Goal: Task Accomplishment & Management: Manage account settings

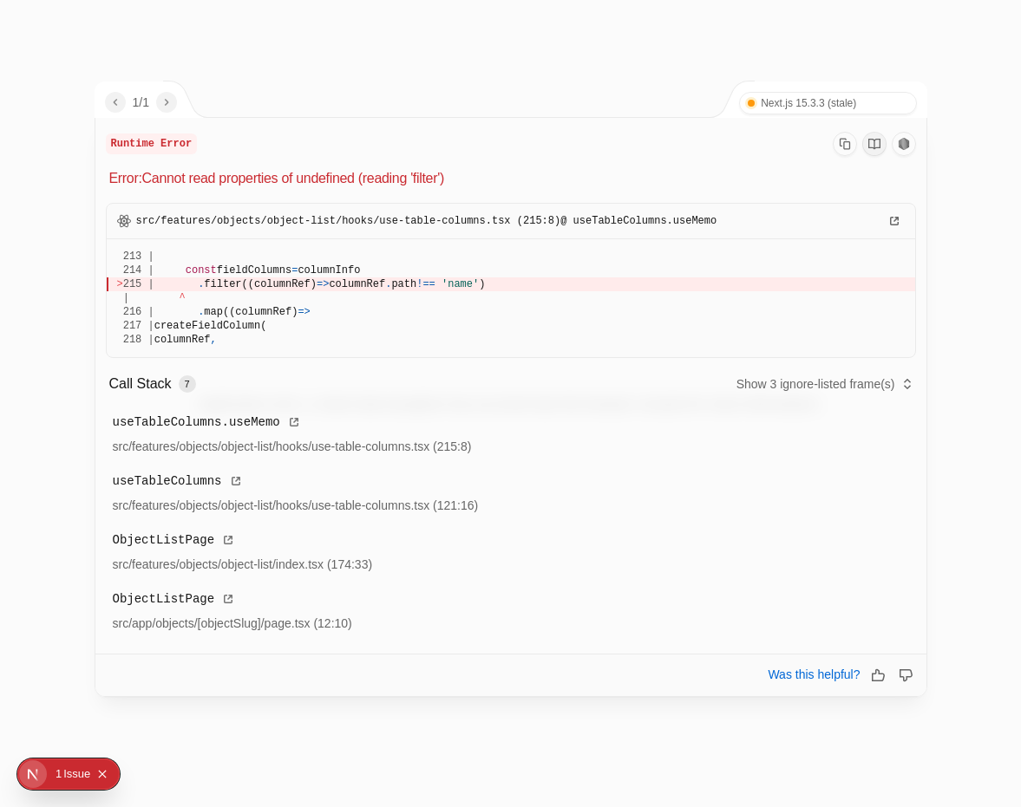
click at [291, 284] on span "filter((columnRef)" at bounding box center [260, 284] width 113 height 12
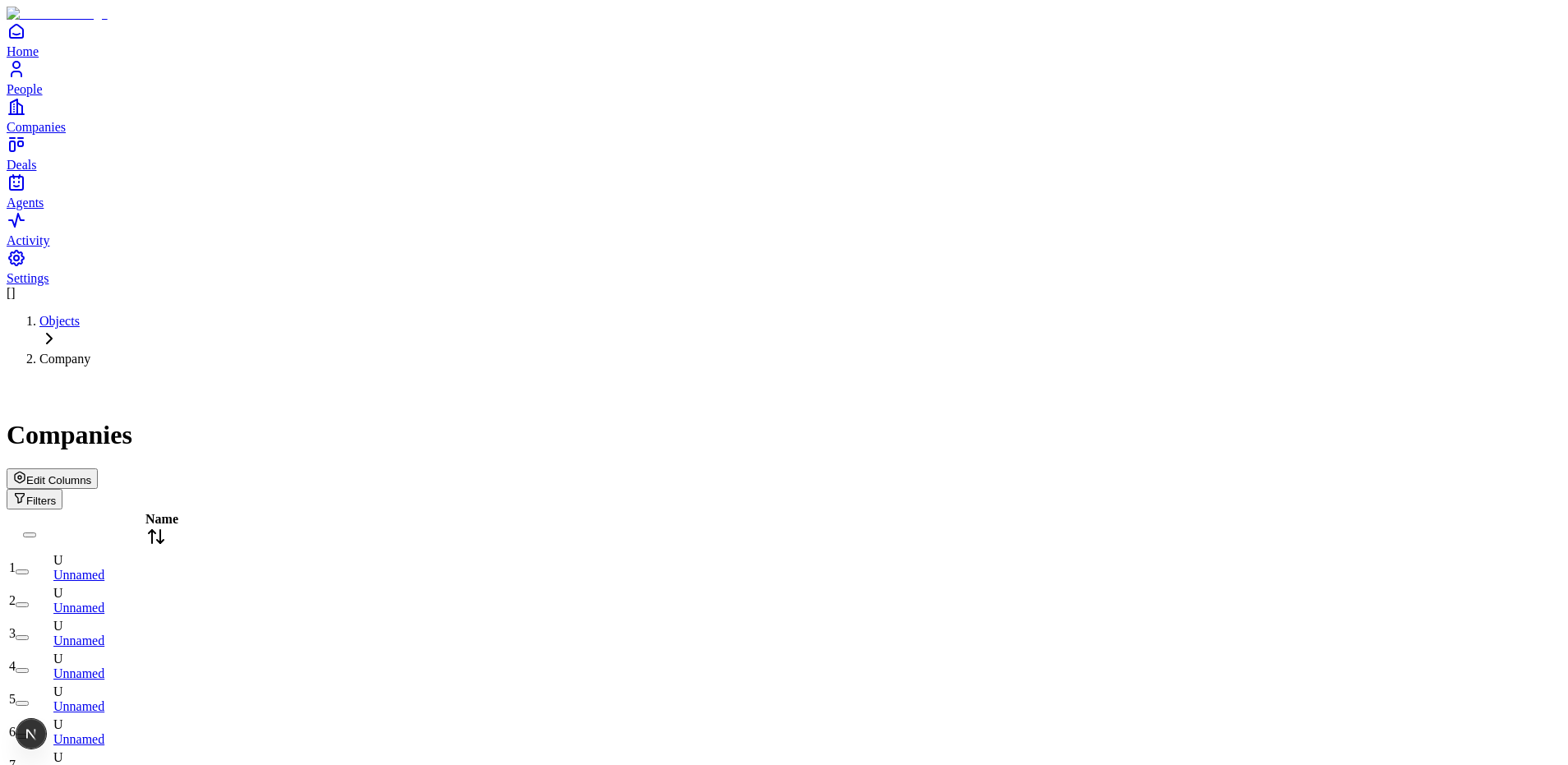
click at [91, 474] on span "Edit Columns" at bounding box center [59, 480] width 65 height 12
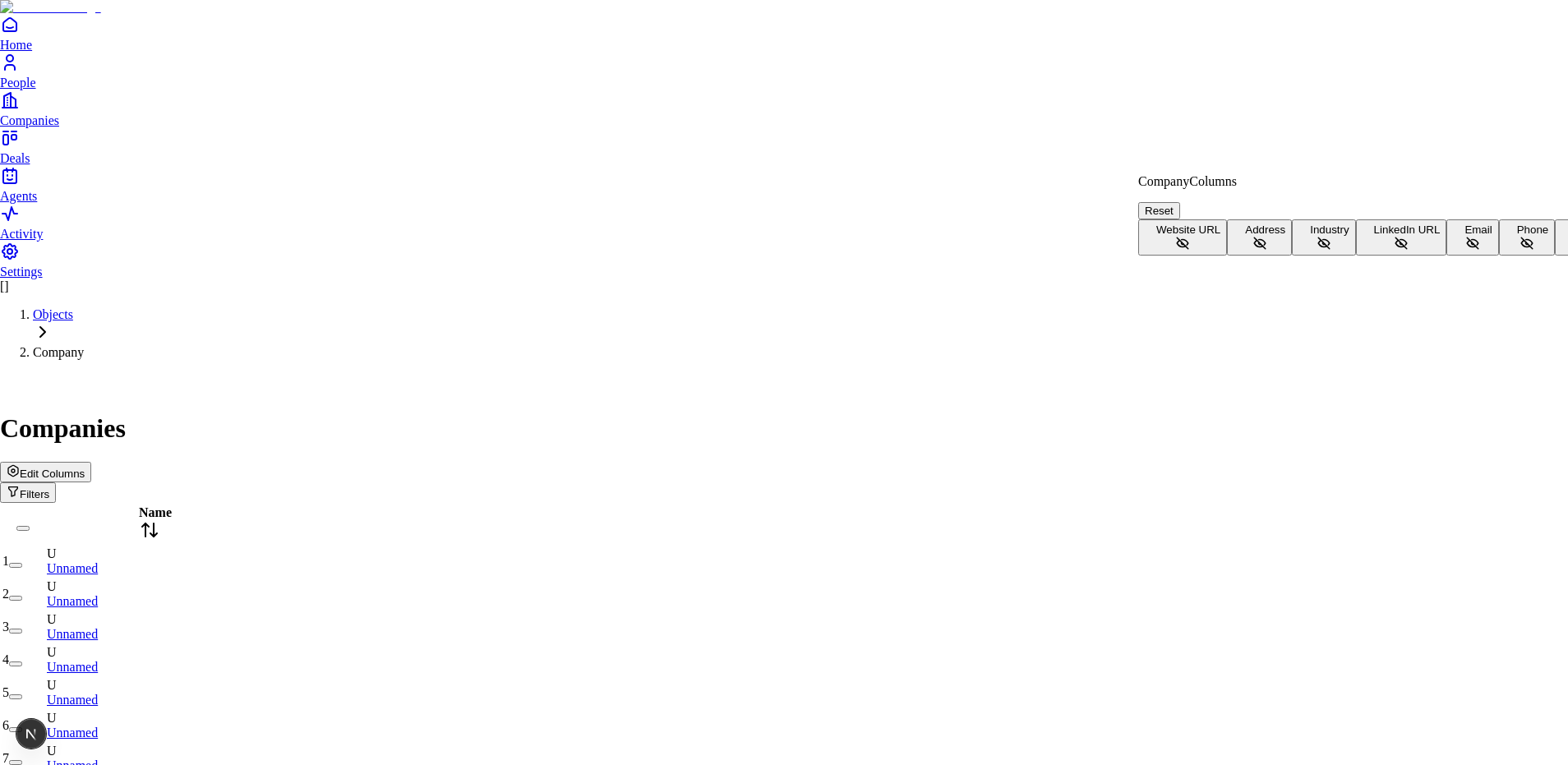
click at [966, 225] on button "Website URL" at bounding box center [1182, 238] width 89 height 36
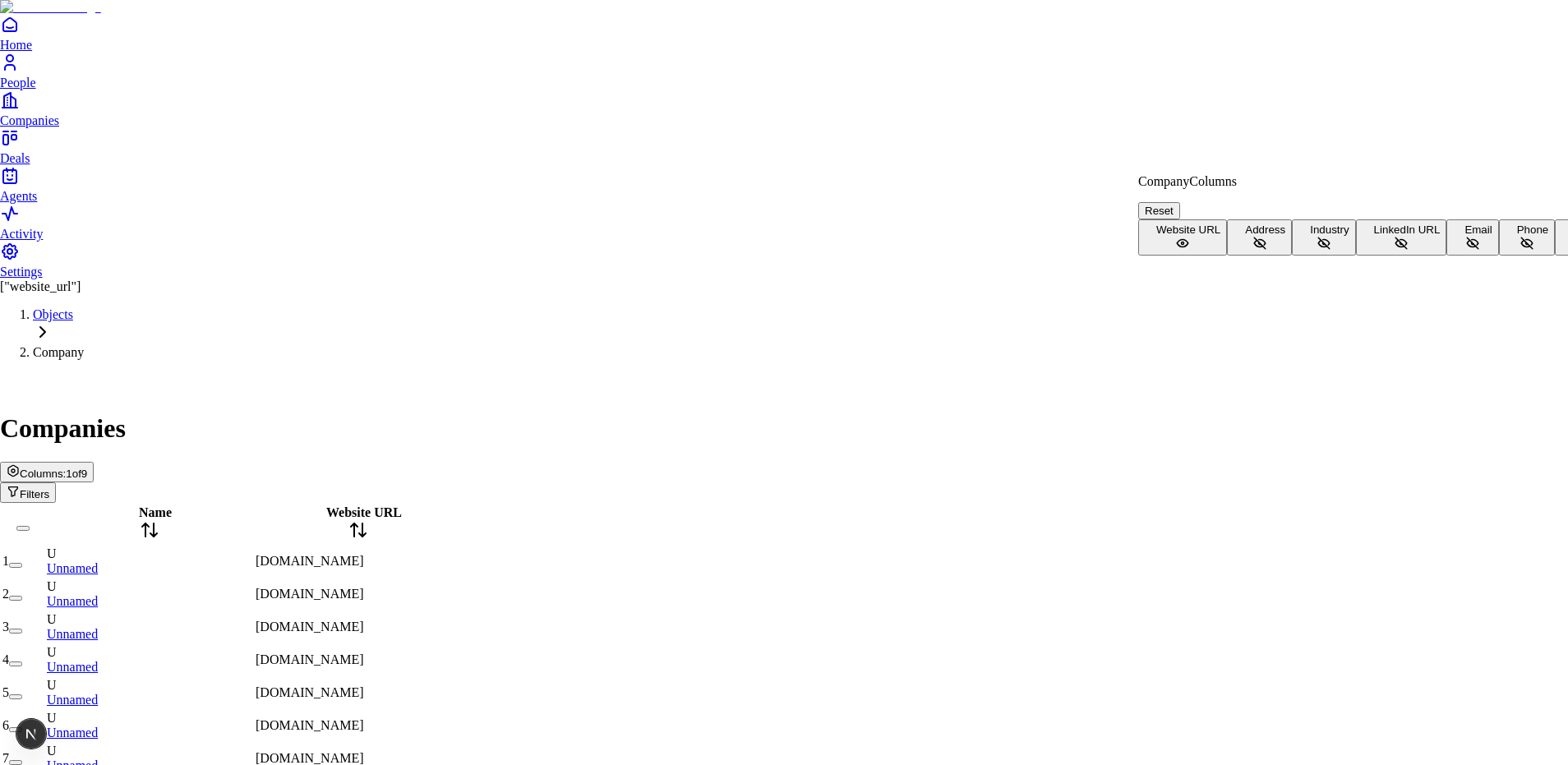
click at [966, 256] on button "Address" at bounding box center [1259, 238] width 65 height 36
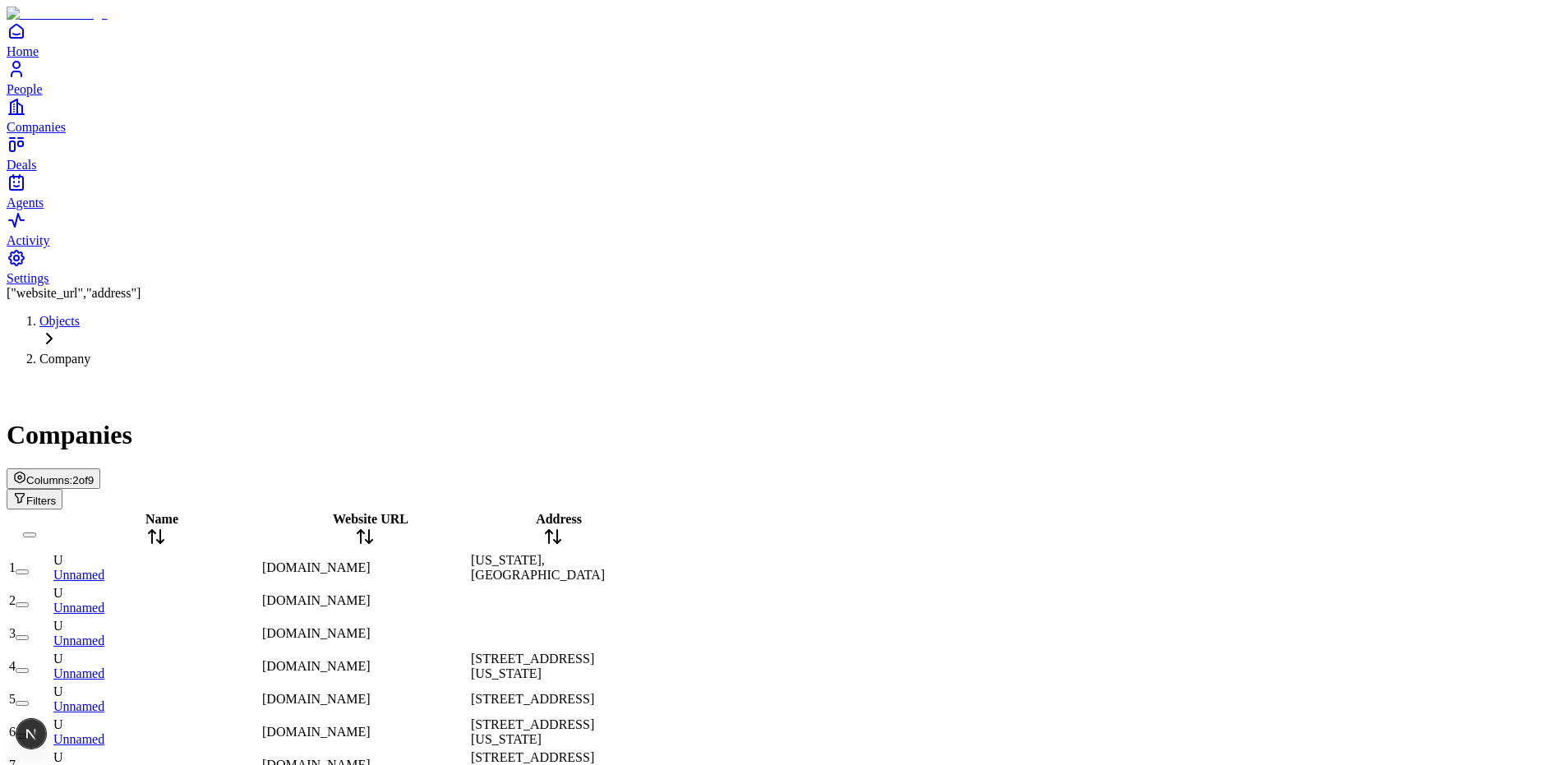
click at [72, 474] on span "Columns:" at bounding box center [49, 480] width 46 height 12
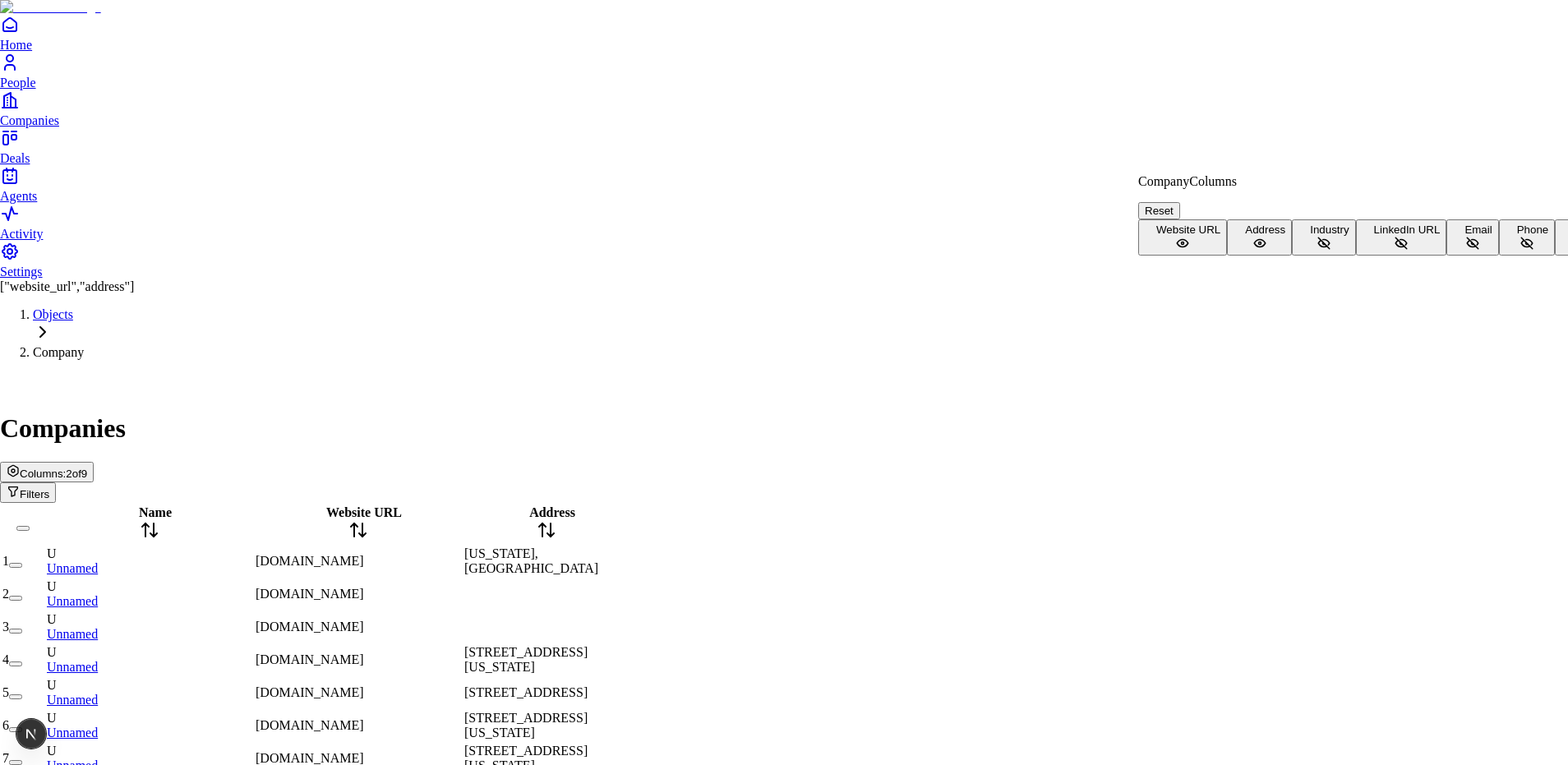
click at [966, 256] on button "Industry" at bounding box center [1323, 238] width 63 height 36
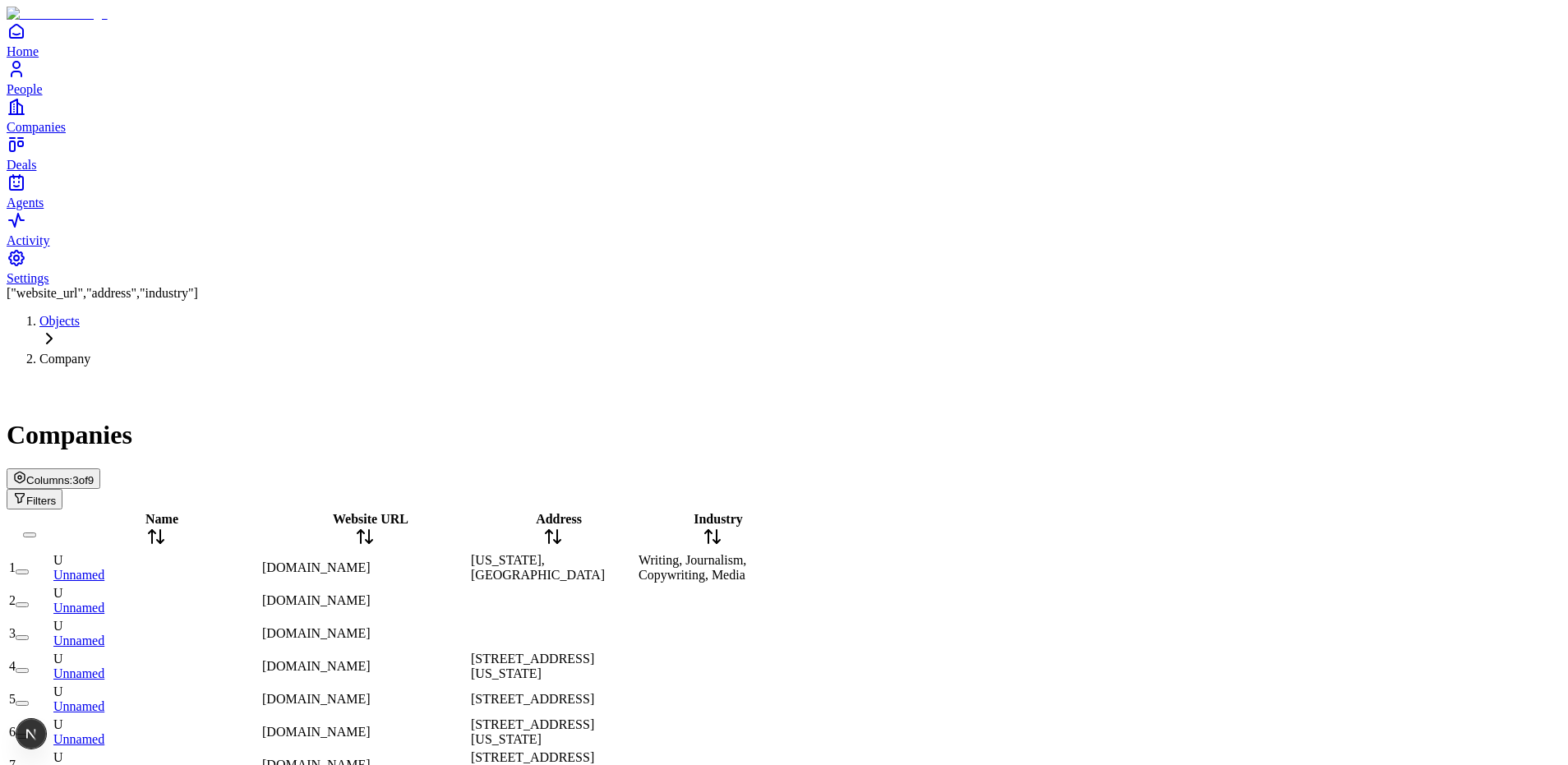
click at [72, 474] on span "Columns:" at bounding box center [49, 480] width 46 height 12
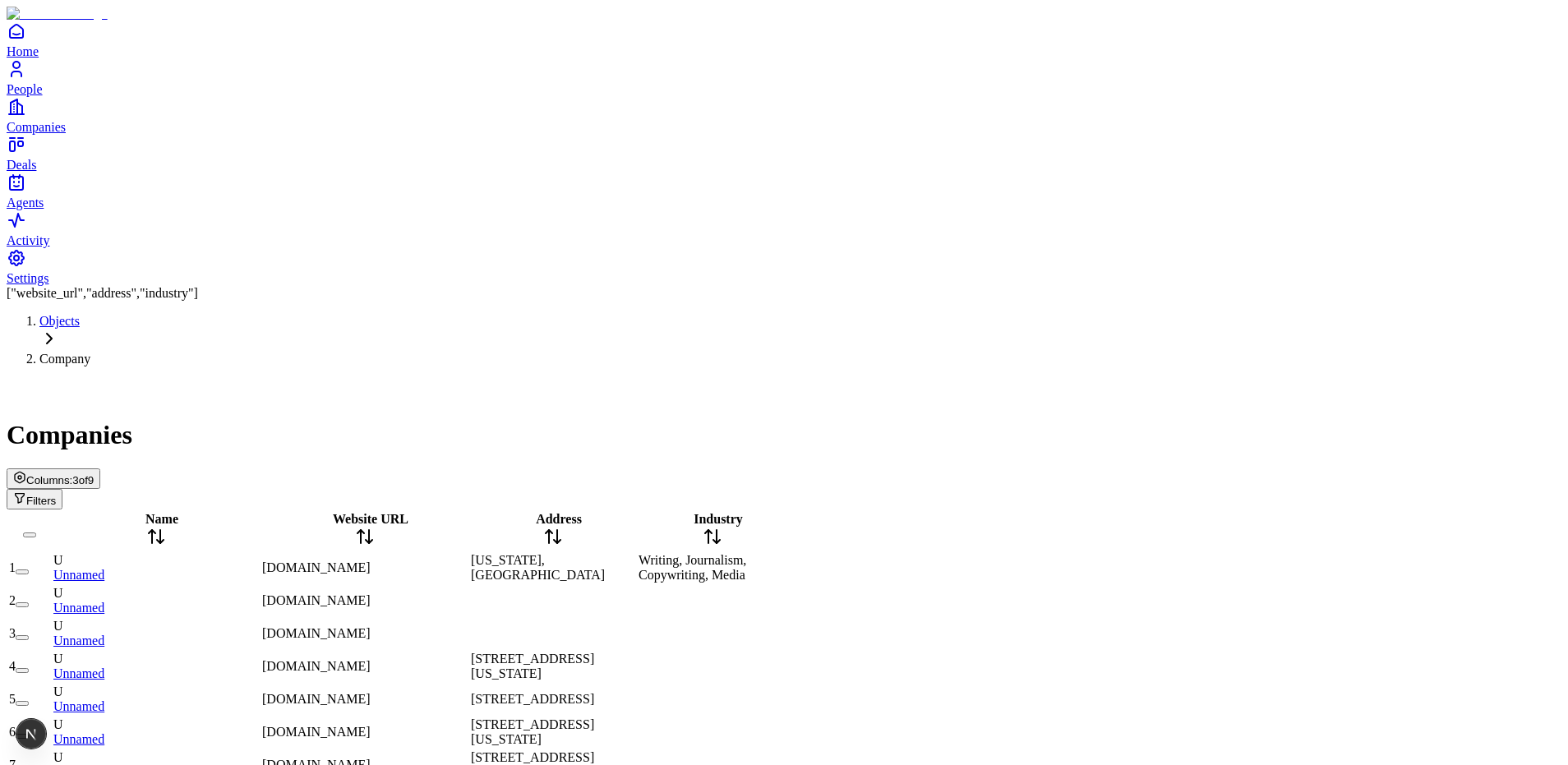
click at [72, 474] on span "Columns:" at bounding box center [49, 480] width 46 height 12
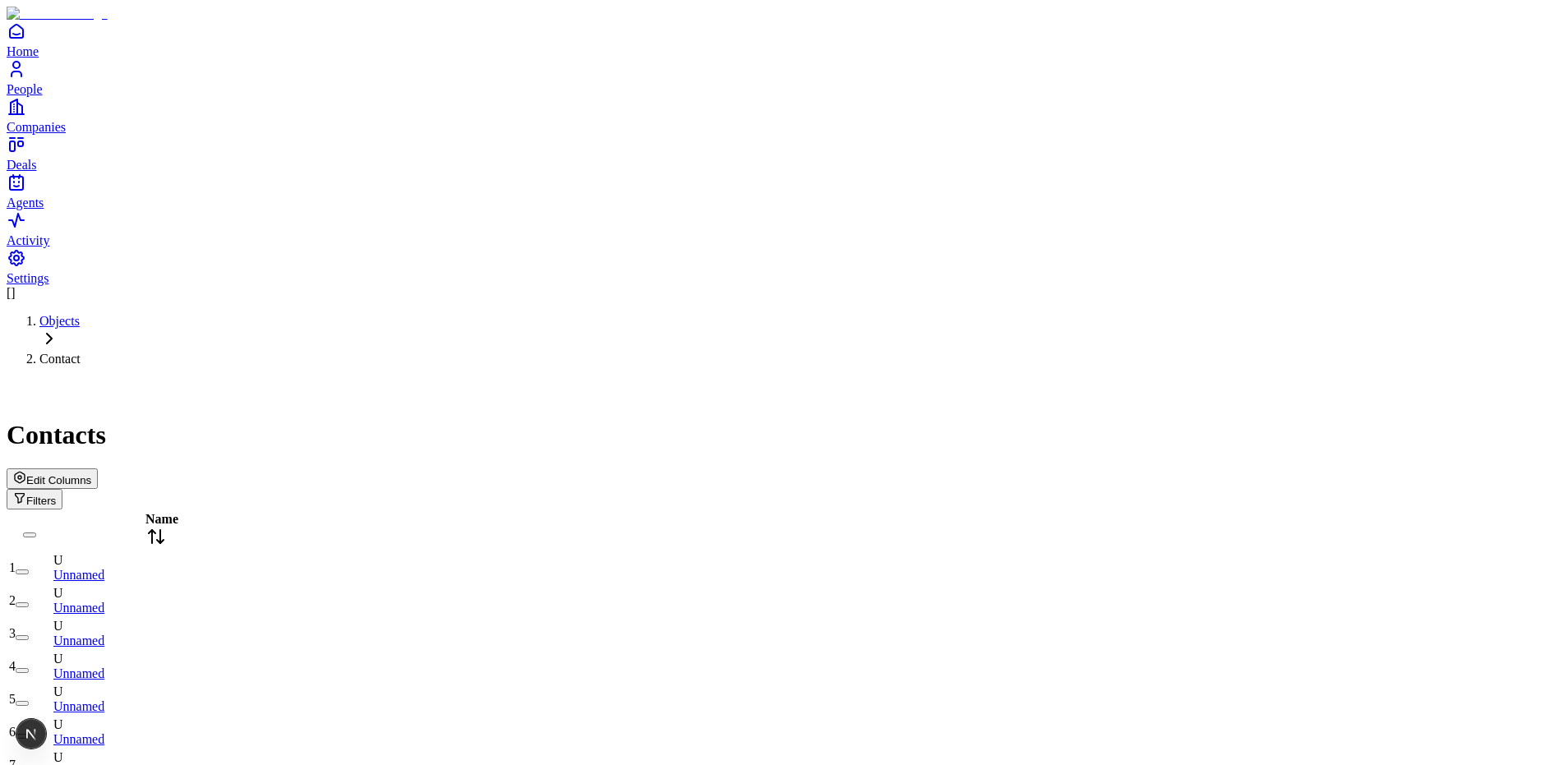
click at [91, 474] on span "Edit Columns" at bounding box center [59, 480] width 65 height 12
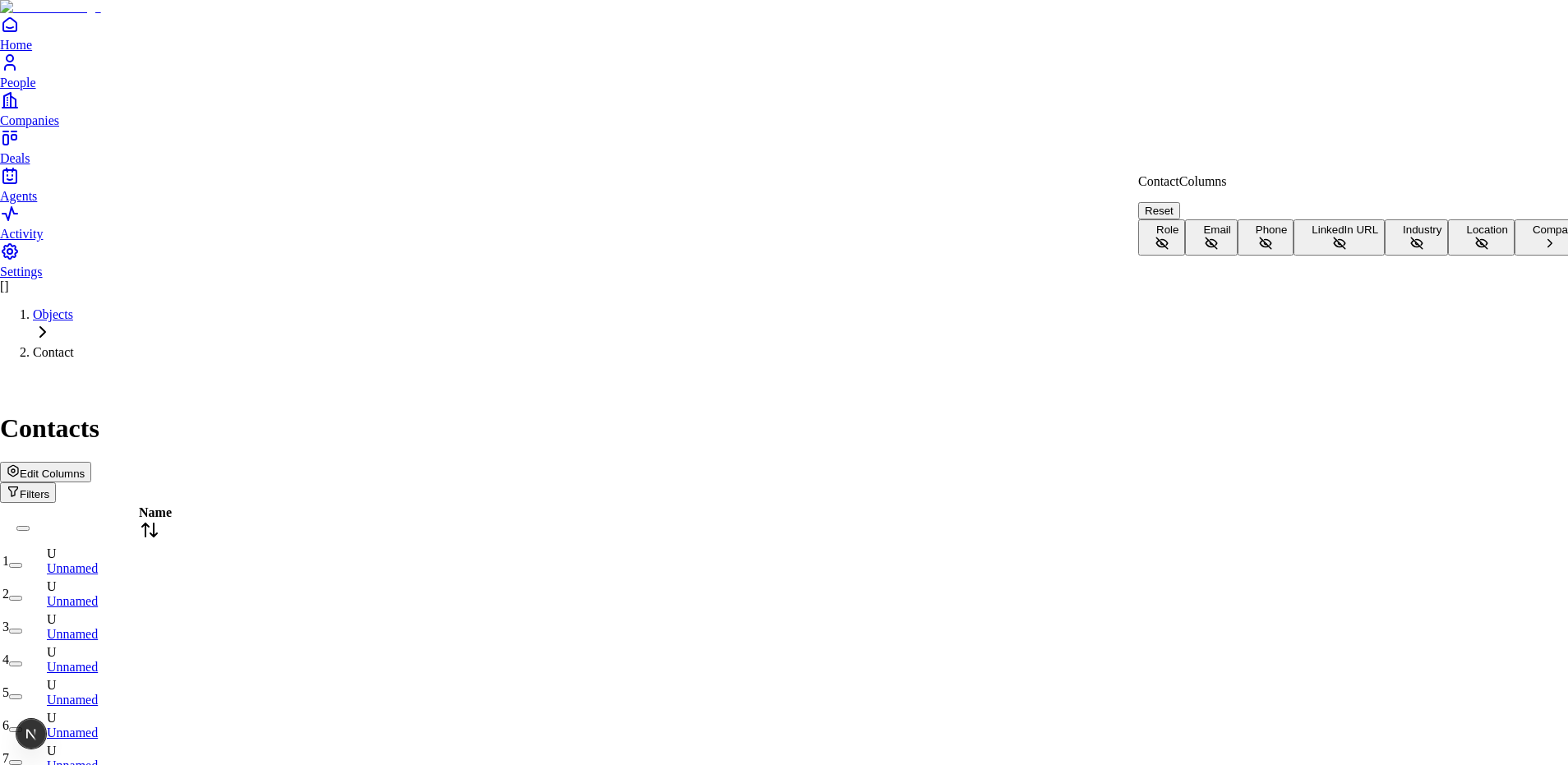
click at [1185, 220] on button "Role" at bounding box center [1161, 238] width 46 height 36
click at [1236, 254] on button "Email" at bounding box center [1211, 238] width 52 height 36
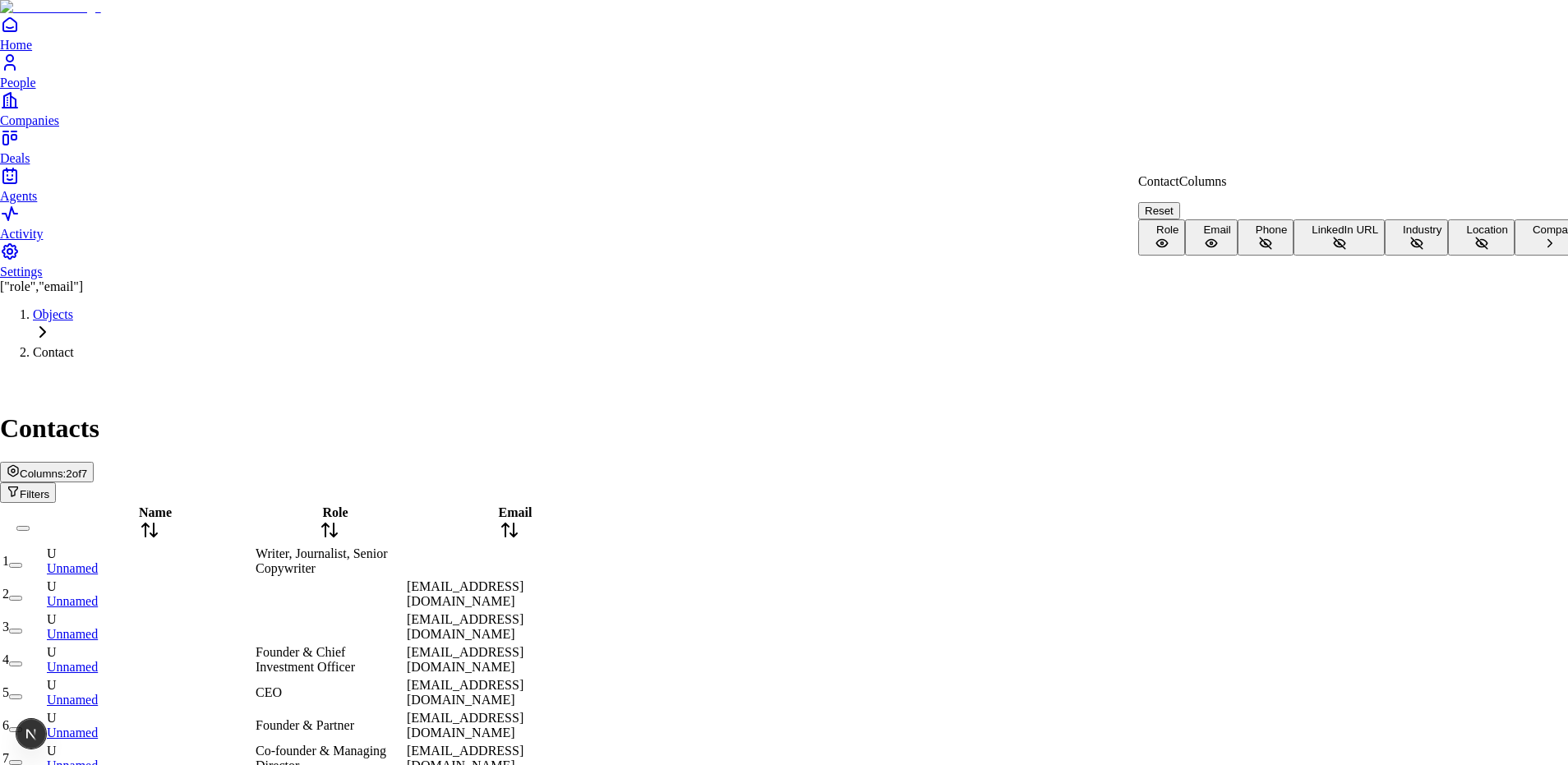
click at [1532, 236] on span "Company" at bounding box center [1555, 229] width 46 height 12
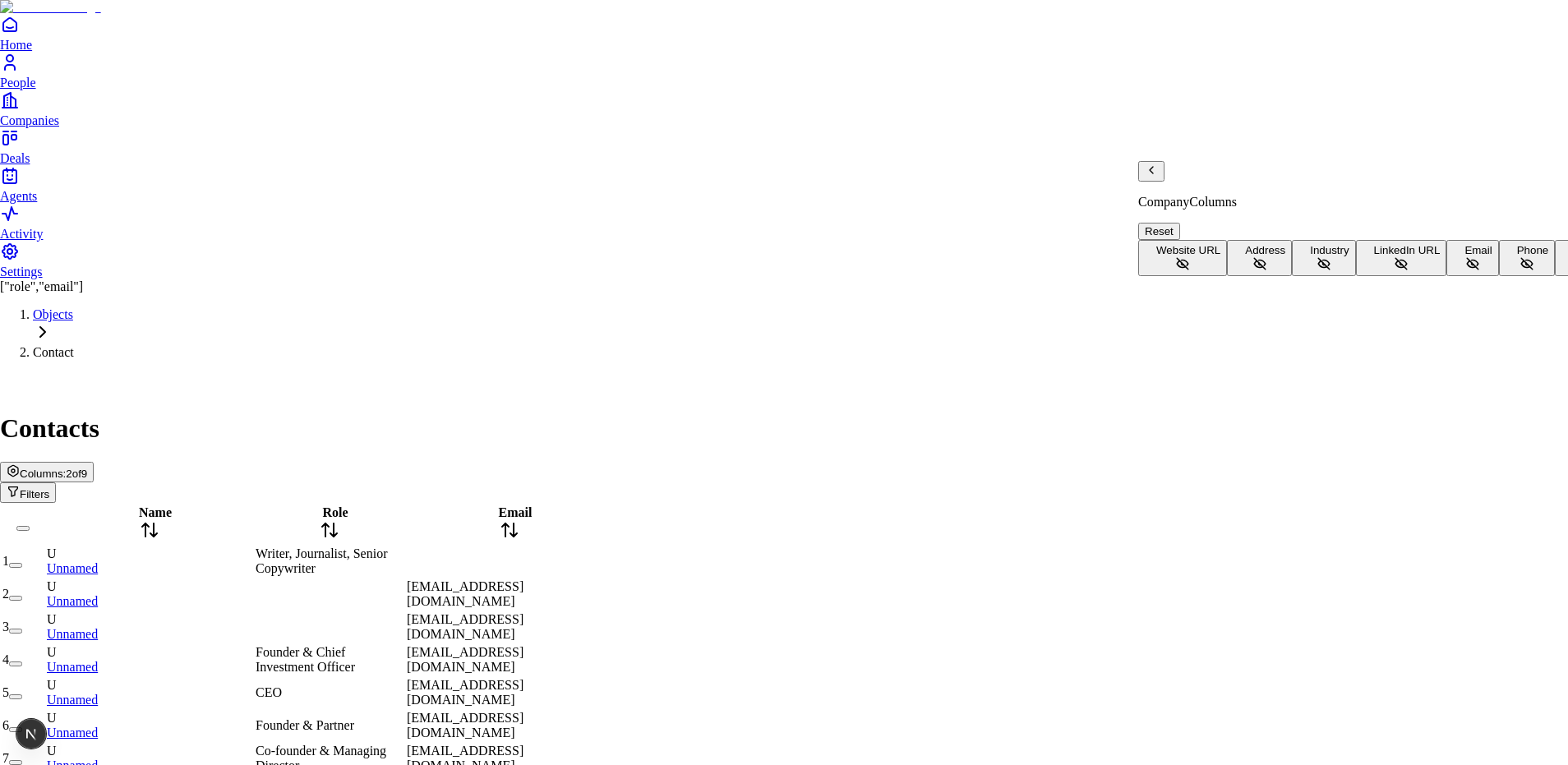
click at [1227, 240] on button "Website URL" at bounding box center [1182, 258] width 89 height 36
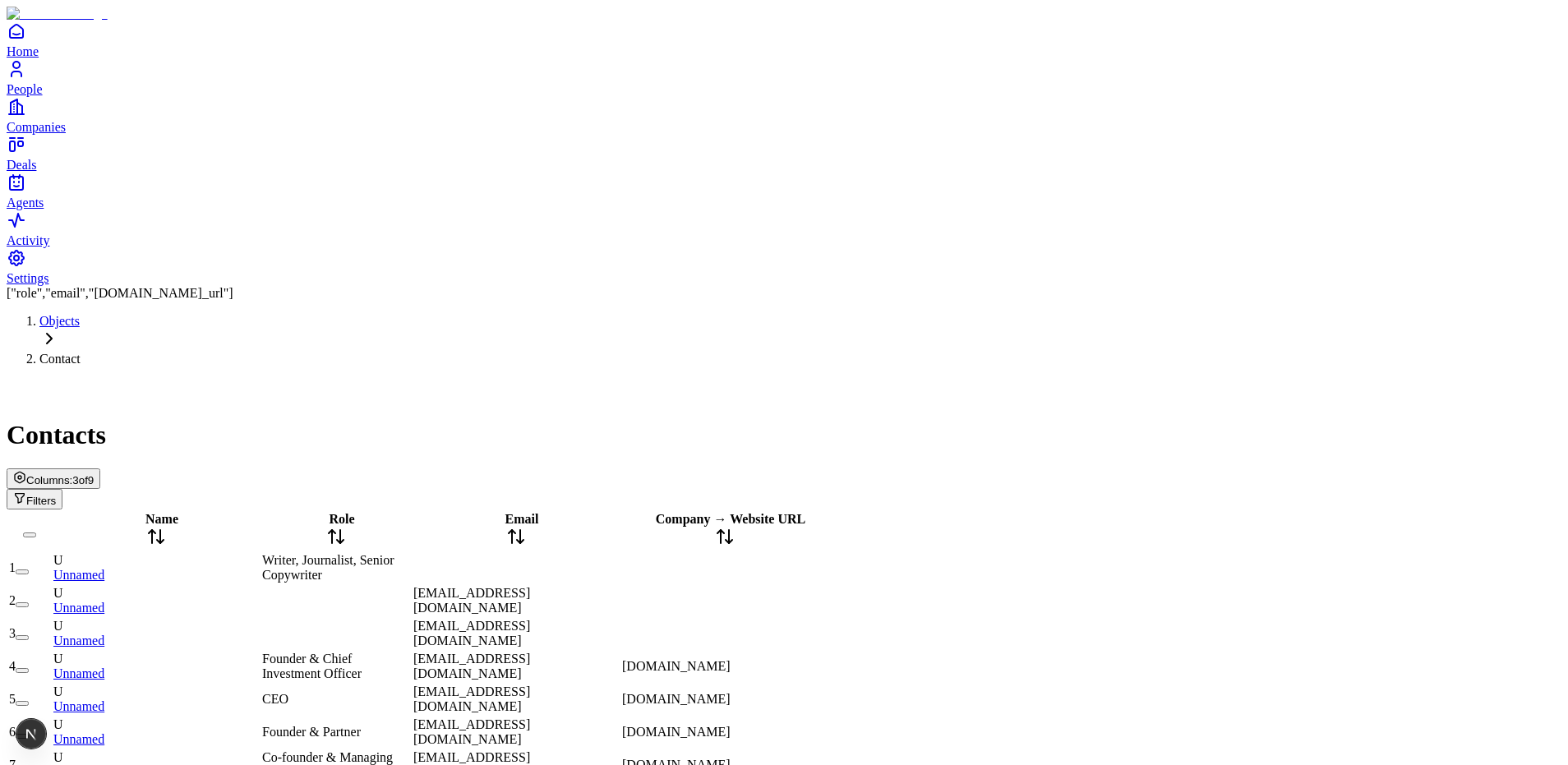
click at [72, 474] on span "Columns:" at bounding box center [49, 480] width 46 height 12
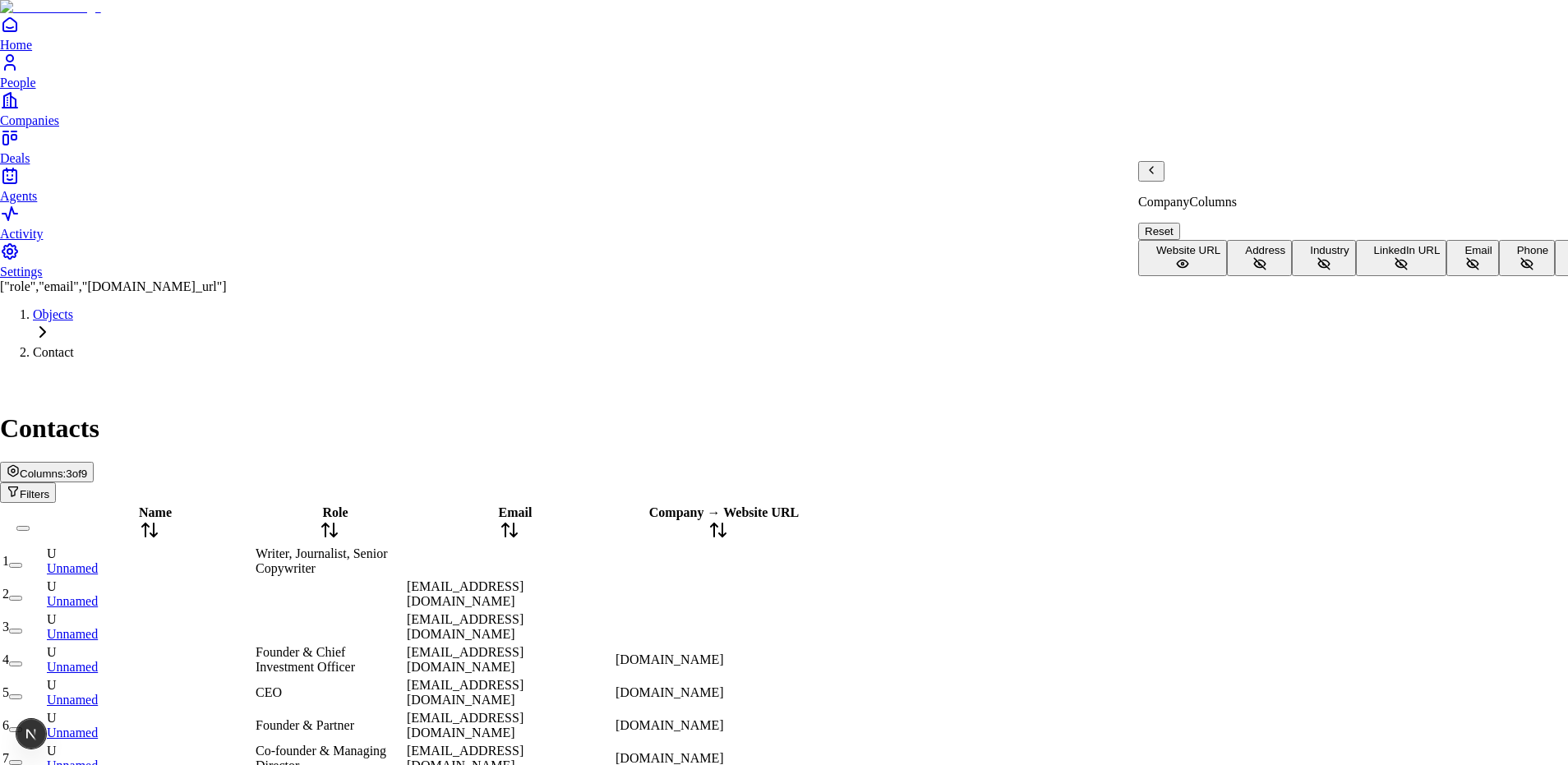
click at [1291, 260] on button "Address" at bounding box center [1259, 258] width 65 height 36
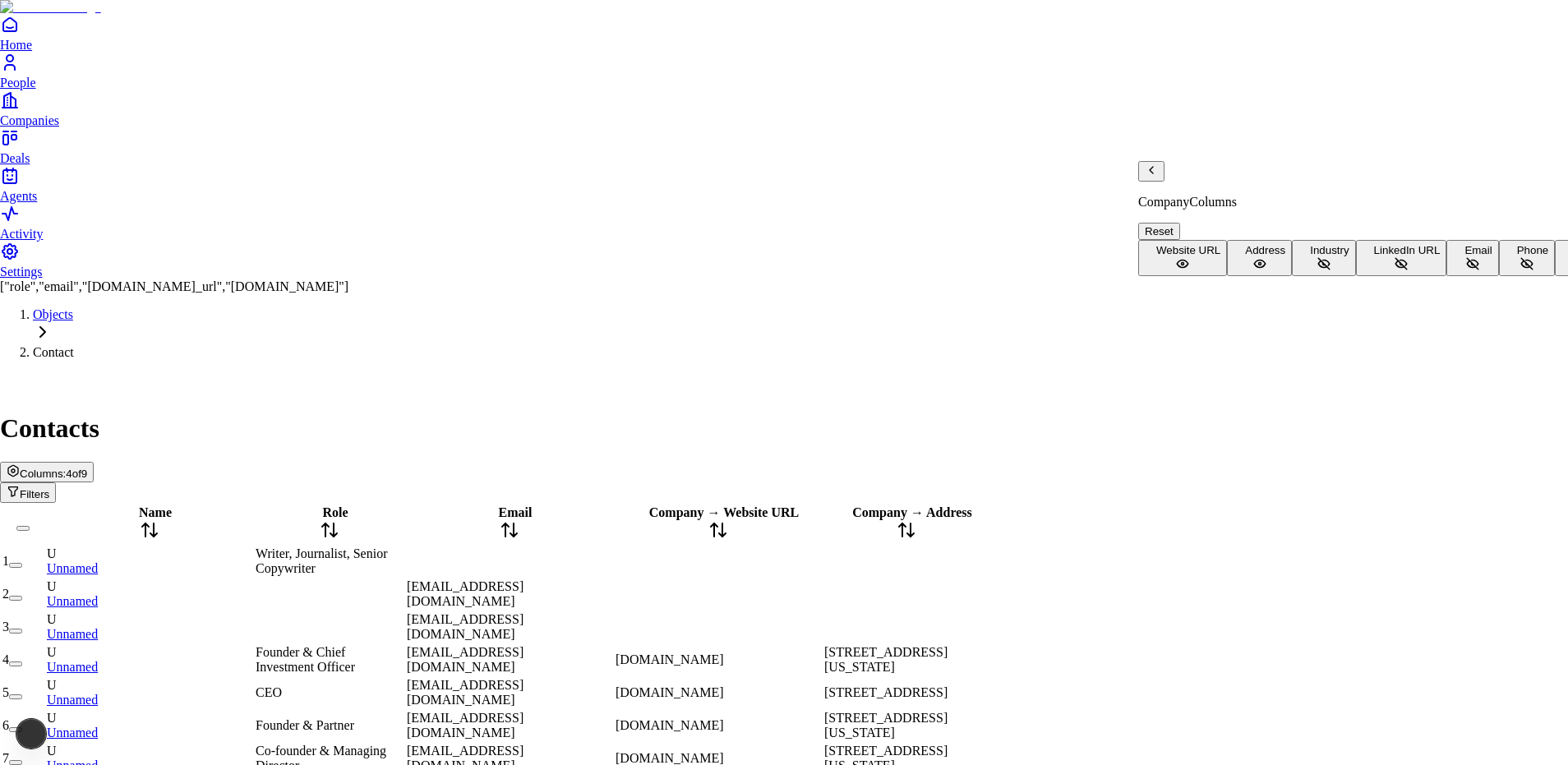
click at [1297, 276] on button "Industry" at bounding box center [1323, 258] width 63 height 36
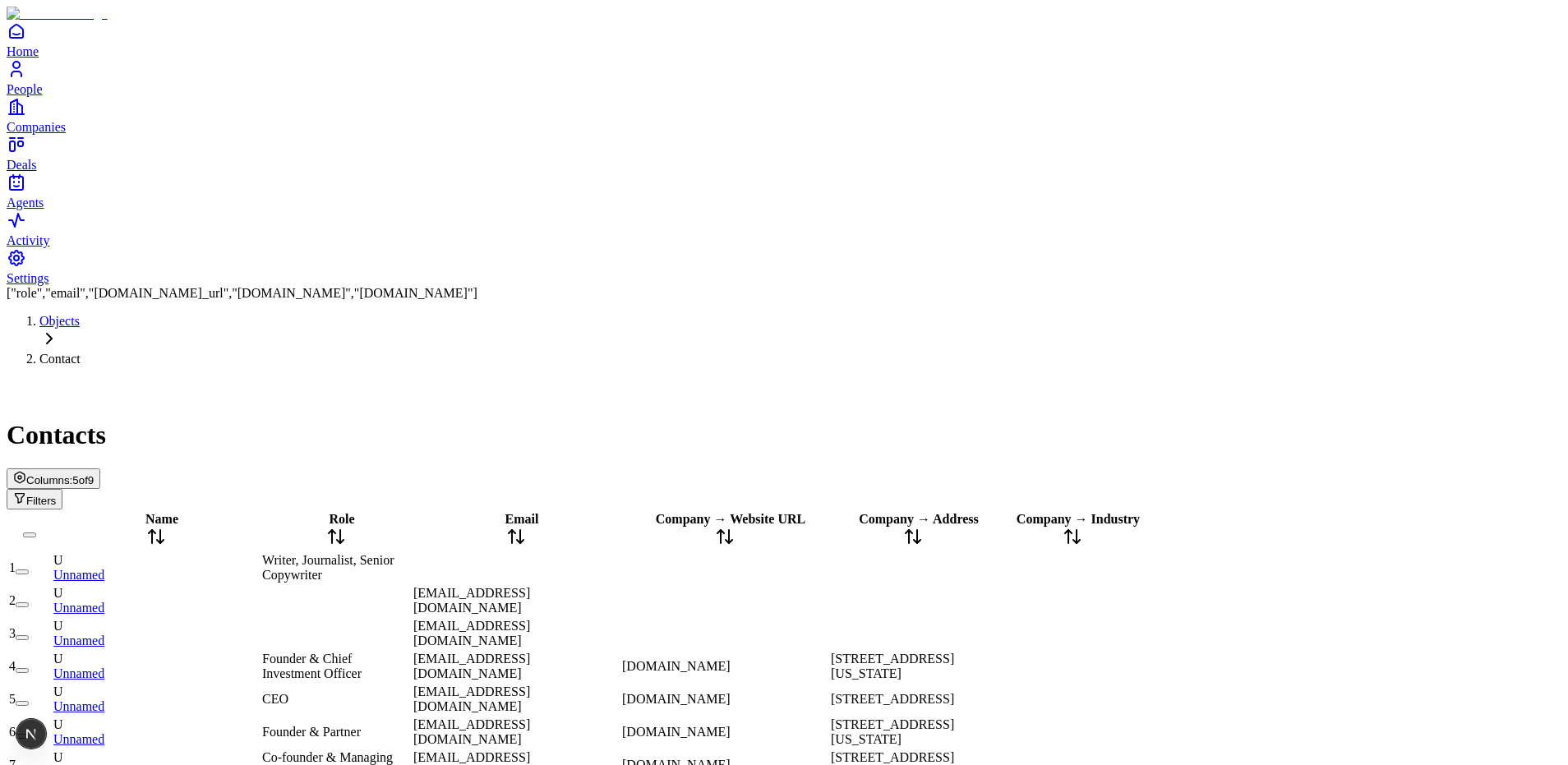
drag, startPoint x: 1439, startPoint y: 159, endPoint x: 1433, endPoint y: 153, distance: 8.5
click at [1433, 468] on div "Columns: 5 of 9 Filters" at bounding box center [784, 488] width 1555 height 41
click at [94, 474] on span "5 of 9" at bounding box center [82, 480] width 22 height 12
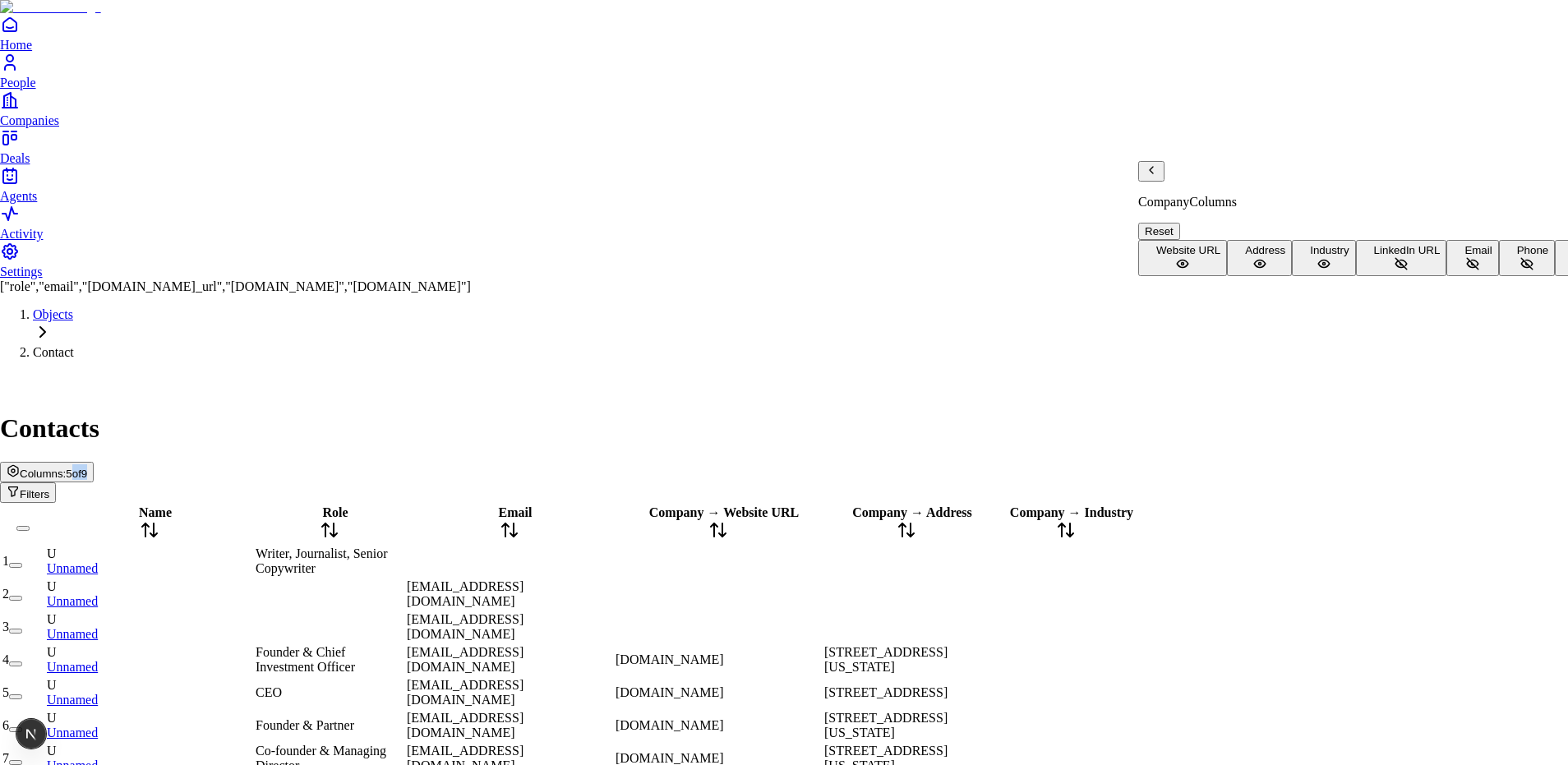
scroll to position [71, 0]
click at [1158, 176] on icon "Back" at bounding box center [1151, 171] width 13 height 13
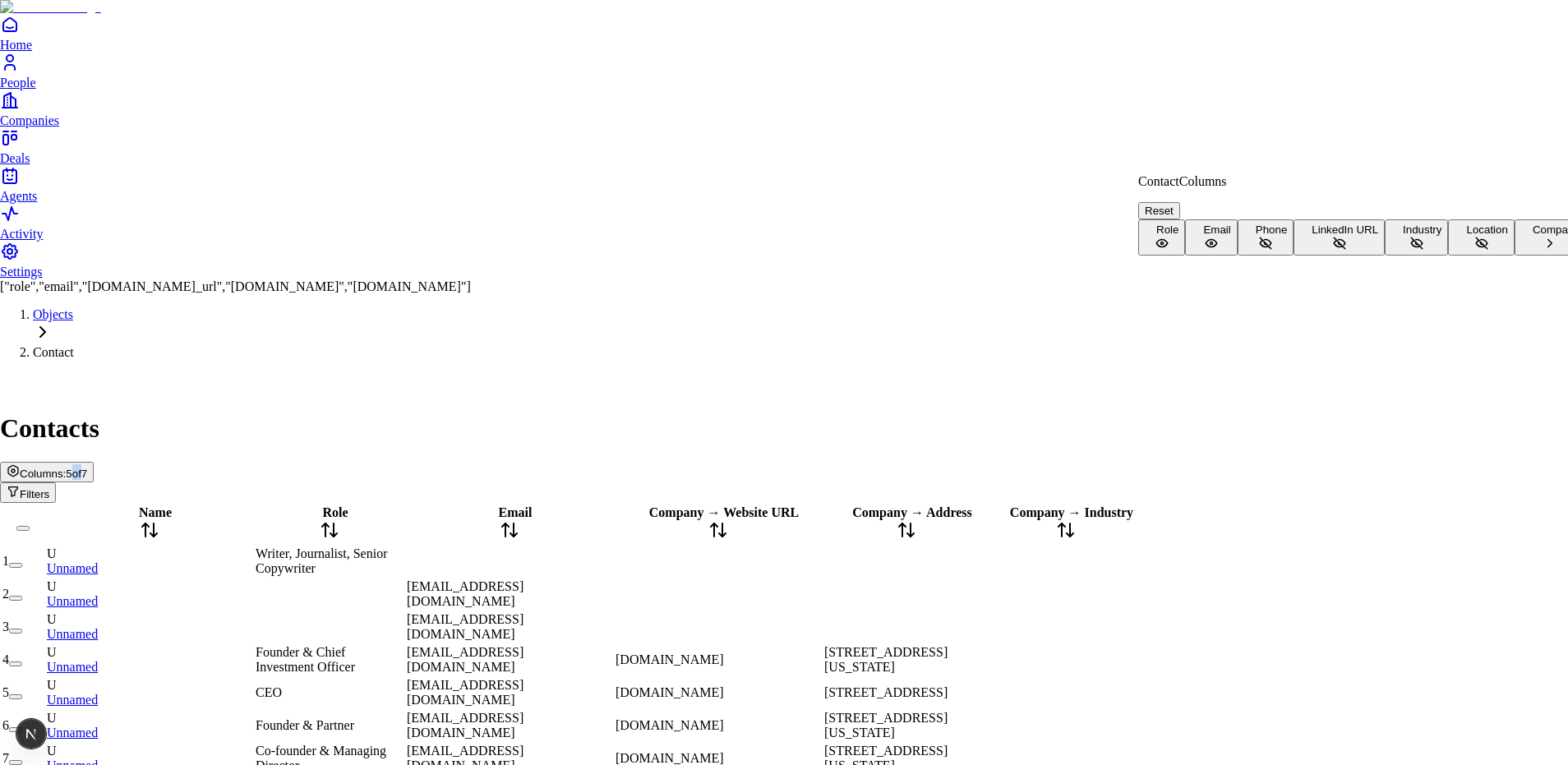
click at [1169, 236] on icon at bounding box center [1162, 244] width 15 height 15
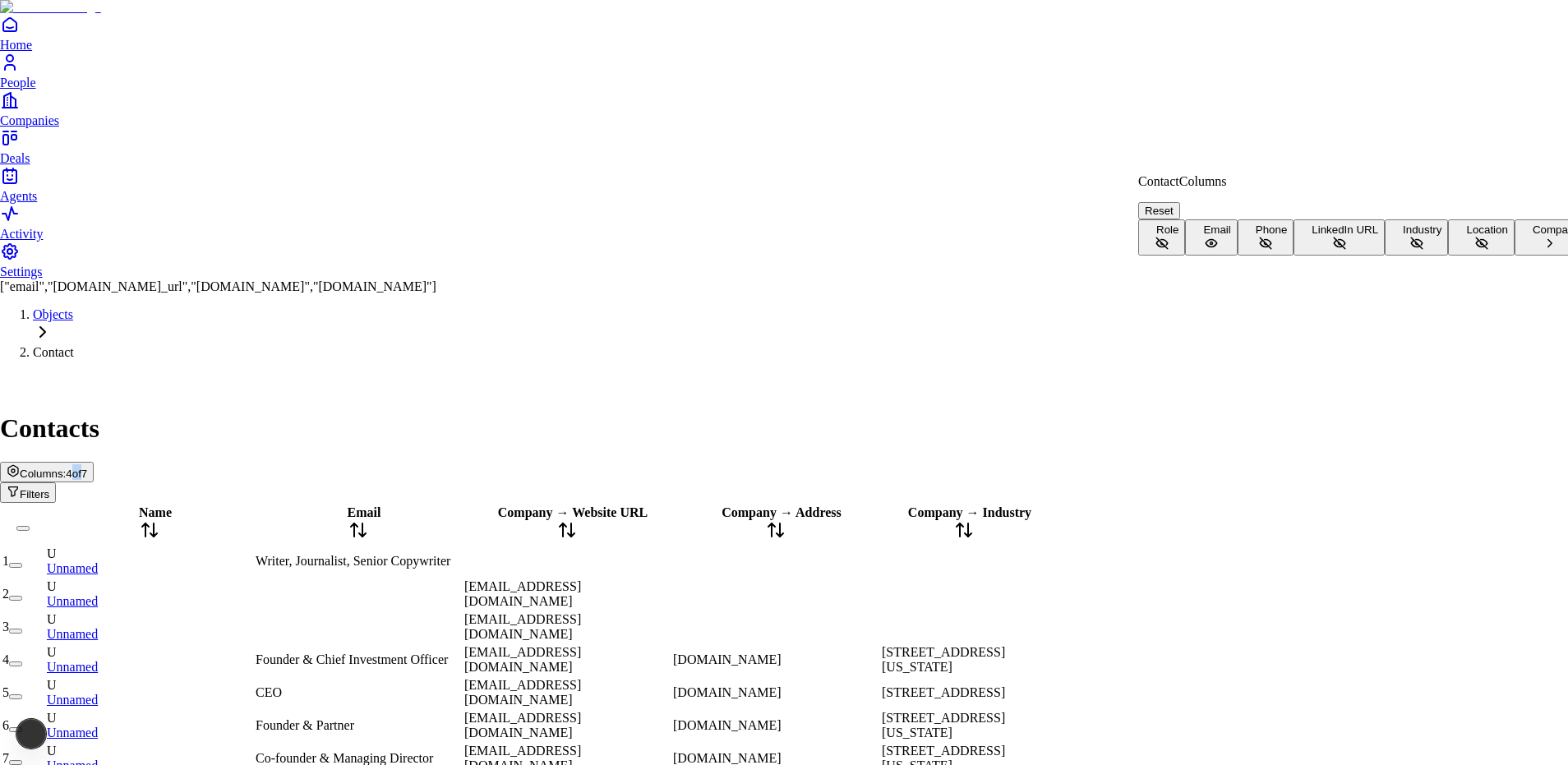
click at [1218, 251] on icon at bounding box center [1212, 244] width 15 height 15
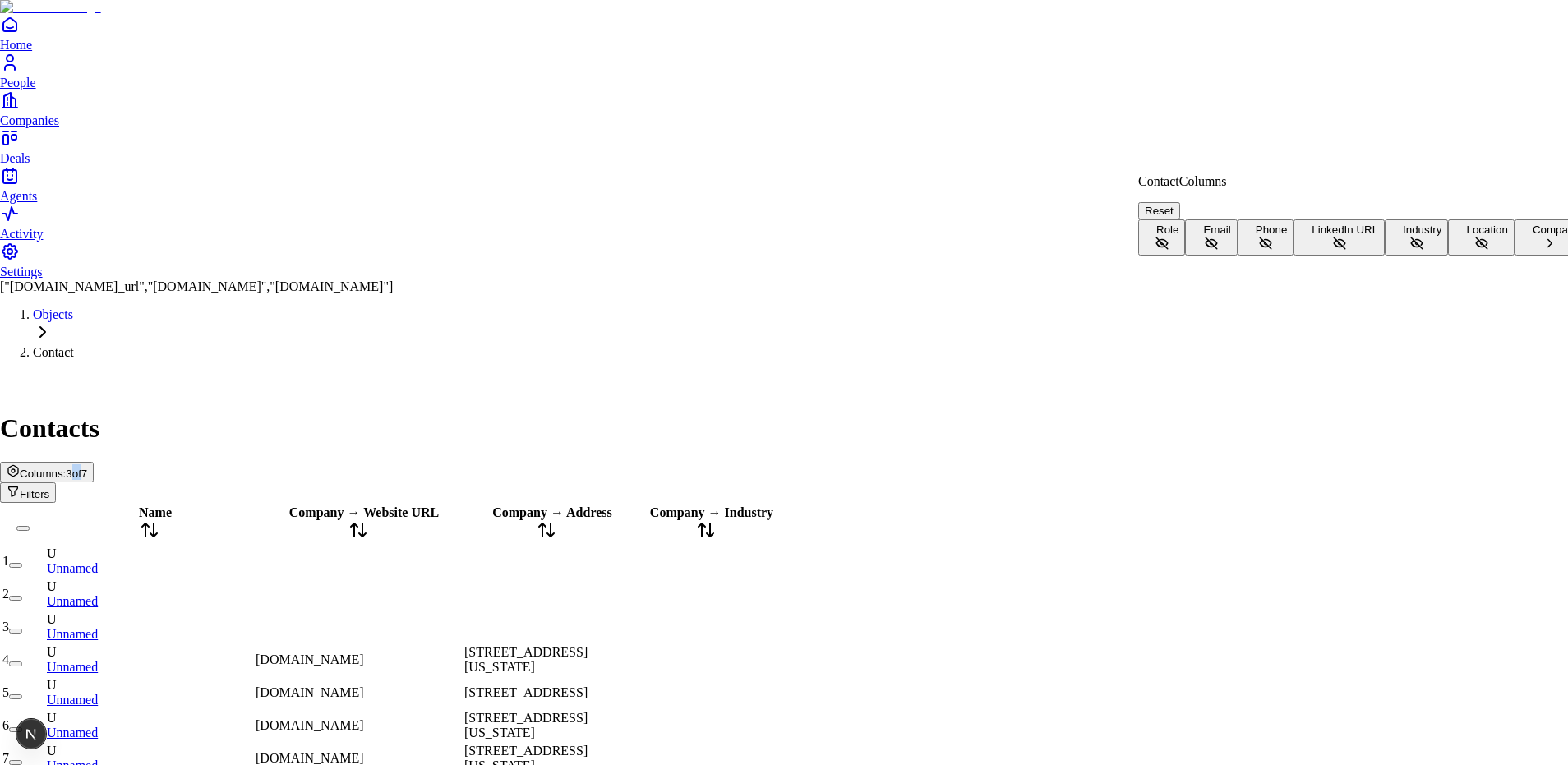
click at [1236, 248] on button "Email" at bounding box center [1211, 238] width 52 height 36
click at [1185, 223] on button "Role" at bounding box center [1161, 238] width 46 height 36
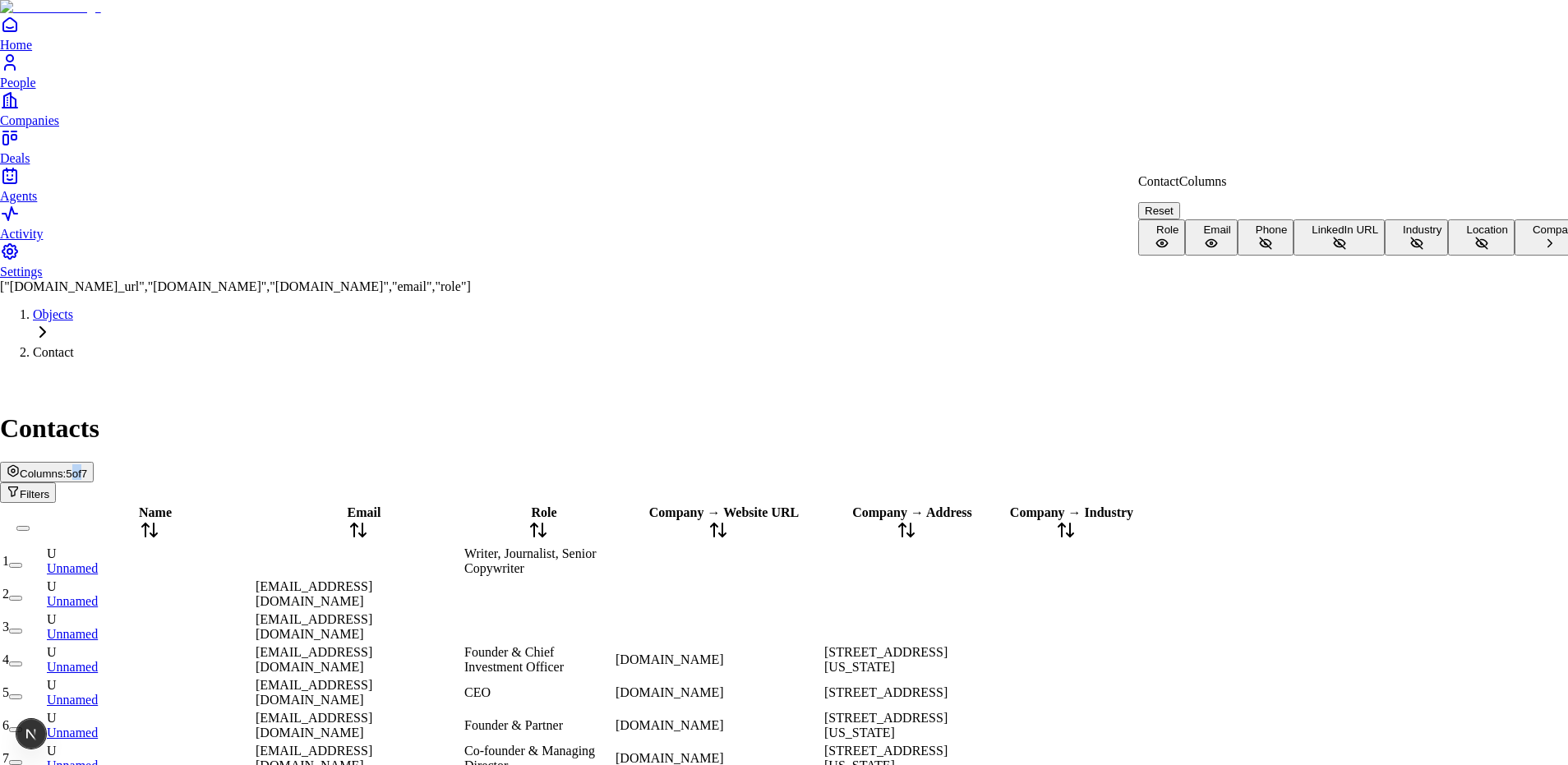
click at [1294, 256] on button "Phone" at bounding box center [1266, 238] width 57 height 36
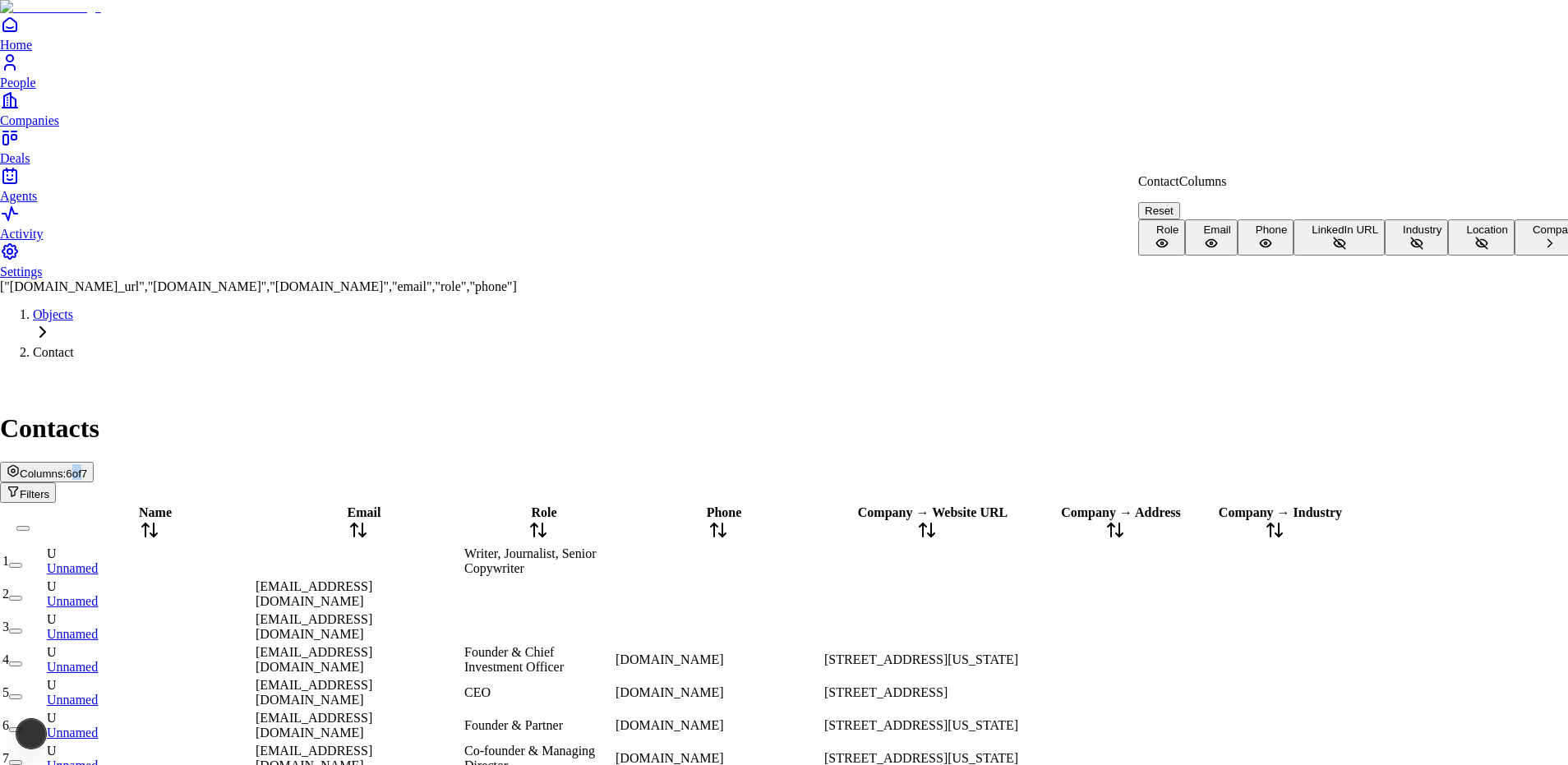
click at [1293, 256] on button "LinkedIn URL" at bounding box center [1339, 238] width 91 height 36
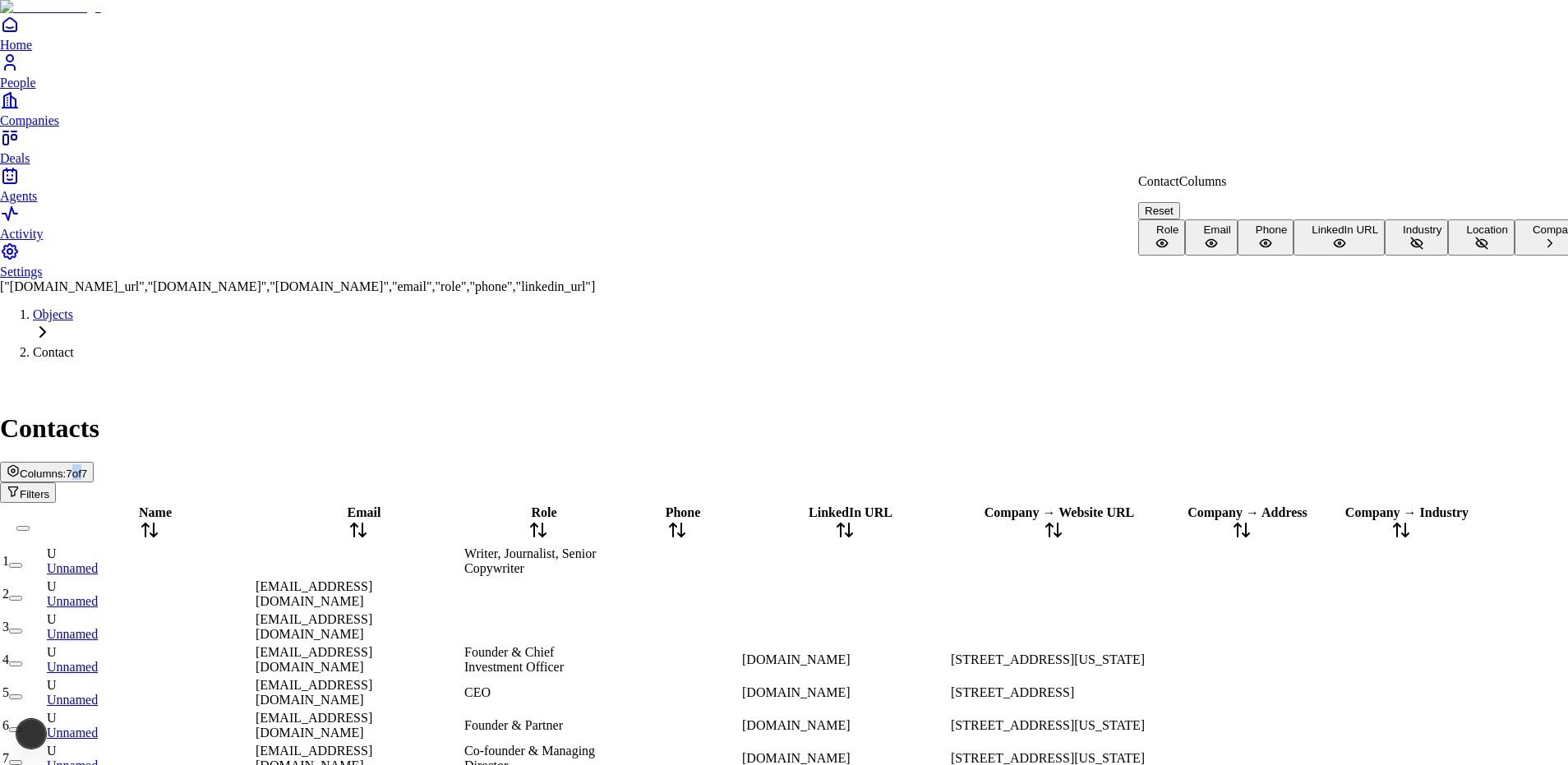
click at [1384, 256] on button "Industry" at bounding box center [1415, 238] width 63 height 36
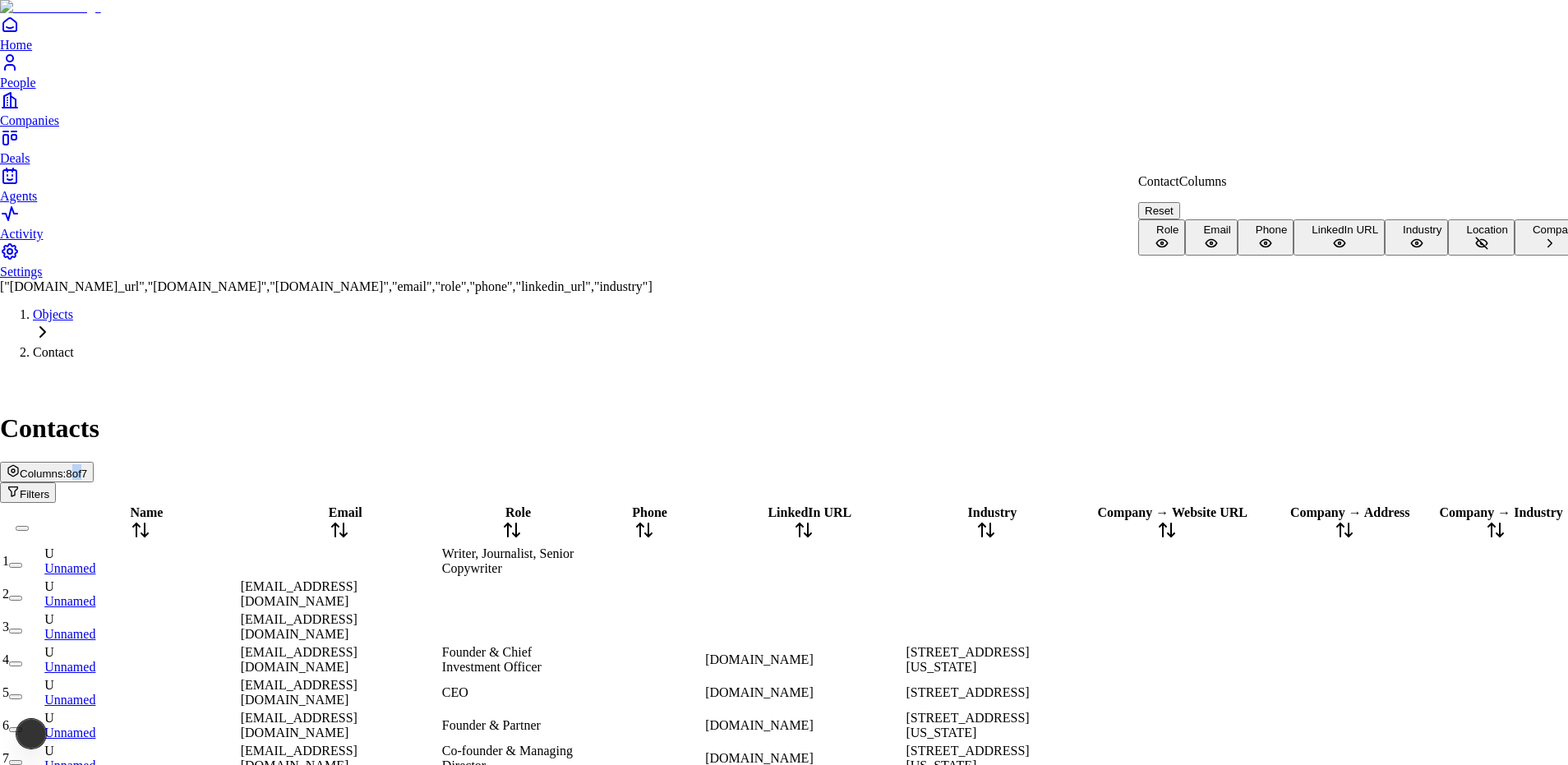
click at [1448, 256] on button "Location" at bounding box center [1480, 238] width 65 height 36
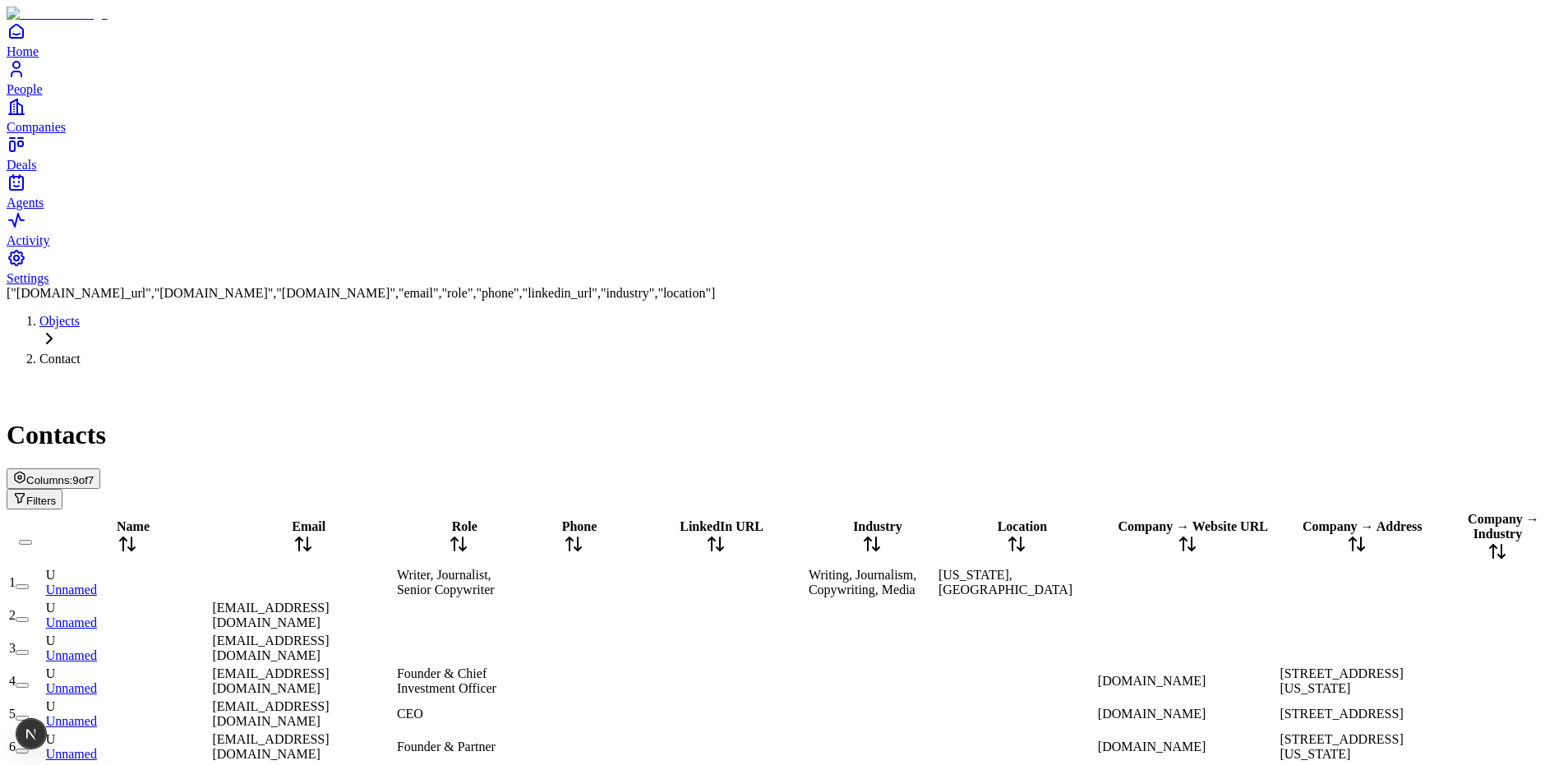
click at [887, 314] on div "Objects Contact Contacts Columns: 9 of 7 Filters" at bounding box center [784, 411] width 1555 height 195
drag, startPoint x: 1300, startPoint y: 191, endPoint x: 1307, endPoint y: 195, distance: 8.1
click at [1277, 519] on div "Company → Website URL" at bounding box center [1187, 538] width 179 height 38
drag, startPoint x: 1297, startPoint y: 192, endPoint x: 1352, endPoint y: 199, distance: 55.4
click at [1353, 511] on tr "Name Email Role Phone LinkedIn URL Industry Location Company → Website URL Comp…" at bounding box center [784, 537] width 1551 height 54
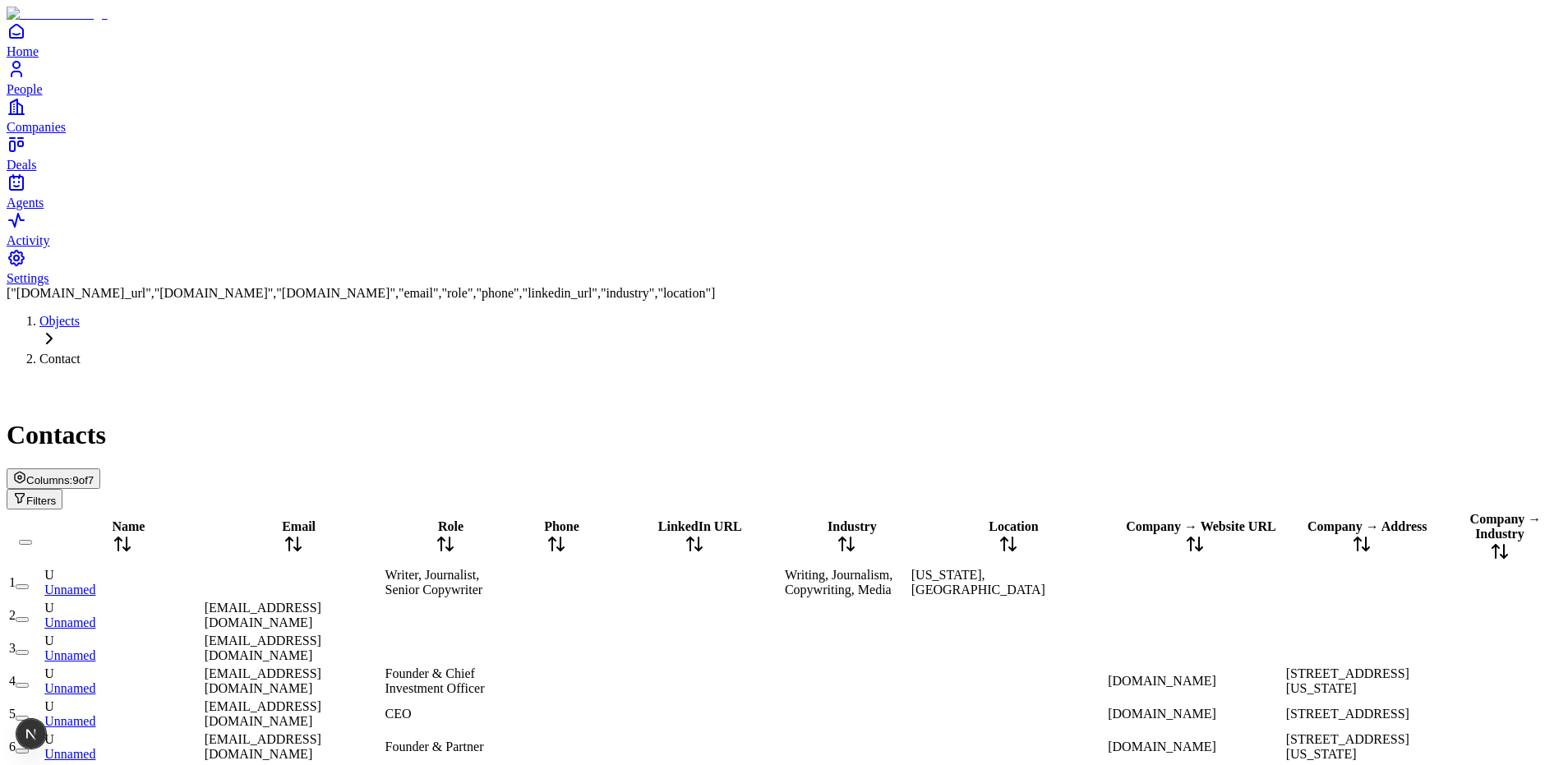
drag, startPoint x: 1354, startPoint y: 195, endPoint x: 1305, endPoint y: 195, distance: 49.0
click at [1105, 519] on div "Location" at bounding box center [1008, 538] width 193 height 38
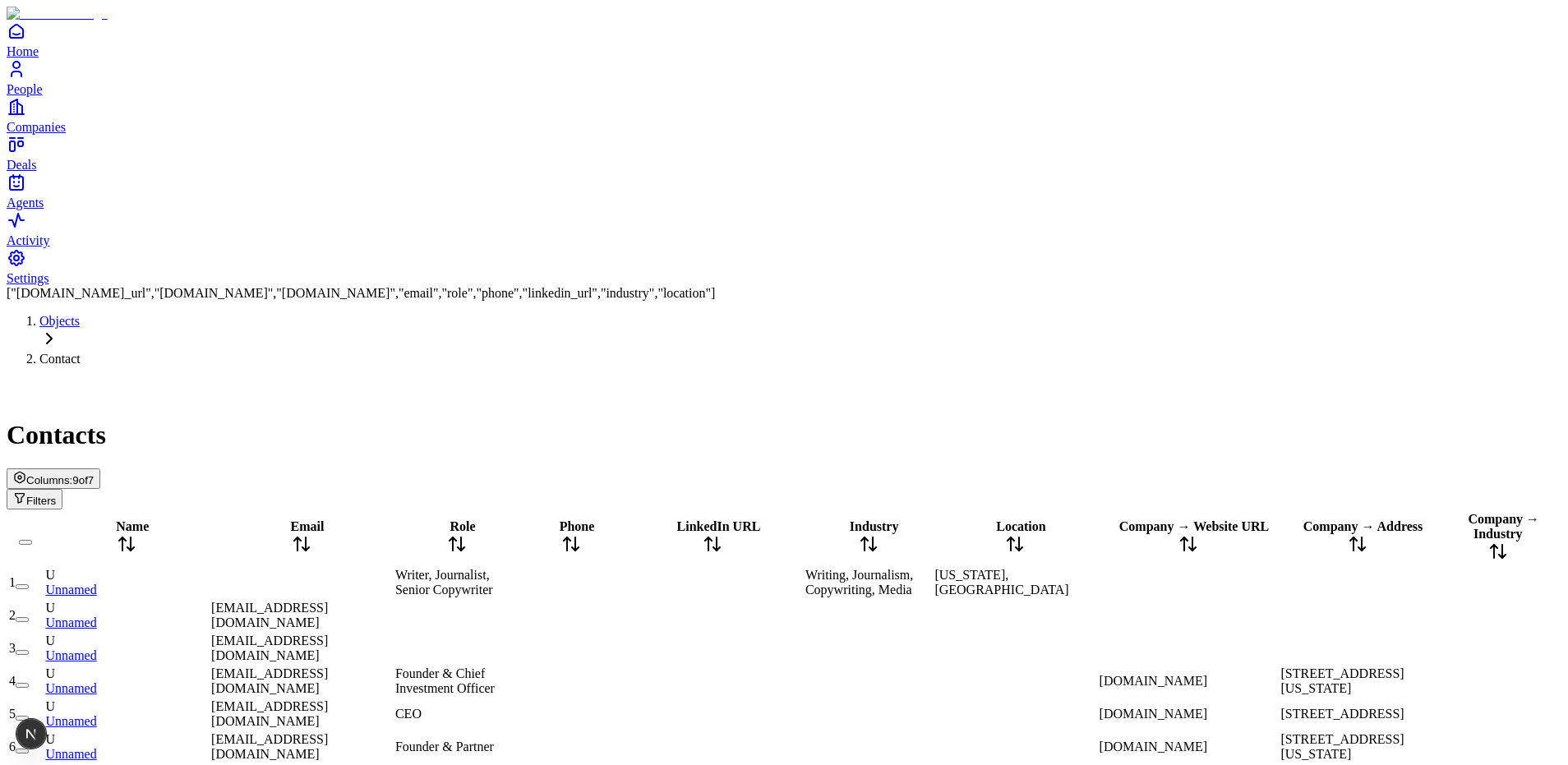
click at [465, 380] on div "Contacts Columns: 9 of 7 Filters" at bounding box center [784, 445] width 1555 height 130
click at [495, 666] on span "Founder & Chief Investment Officer" at bounding box center [444, 681] width 99 height 28
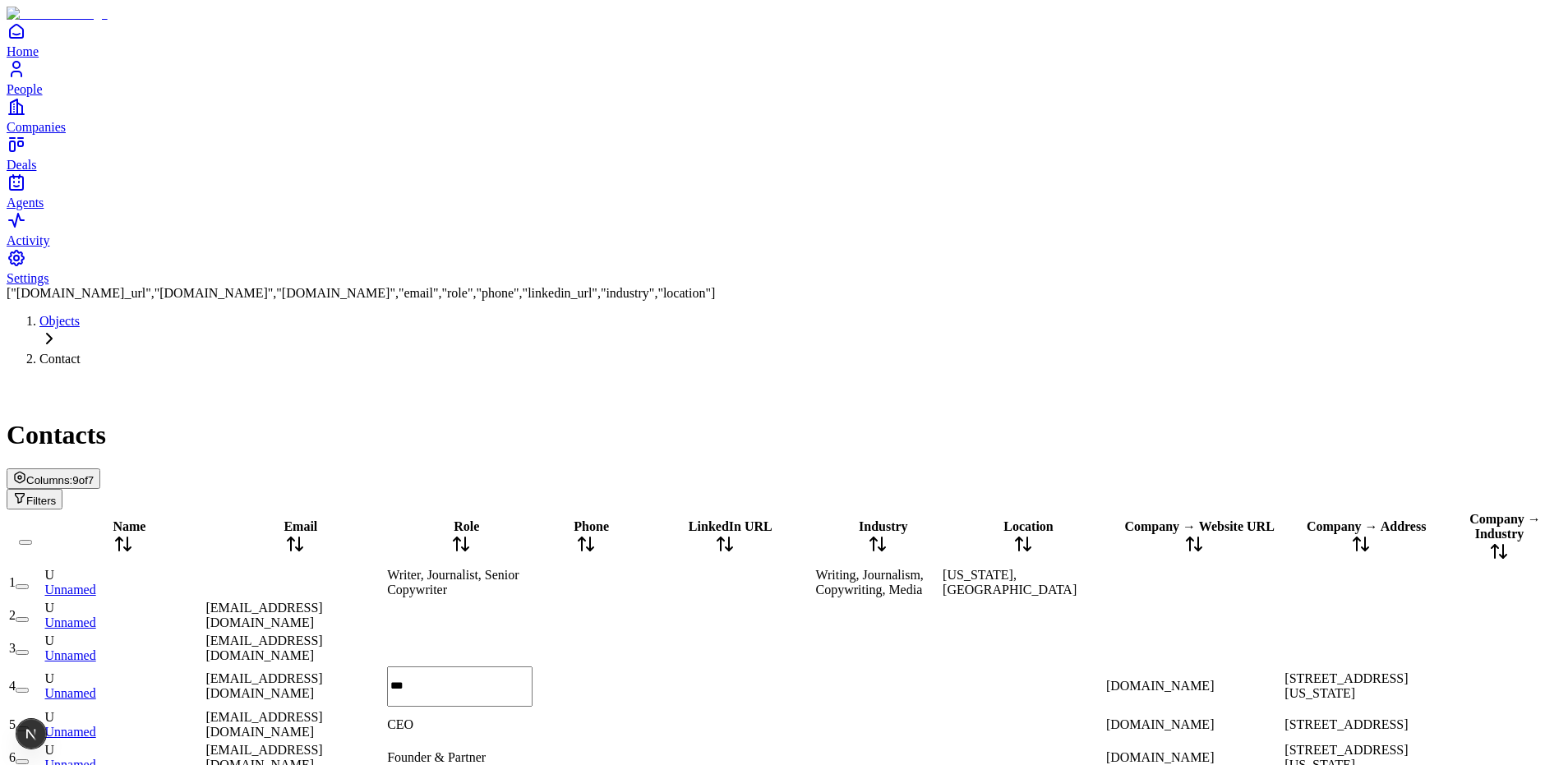
type input "****"
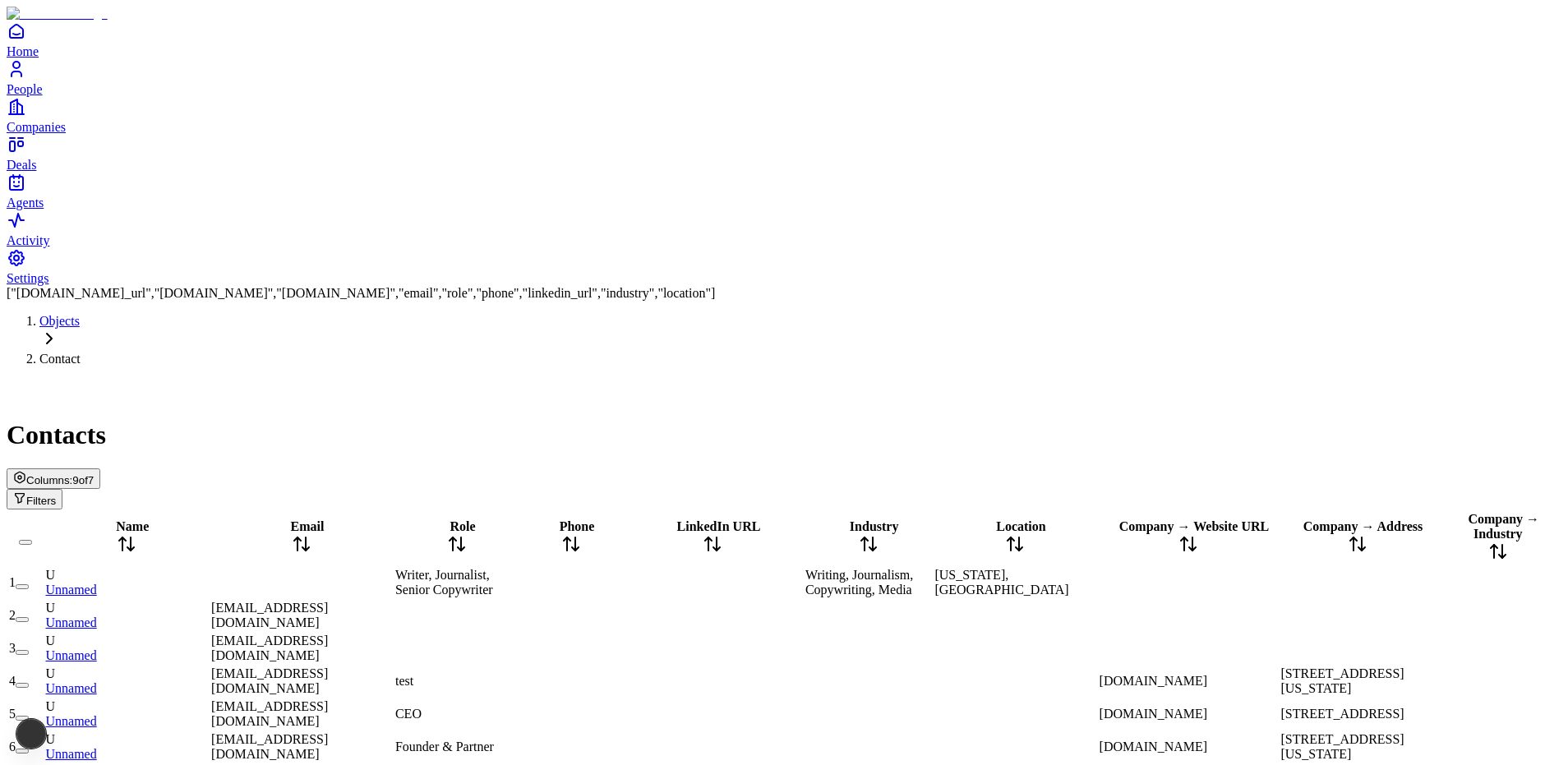
click at [518, 648] on div at bounding box center [457, 648] width 123 height 0
click at [518, 674] on div "test" at bounding box center [457, 682] width 123 height 15
click at [50, 738] on div "0 1 Issue" at bounding box center [79, 735] width 64 height 27
click at [67, 735] on div "Issue" at bounding box center [72, 734] width 26 height 29
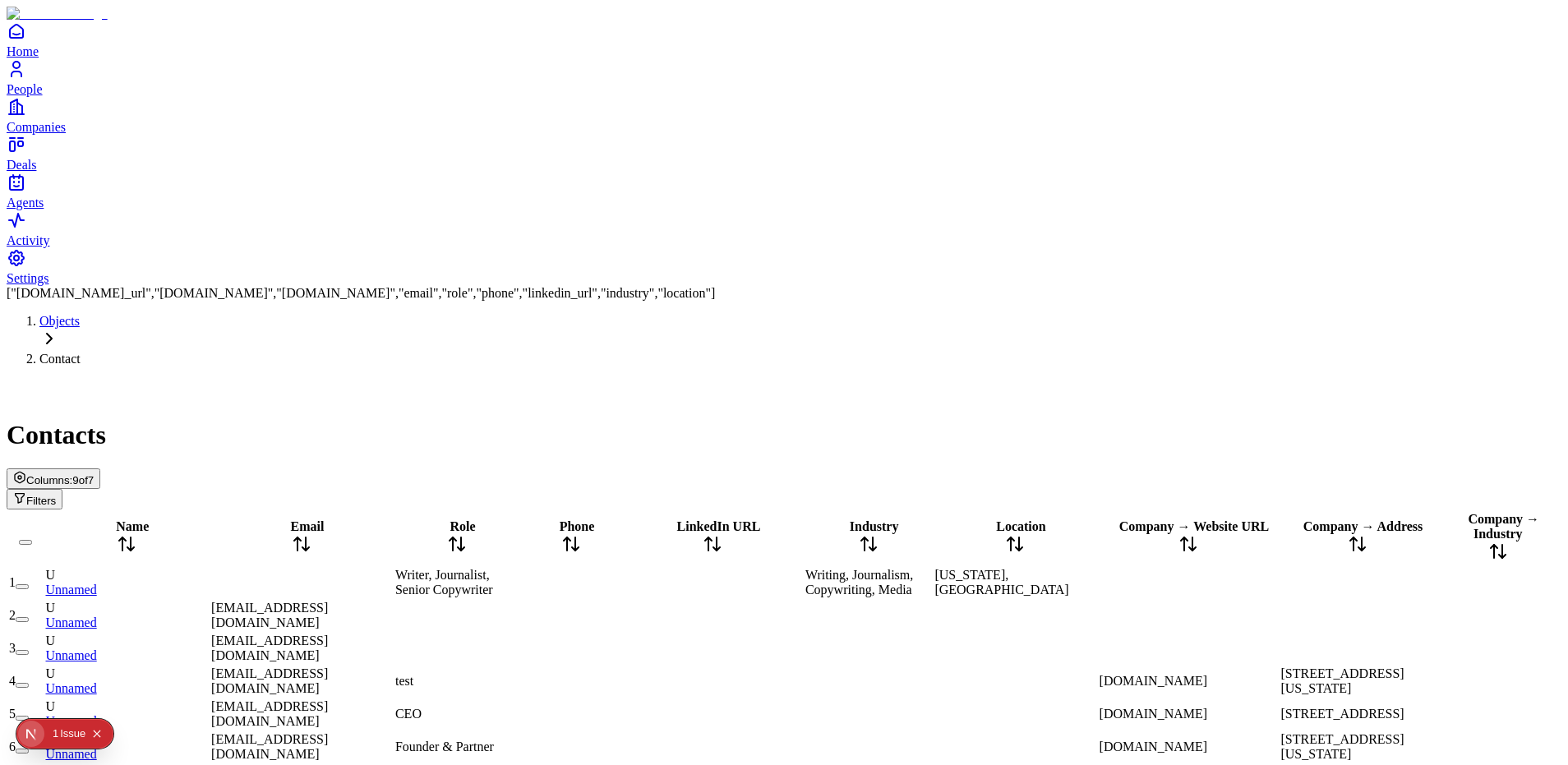
scroll to position [0, 293]
click at [72, 474] on span "Columns:" at bounding box center [49, 480] width 46 height 12
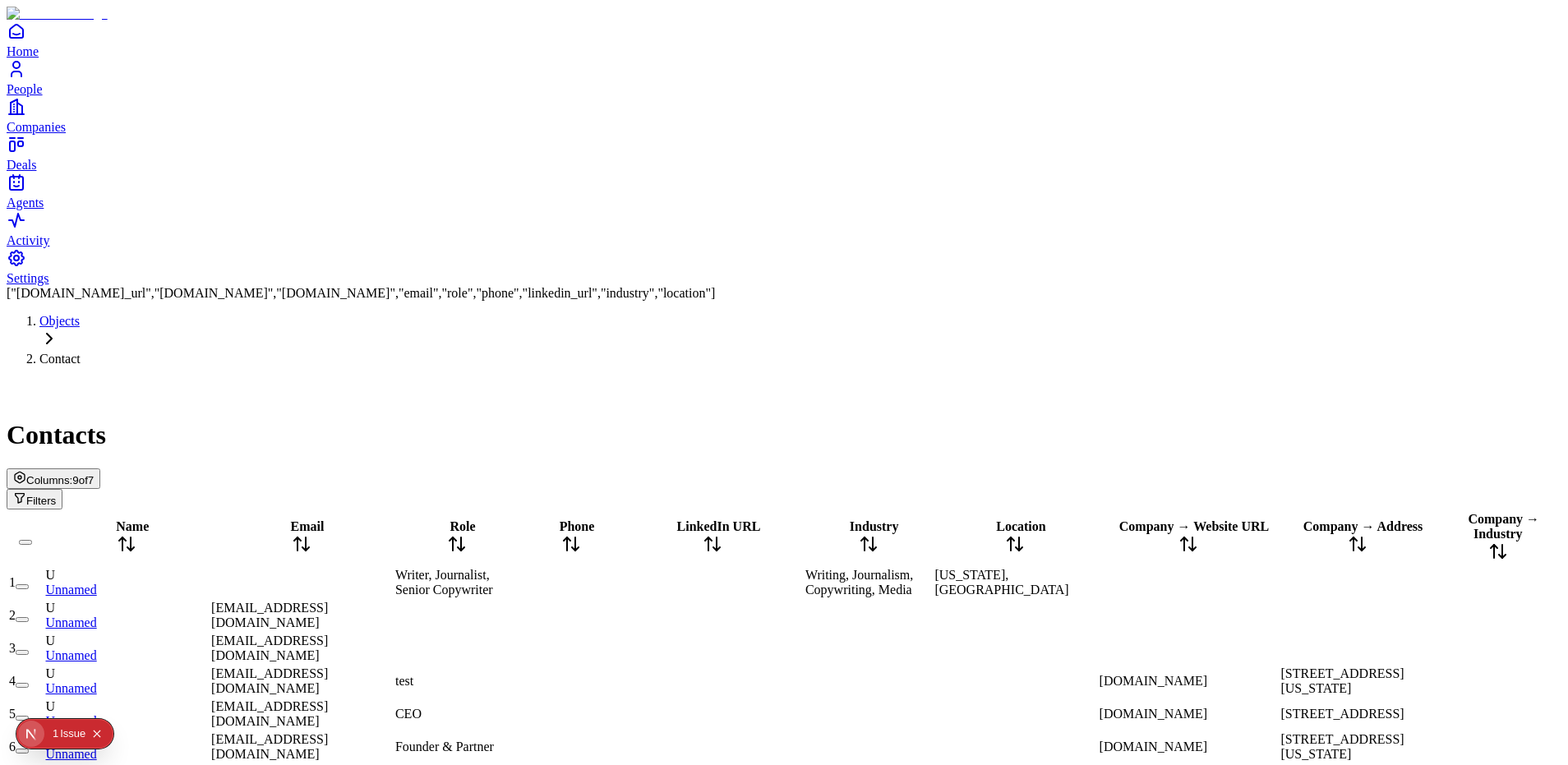
drag, startPoint x: 1288, startPoint y: 116, endPoint x: 1297, endPoint y: 121, distance: 10.3
click at [1287, 380] on div "Contacts" at bounding box center [784, 415] width 1555 height 71
click at [25, 494] on icon "Open natural language filter" at bounding box center [20, 499] width 9 height 9
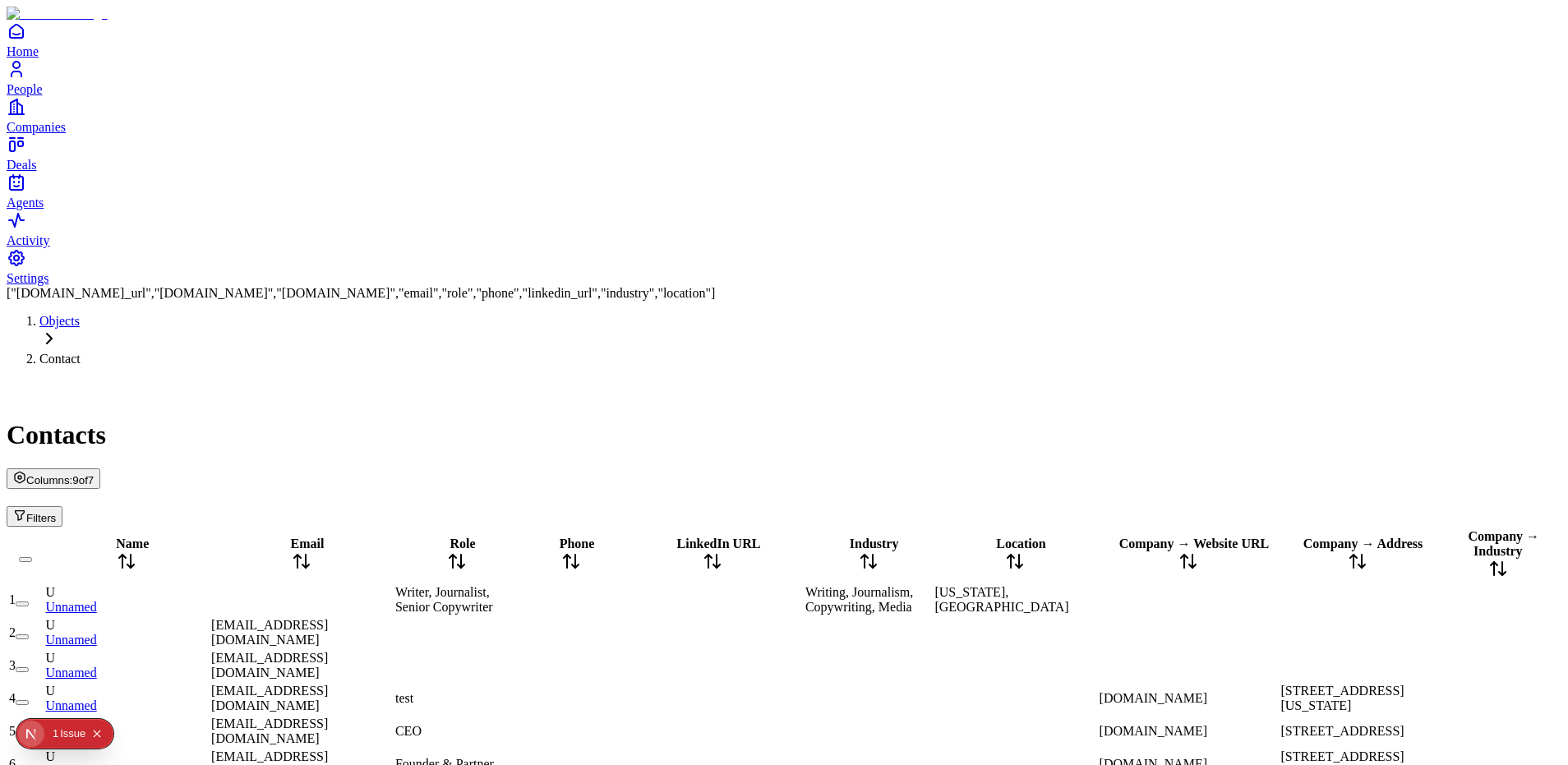
click at [1426, 314] on div "Objects Contact Contacts Columns: 9 of 7 Filters" at bounding box center [784, 420] width 1555 height 213
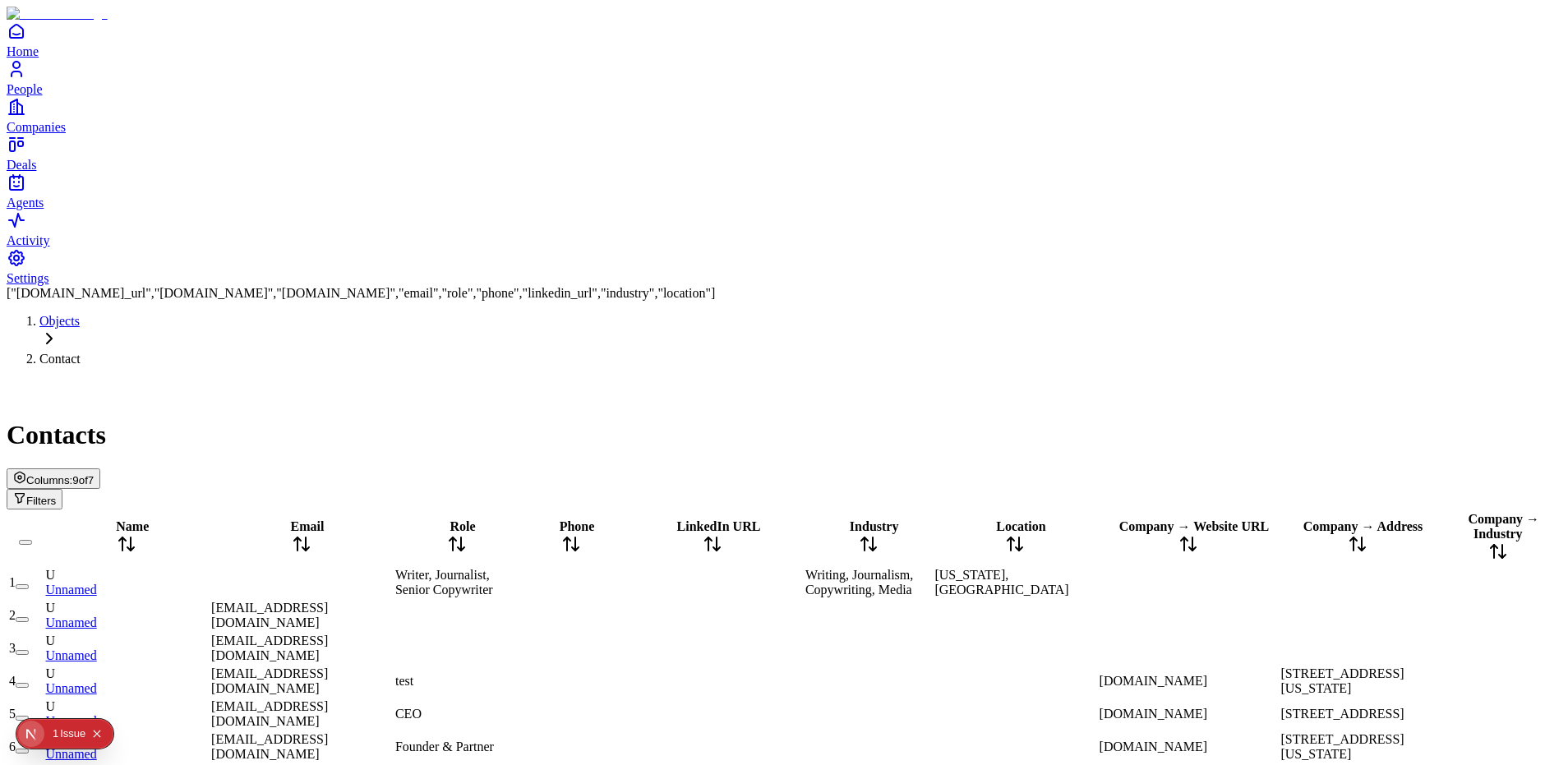
scroll to position [210, 293]
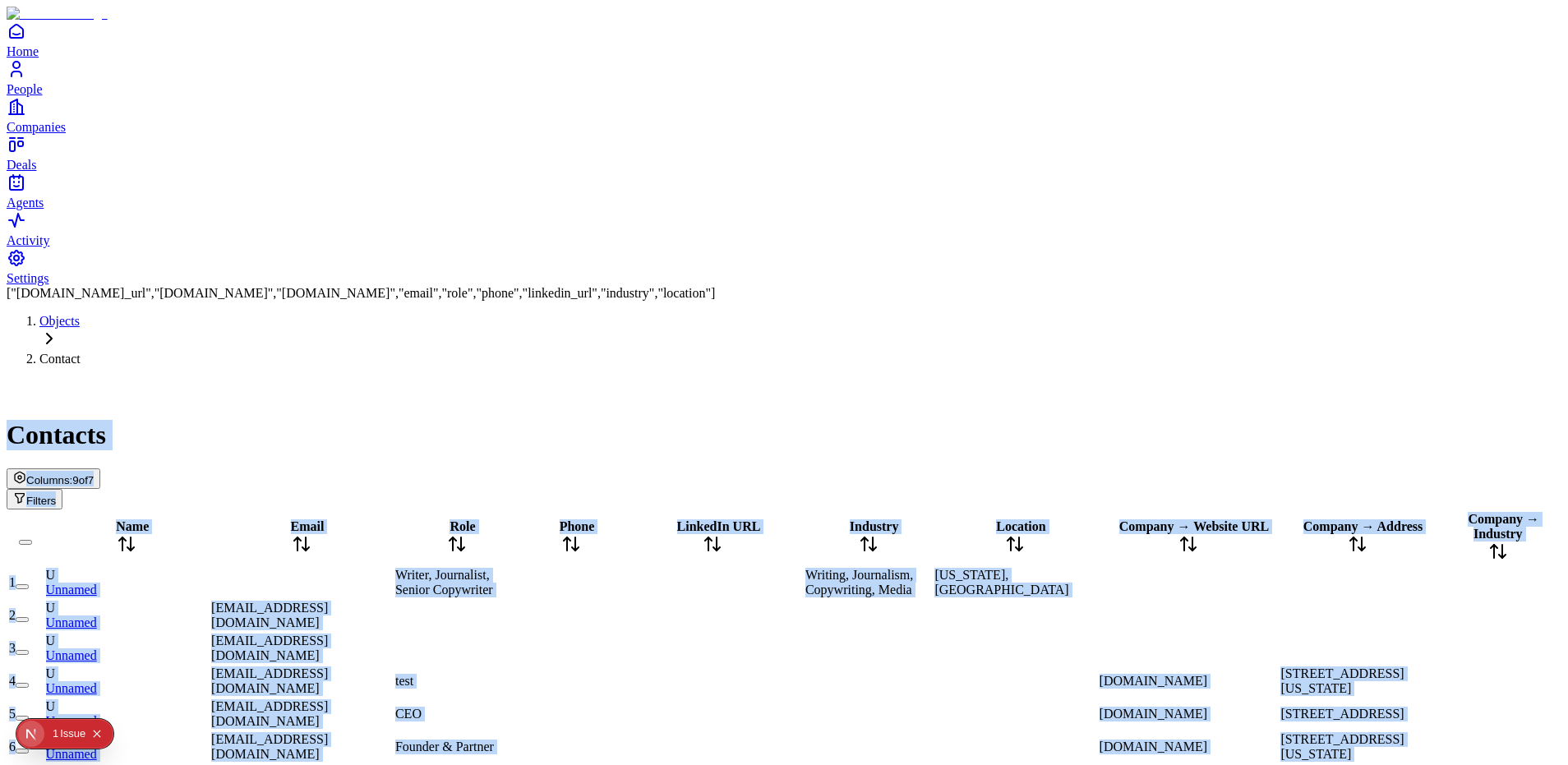
click at [1122, 468] on div "Columns: 9 of 7 Filters" at bounding box center [784, 488] width 1555 height 41
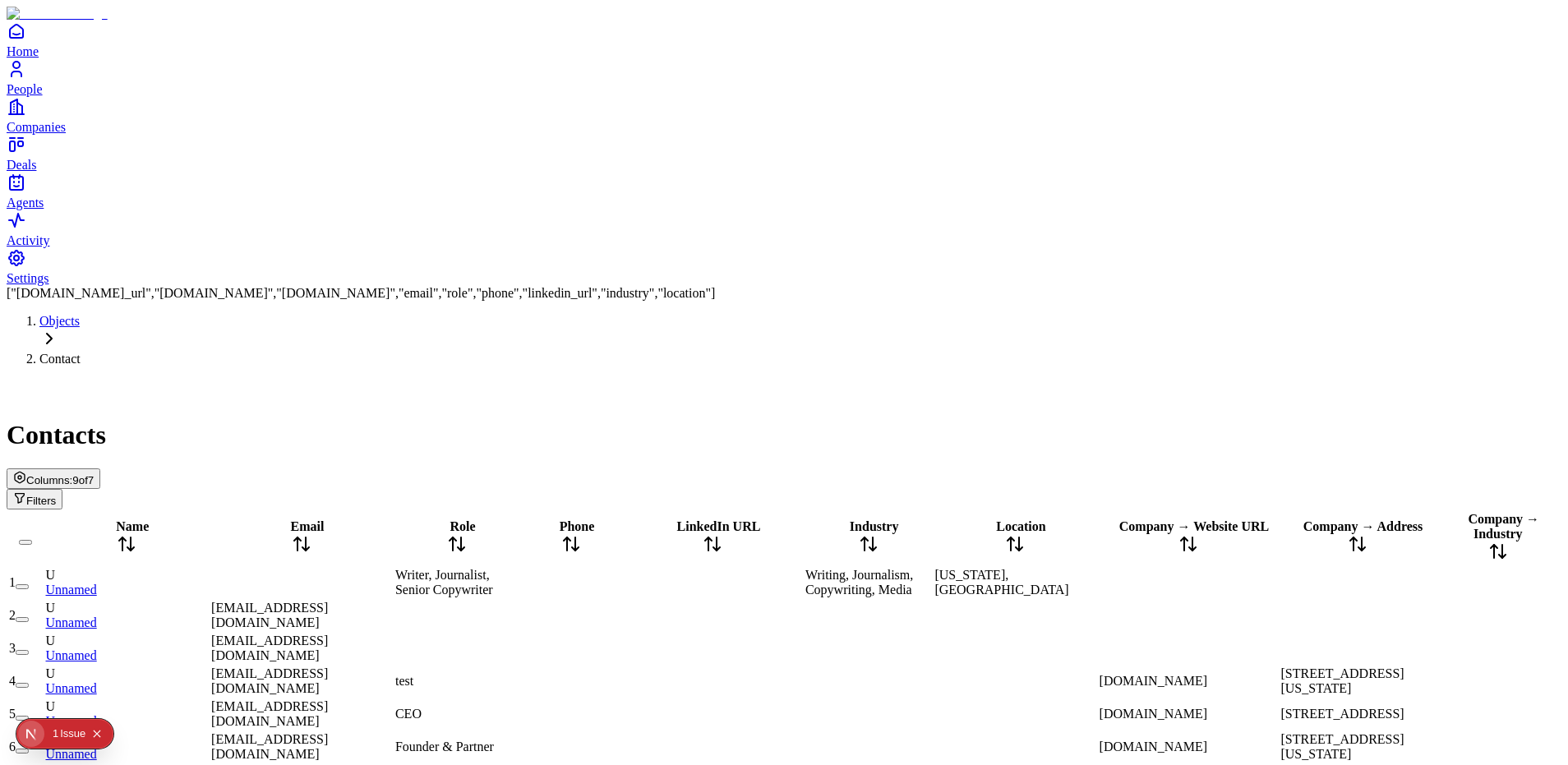
click at [1192, 535] on icon at bounding box center [1188, 544] width 20 height 20
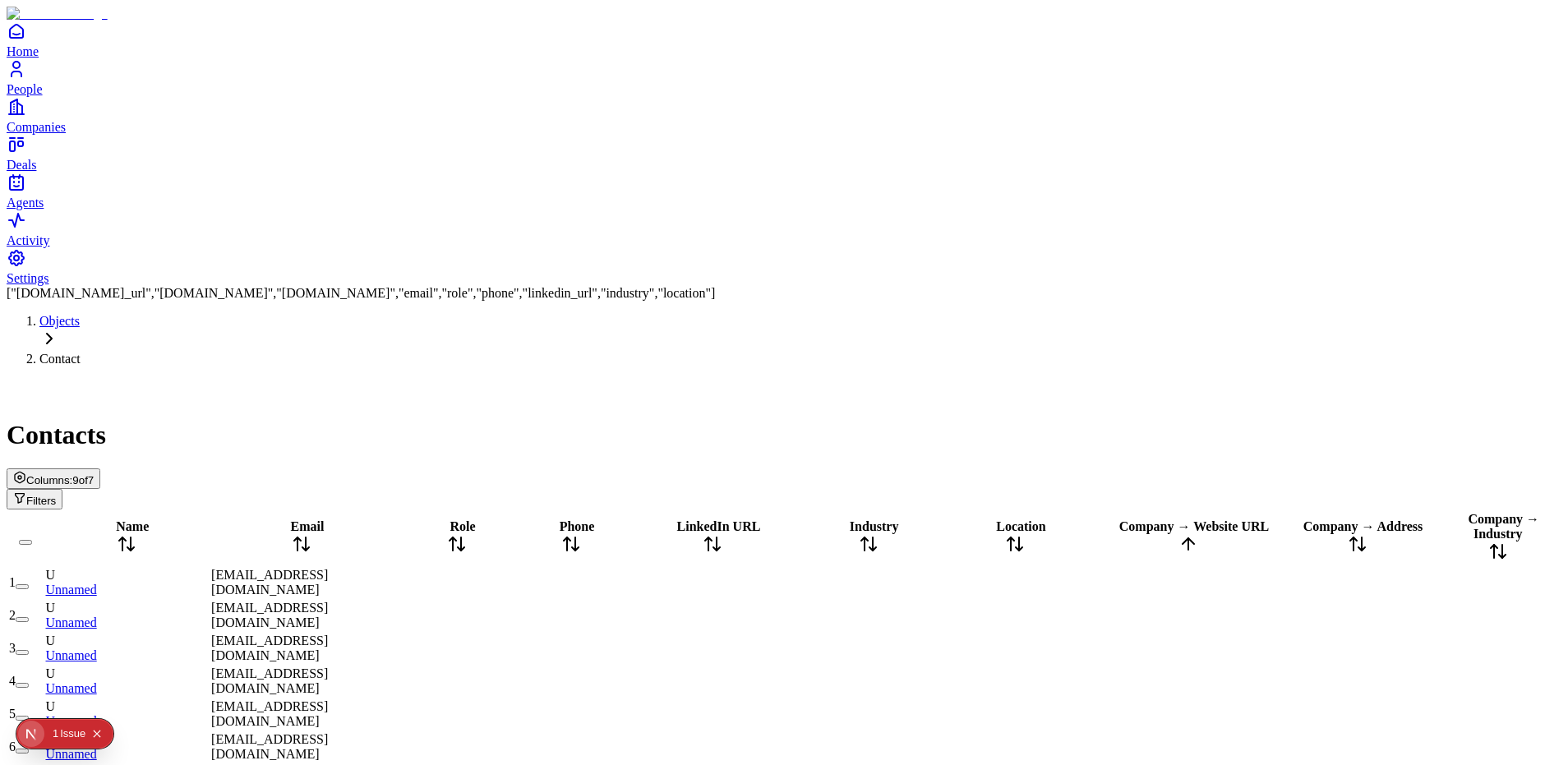
scroll to position [0, 293]
click at [1185, 535] on icon at bounding box center [1188, 544] width 20 height 20
click at [1379, 557] on div at bounding box center [1356, 557] width 153 height 0
click at [1372, 557] on div at bounding box center [1356, 557] width 153 height 0
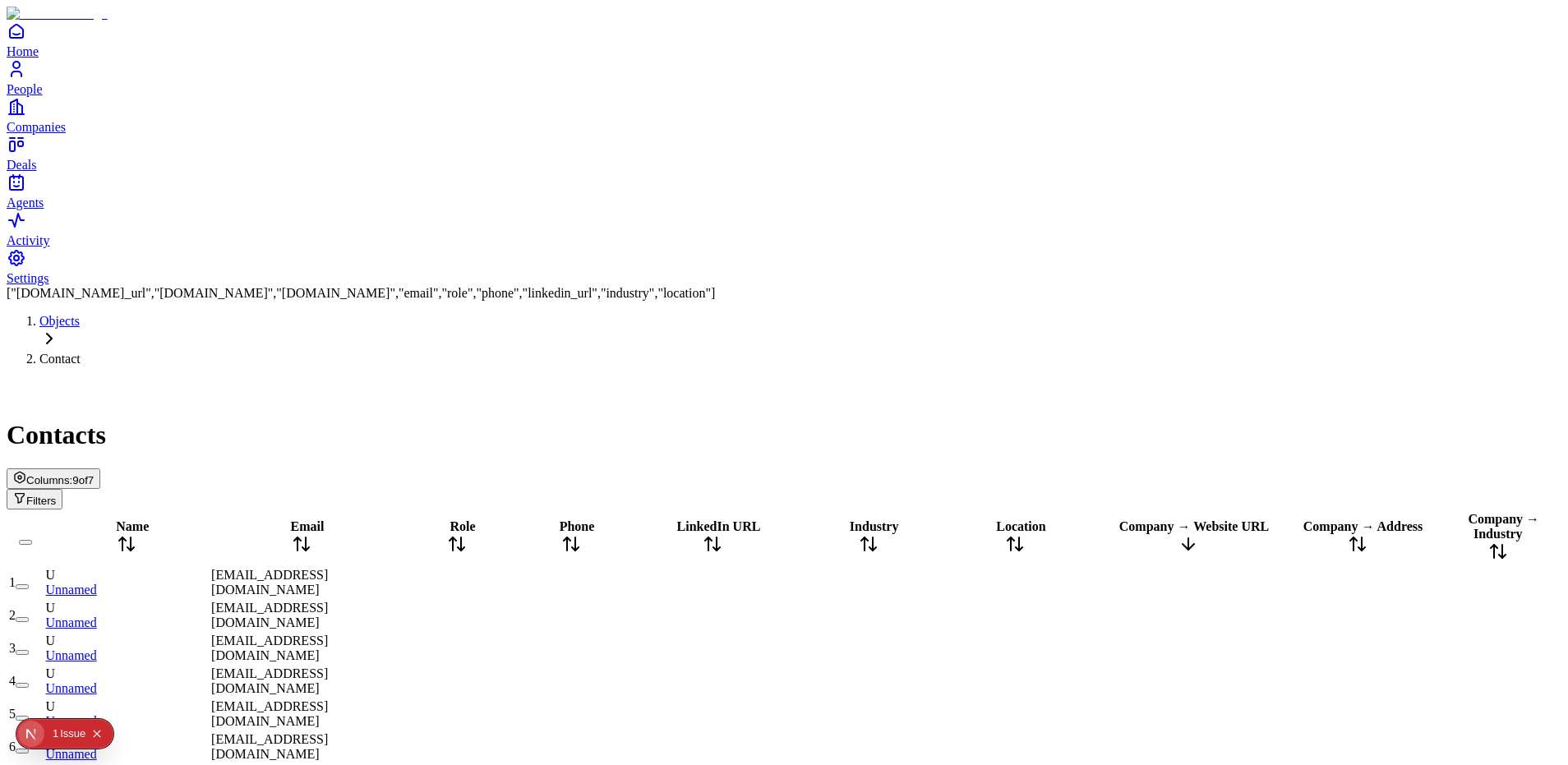
click at [1372, 557] on div at bounding box center [1356, 557] width 153 height 0
click at [1364, 519] on div "Company → Address" at bounding box center [1356, 538] width 153 height 38
click at [1374, 557] on div at bounding box center [1356, 557] width 153 height 0
click at [1372, 557] on div at bounding box center [1356, 557] width 153 height 0
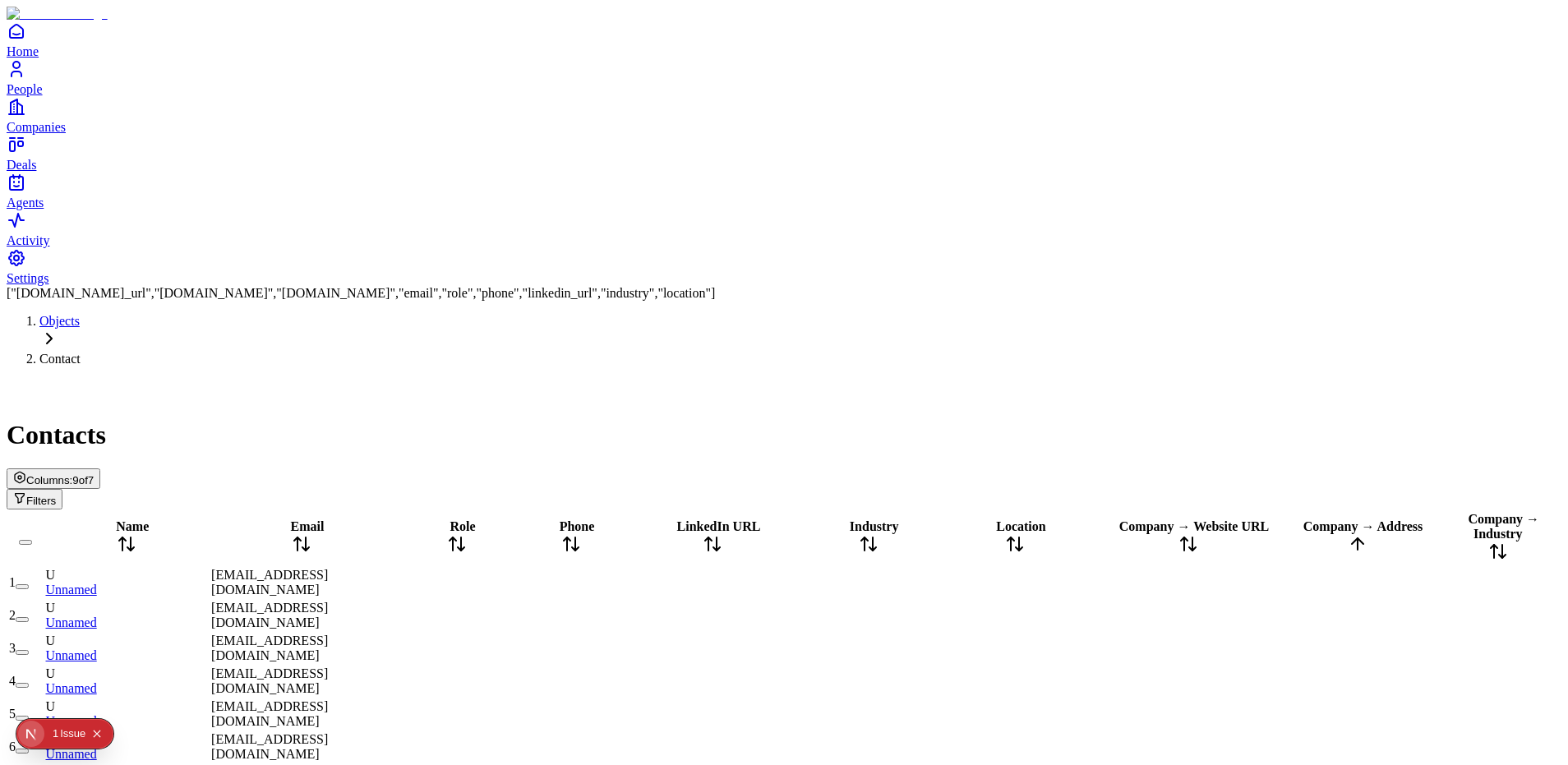
click at [1360, 519] on span "Company → Address" at bounding box center [1362, 526] width 120 height 14
click at [518, 519] on div "Role" at bounding box center [457, 538] width 123 height 38
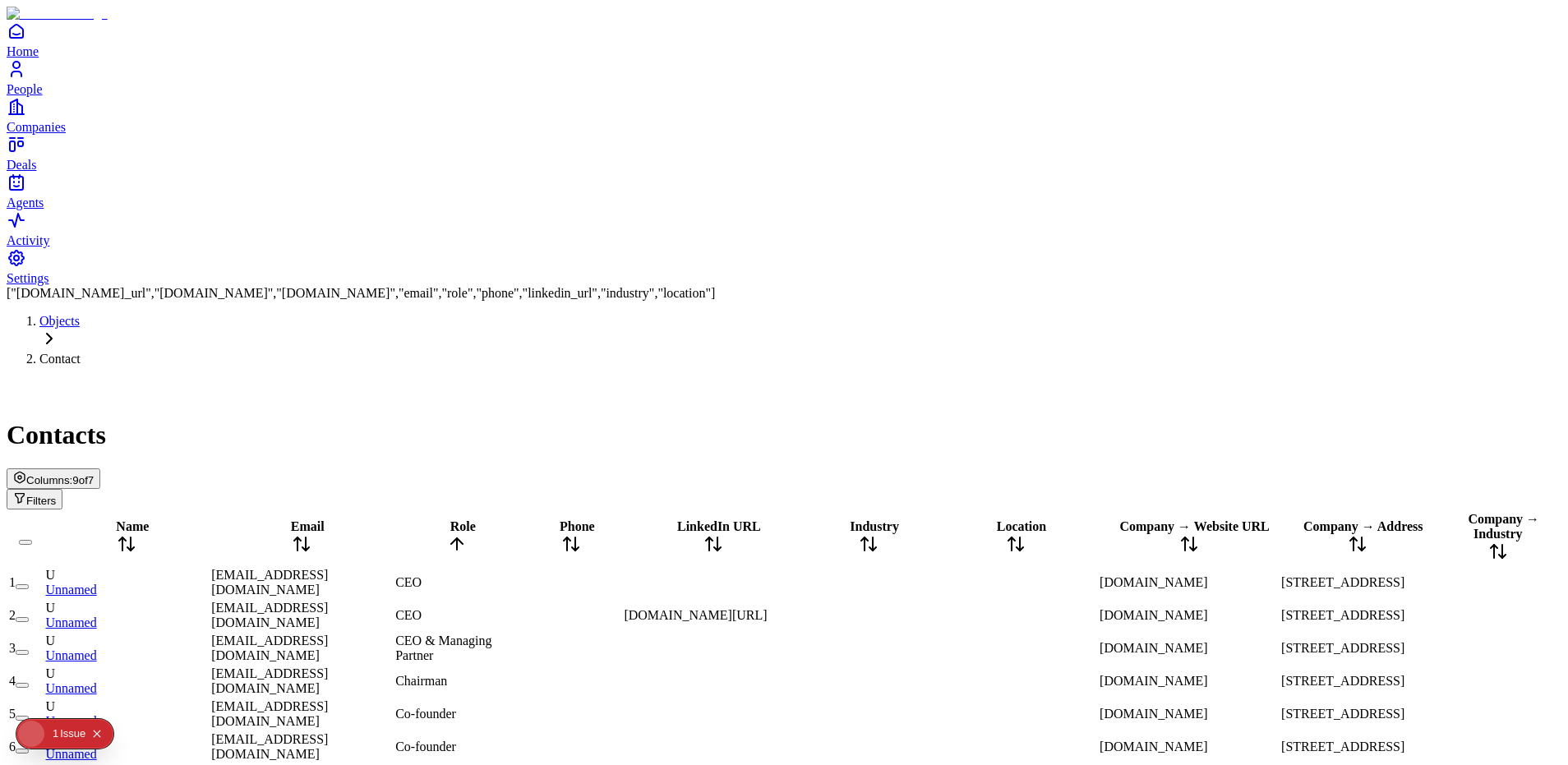
scroll to position [0, 0]
click at [467, 535] on icon at bounding box center [457, 544] width 20 height 20
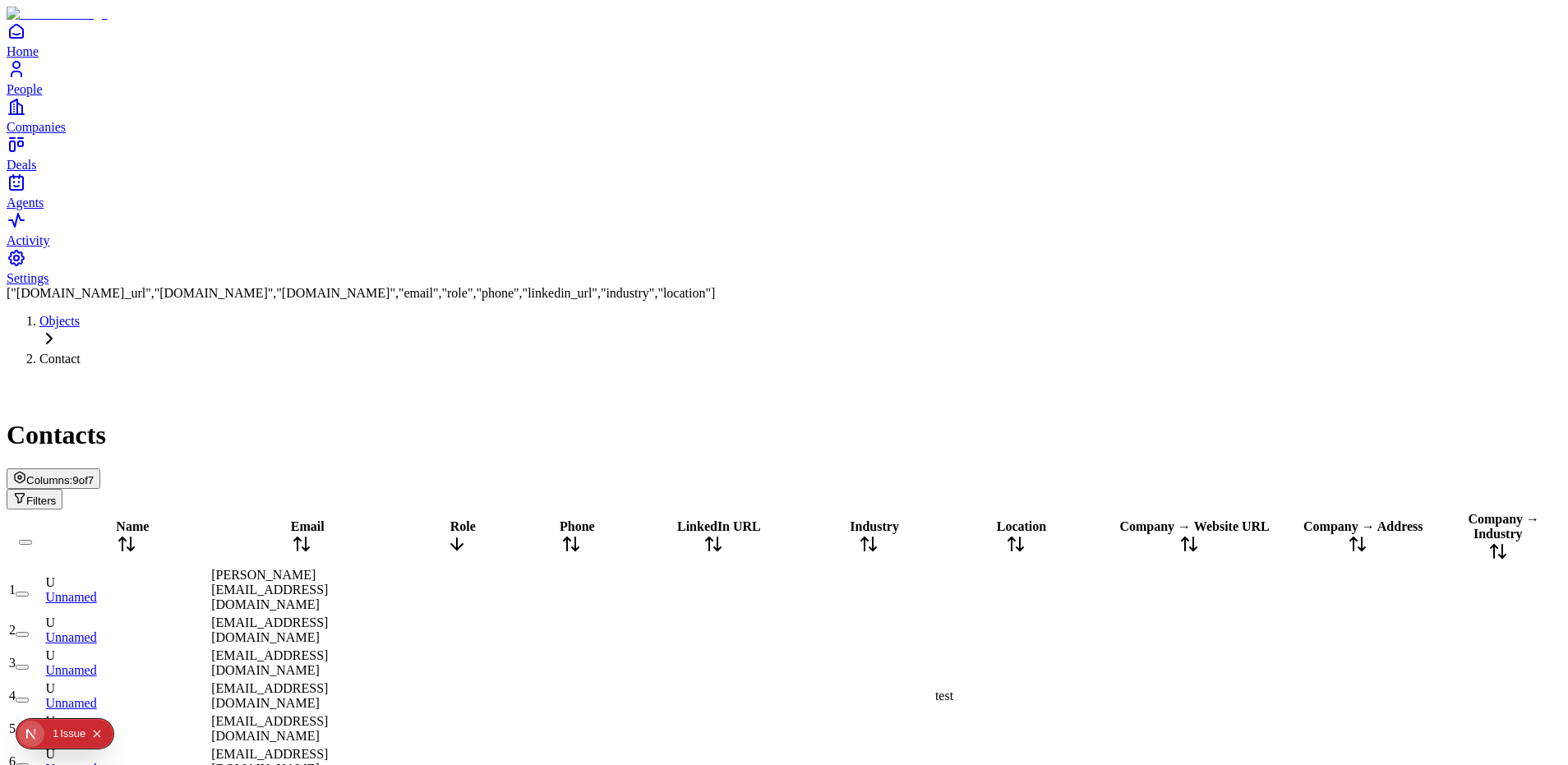
click at [467, 535] on icon at bounding box center [457, 544] width 20 height 20
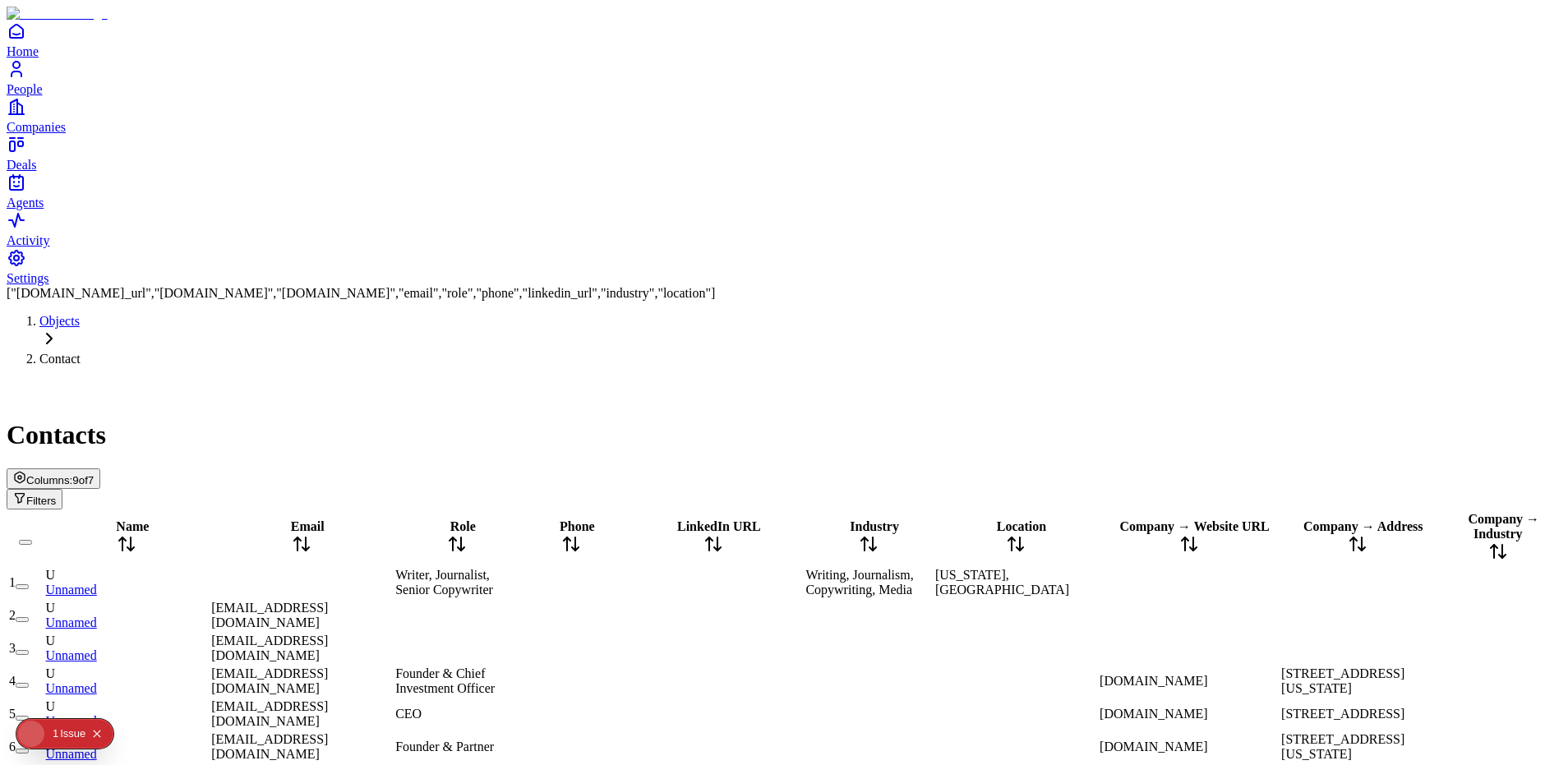
click at [467, 535] on icon at bounding box center [457, 544] width 20 height 20
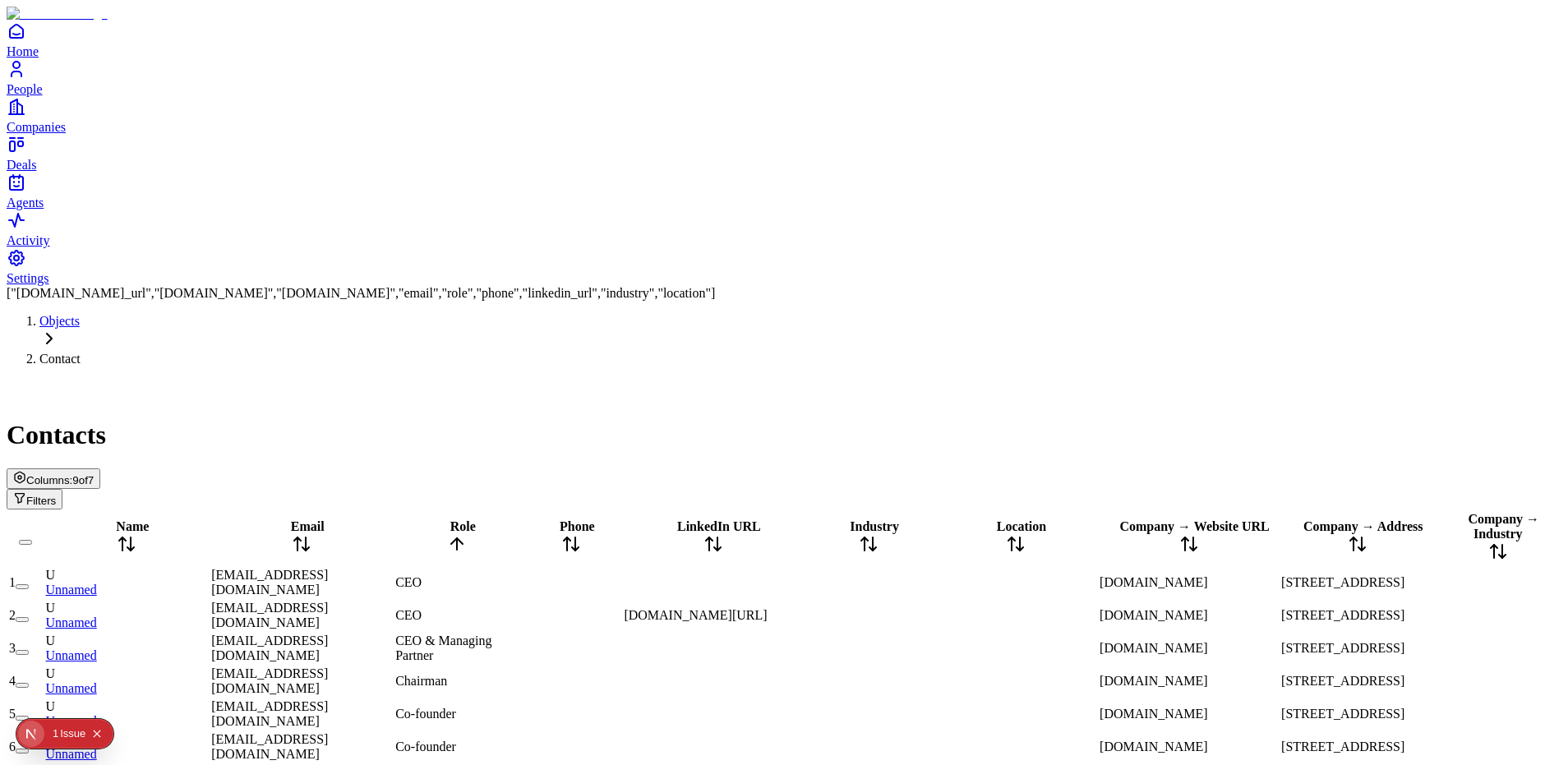
click at [467, 535] on icon at bounding box center [457, 544] width 20 height 20
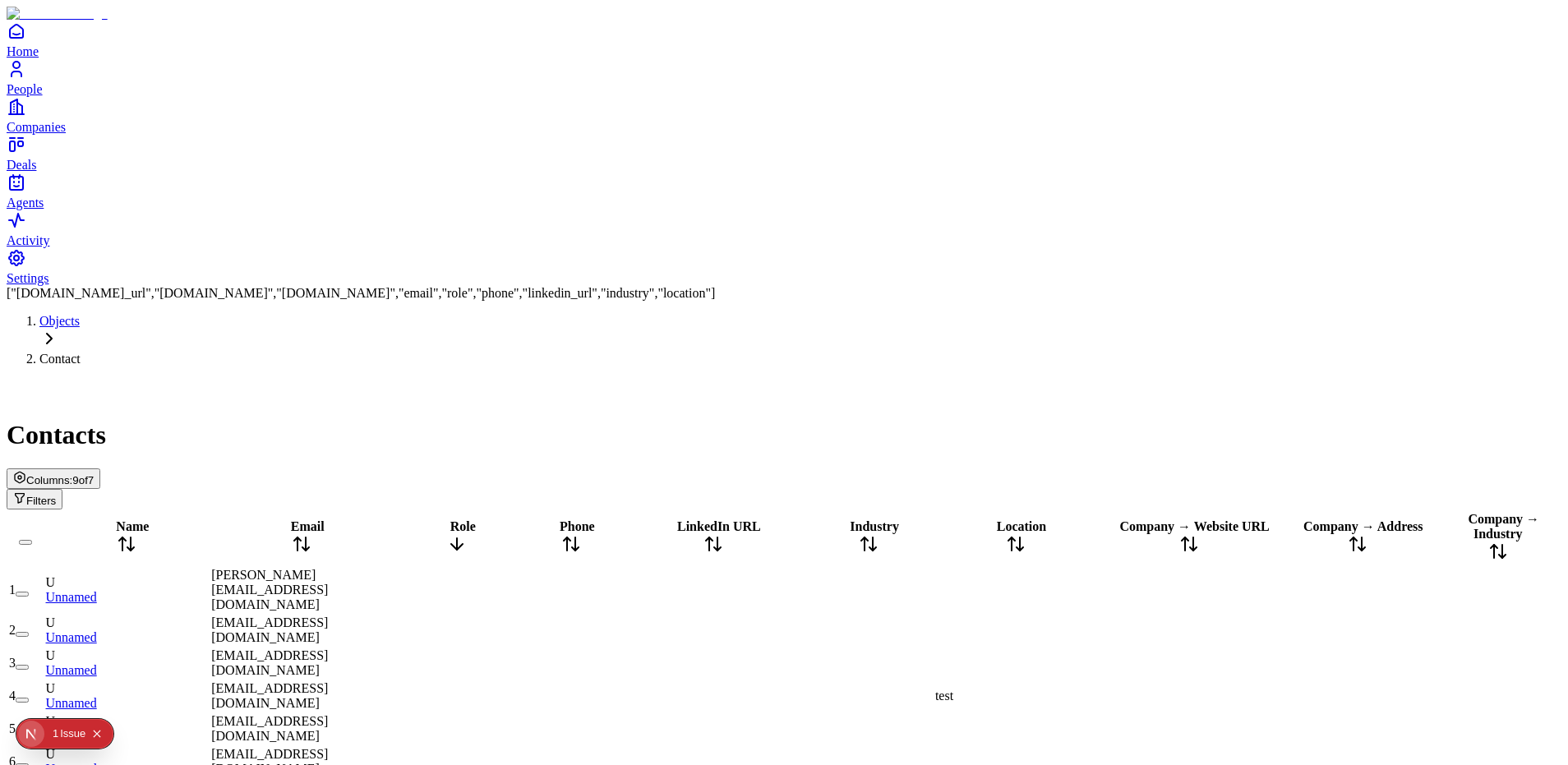
click at [467, 535] on icon at bounding box center [457, 544] width 20 height 20
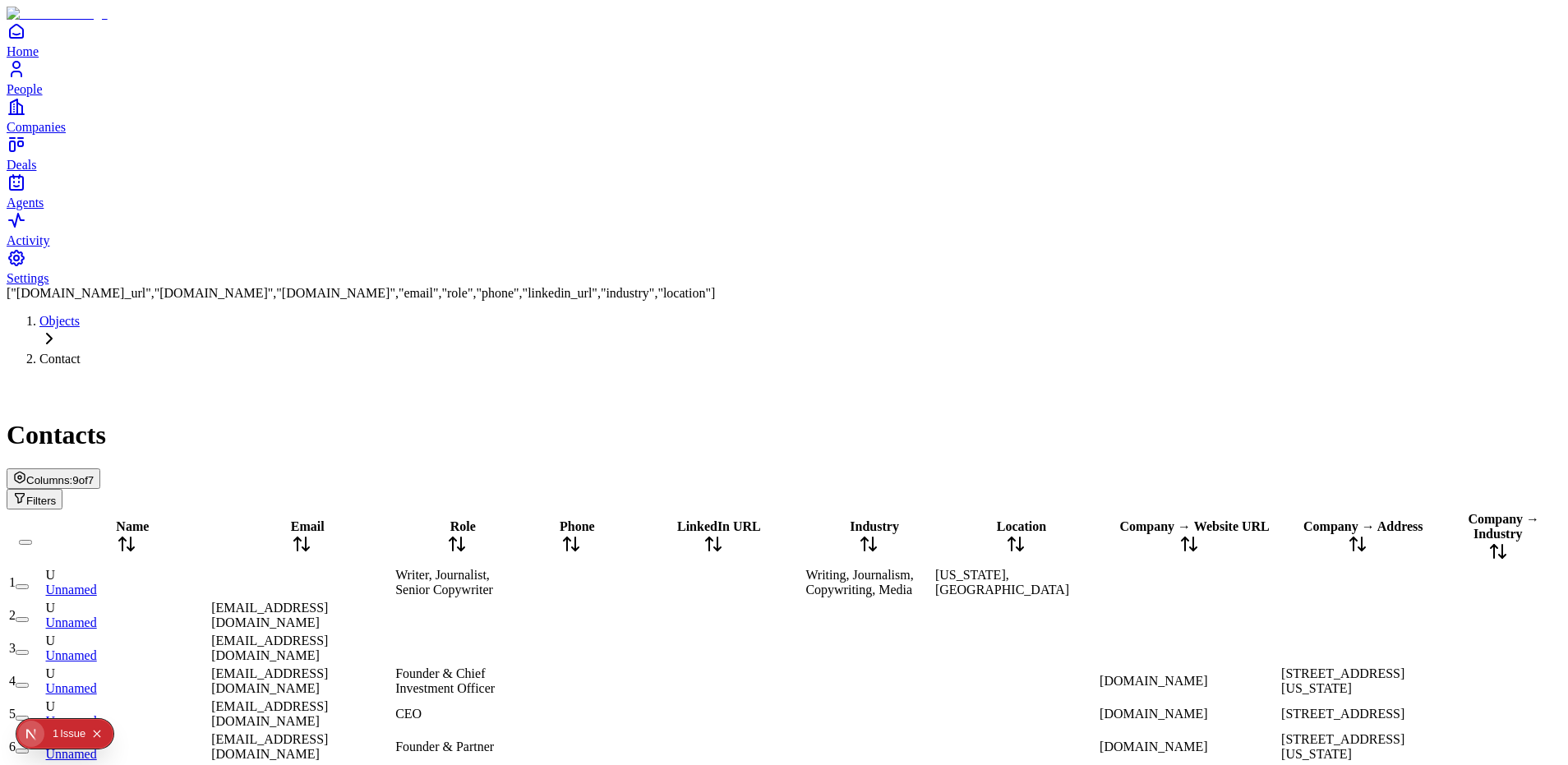
scroll to position [0, 292]
click at [1190, 535] on icon at bounding box center [1189, 544] width 20 height 20
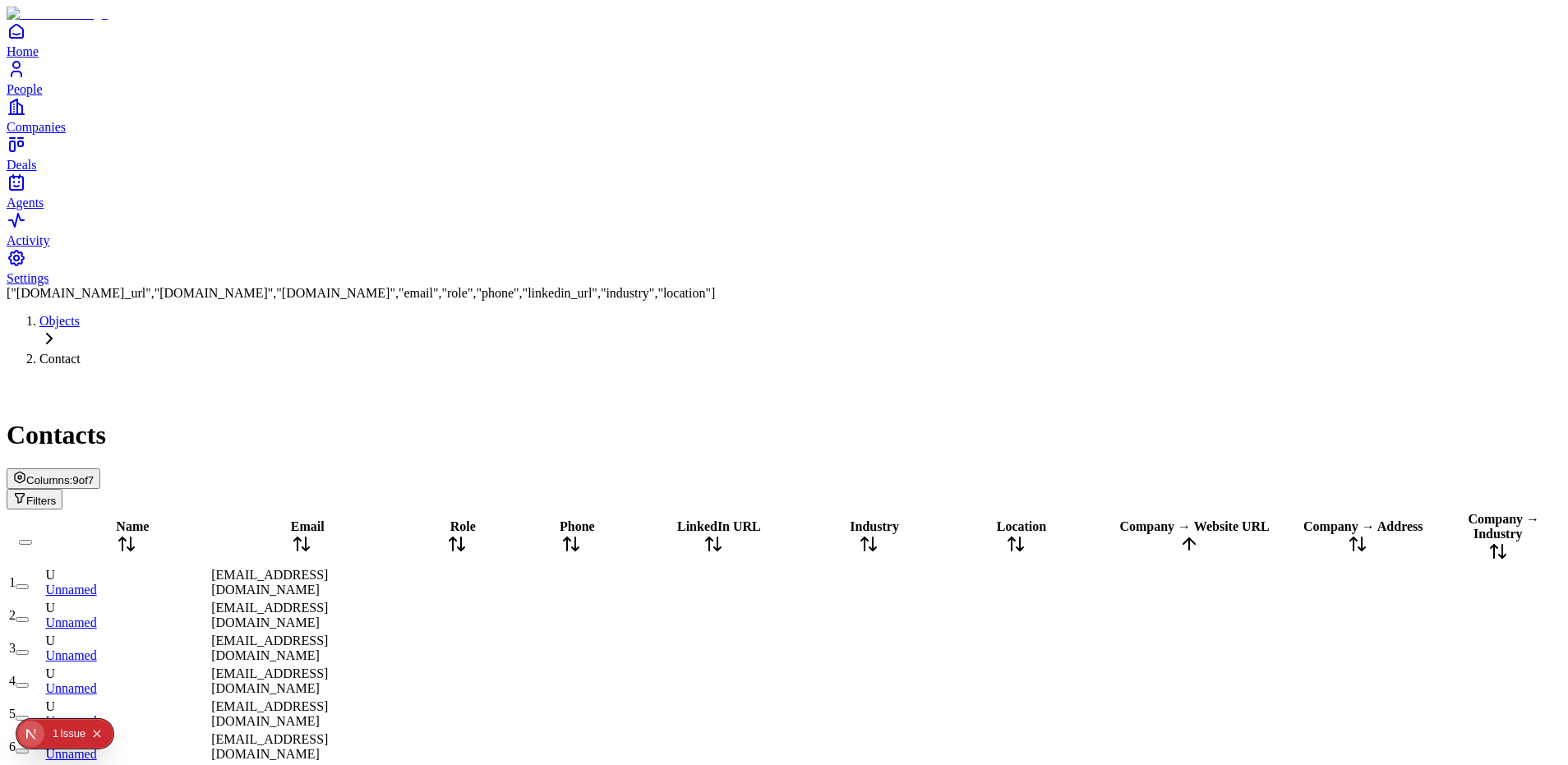
click at [1193, 535] on icon at bounding box center [1189, 544] width 20 height 20
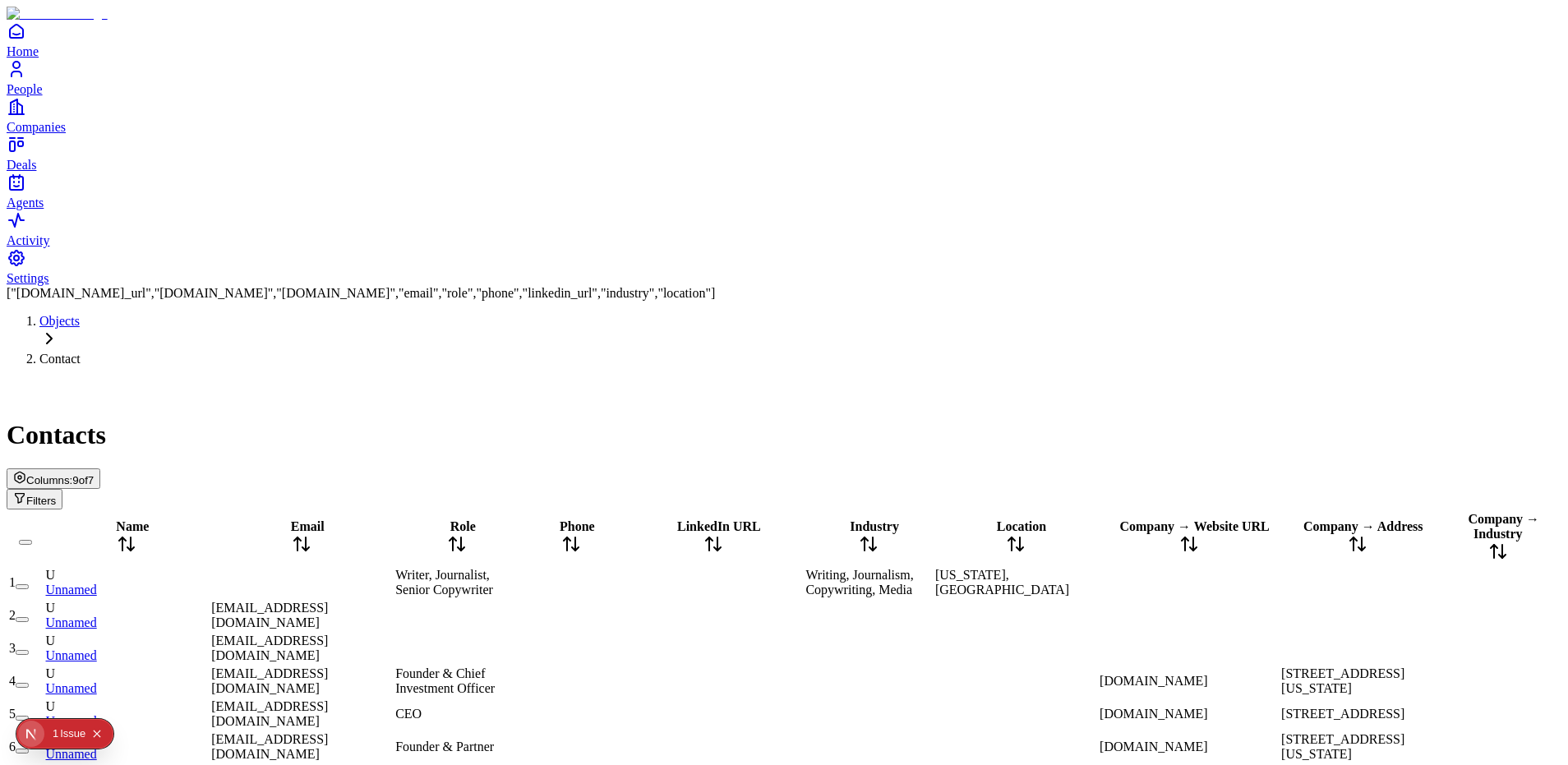
click at [1360, 519] on span "Company → Address" at bounding box center [1362, 526] width 120 height 14
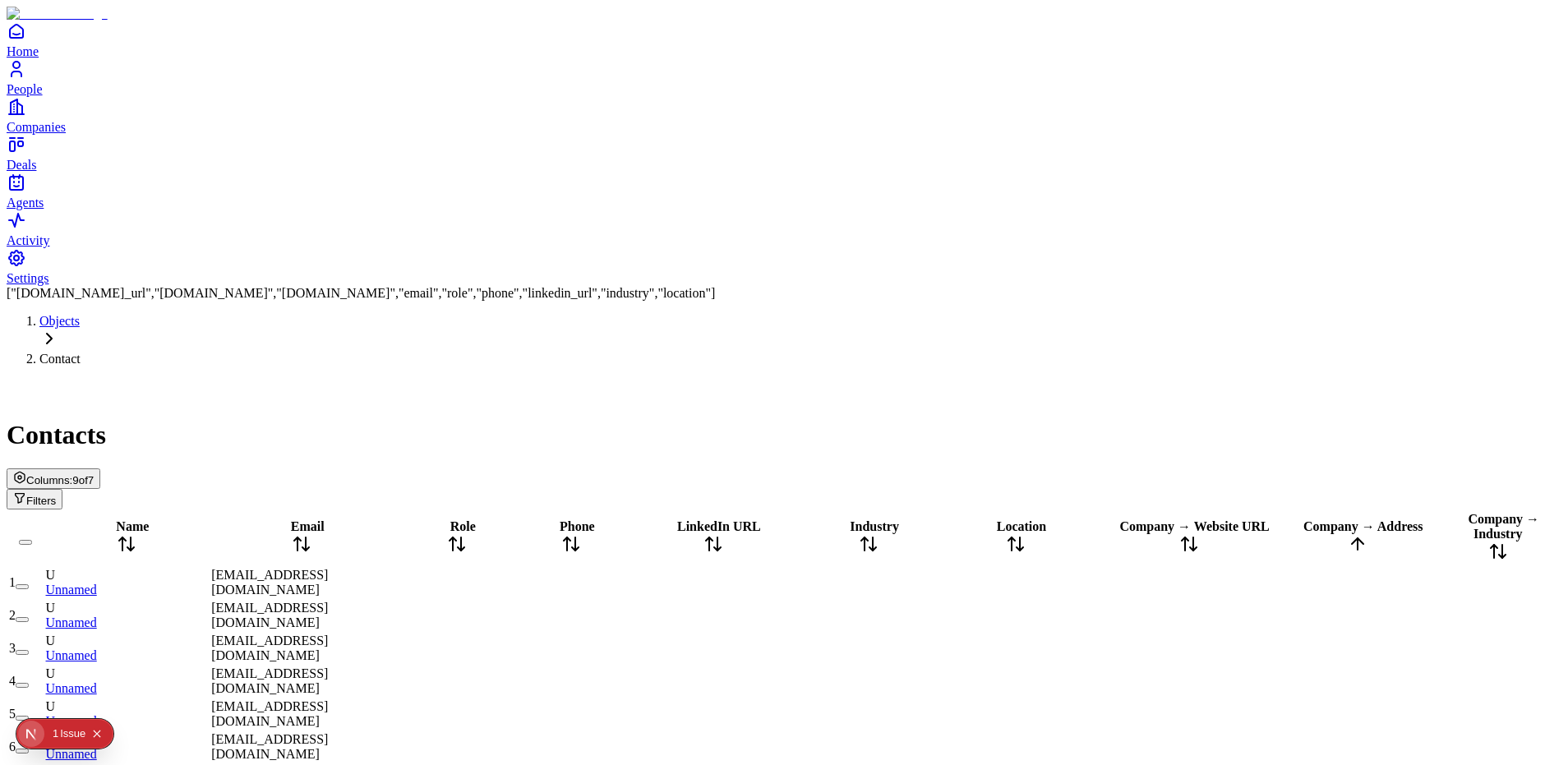
click at [1360, 519] on span "Company → Address" at bounding box center [1362, 526] width 120 height 14
click at [1359, 519] on span "Company → Address" at bounding box center [1362, 526] width 120 height 14
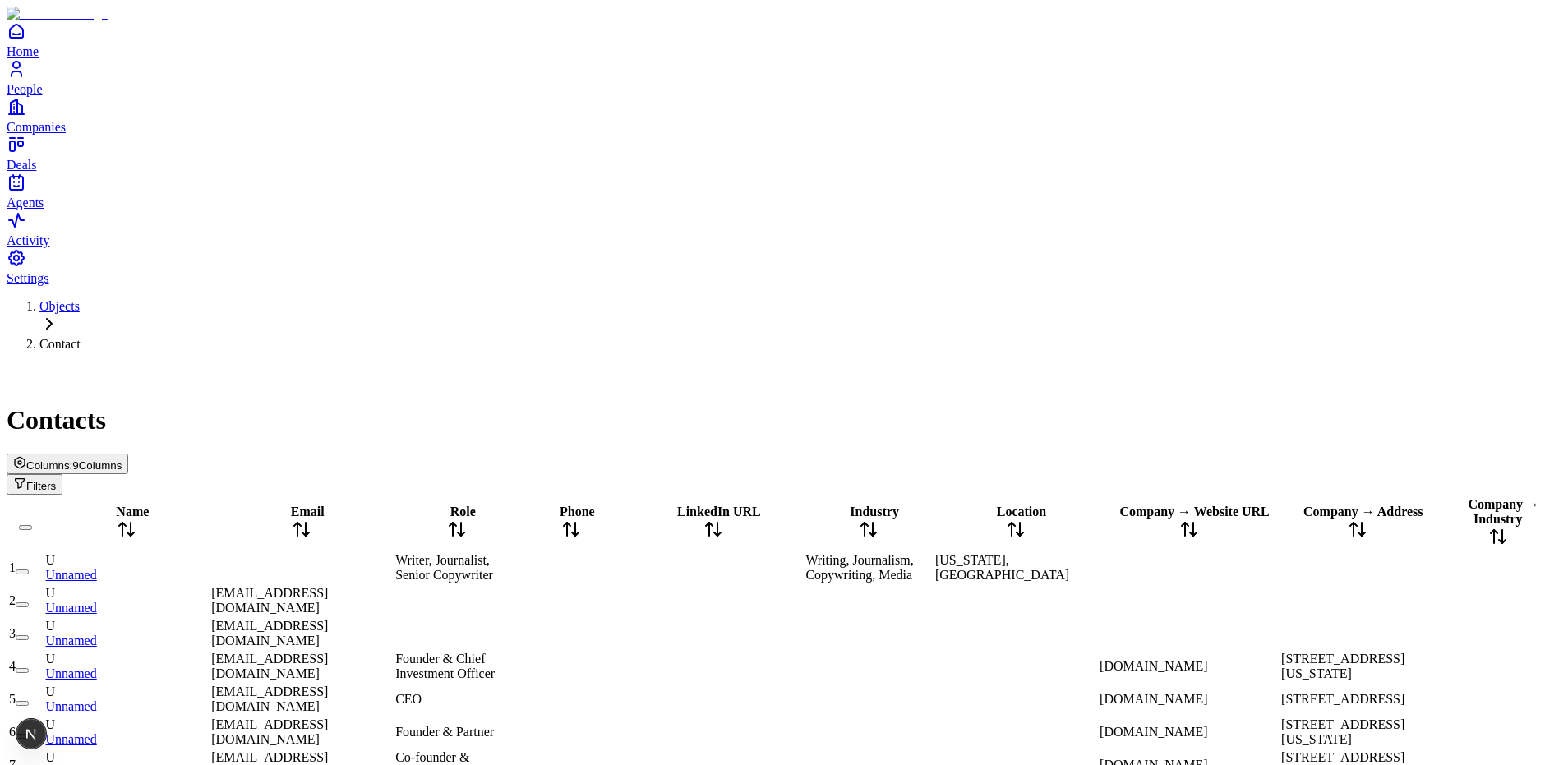
scroll to position [0, 0]
click at [70, 460] on span "Columns" at bounding box center [48, 465] width 44 height 12
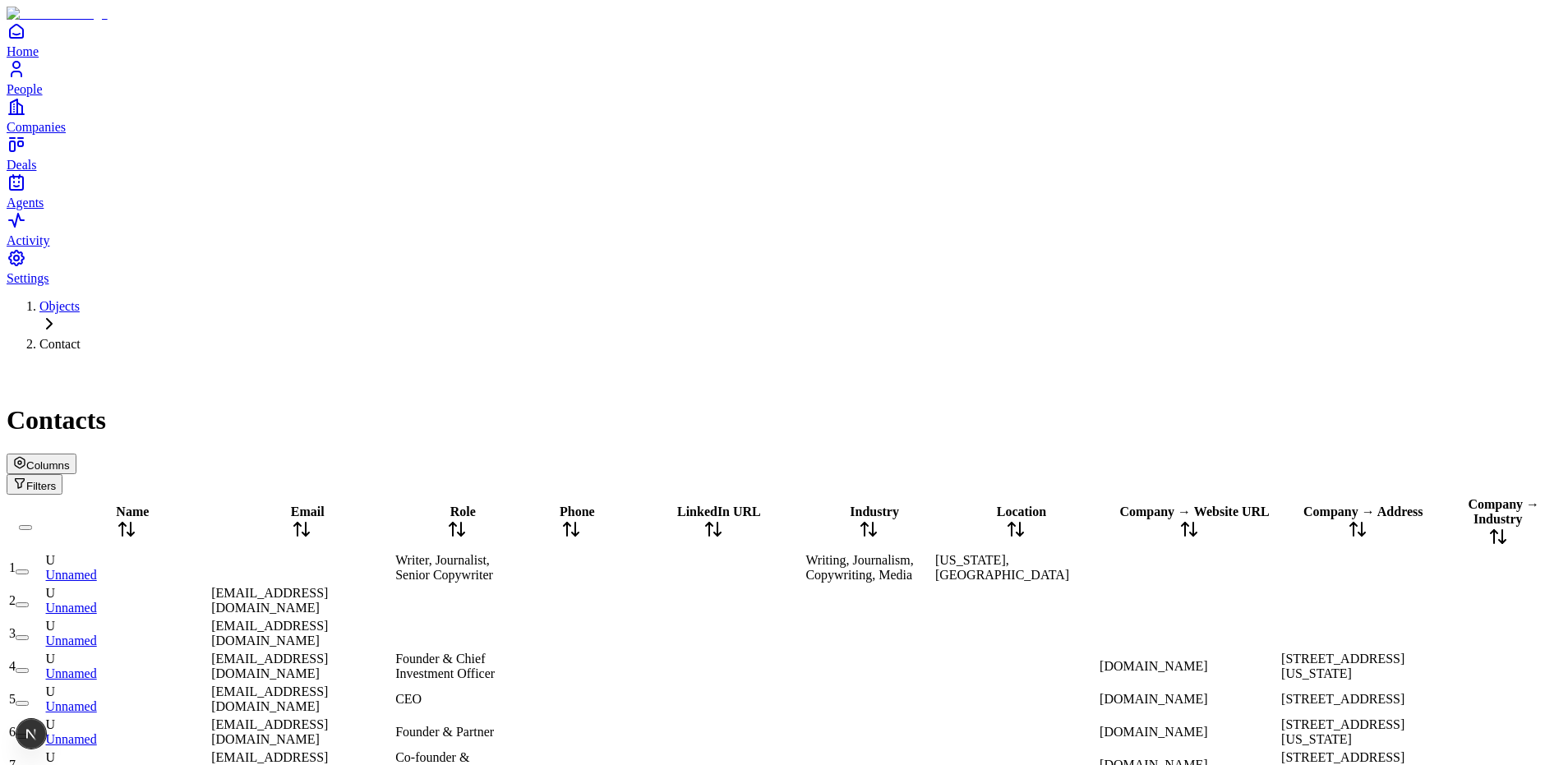
click at [70, 460] on span "Columns" at bounding box center [48, 465] width 44 height 12
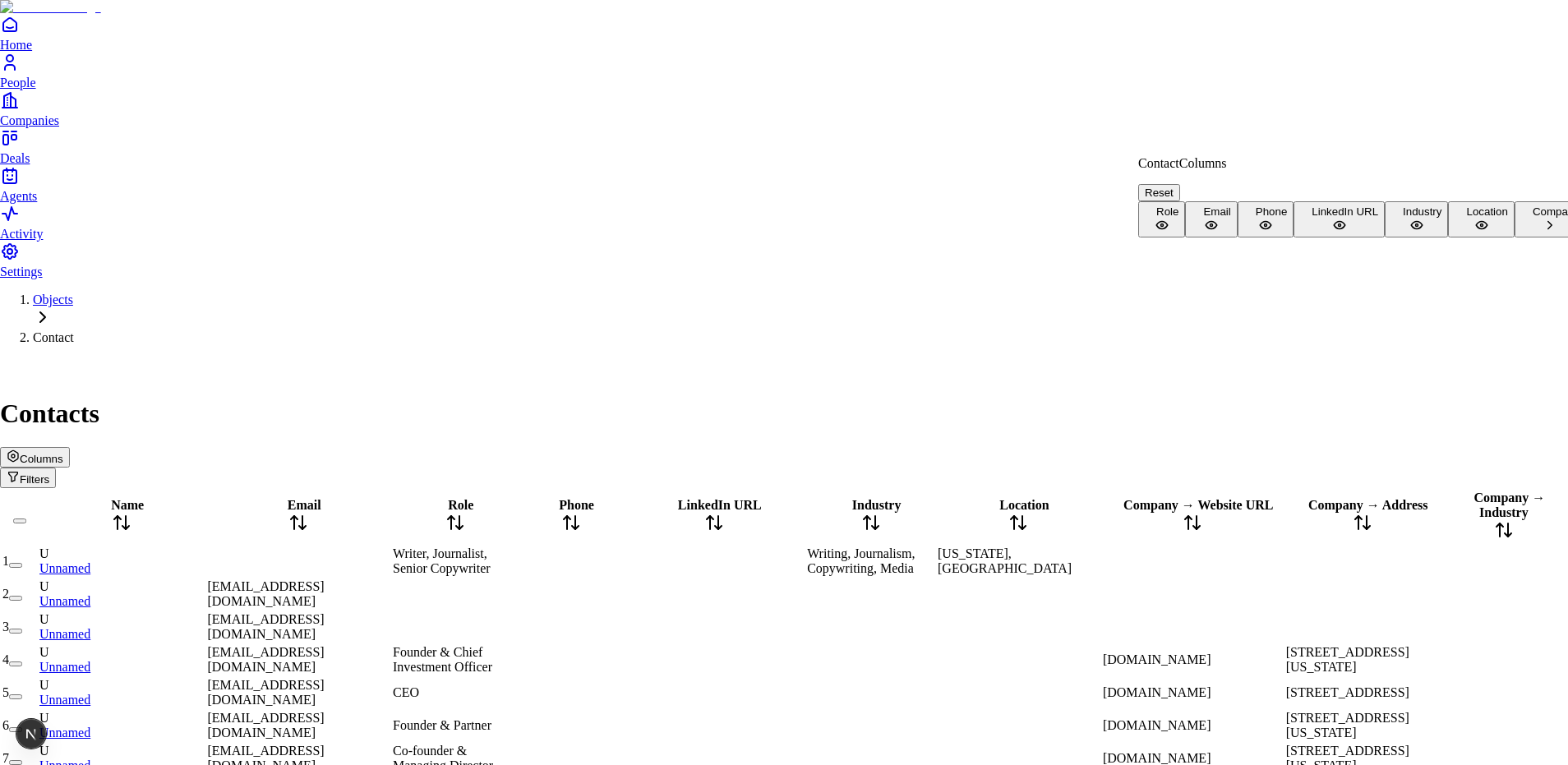
click at [1180, 184] on button "Reset" at bounding box center [1159, 192] width 42 height 17
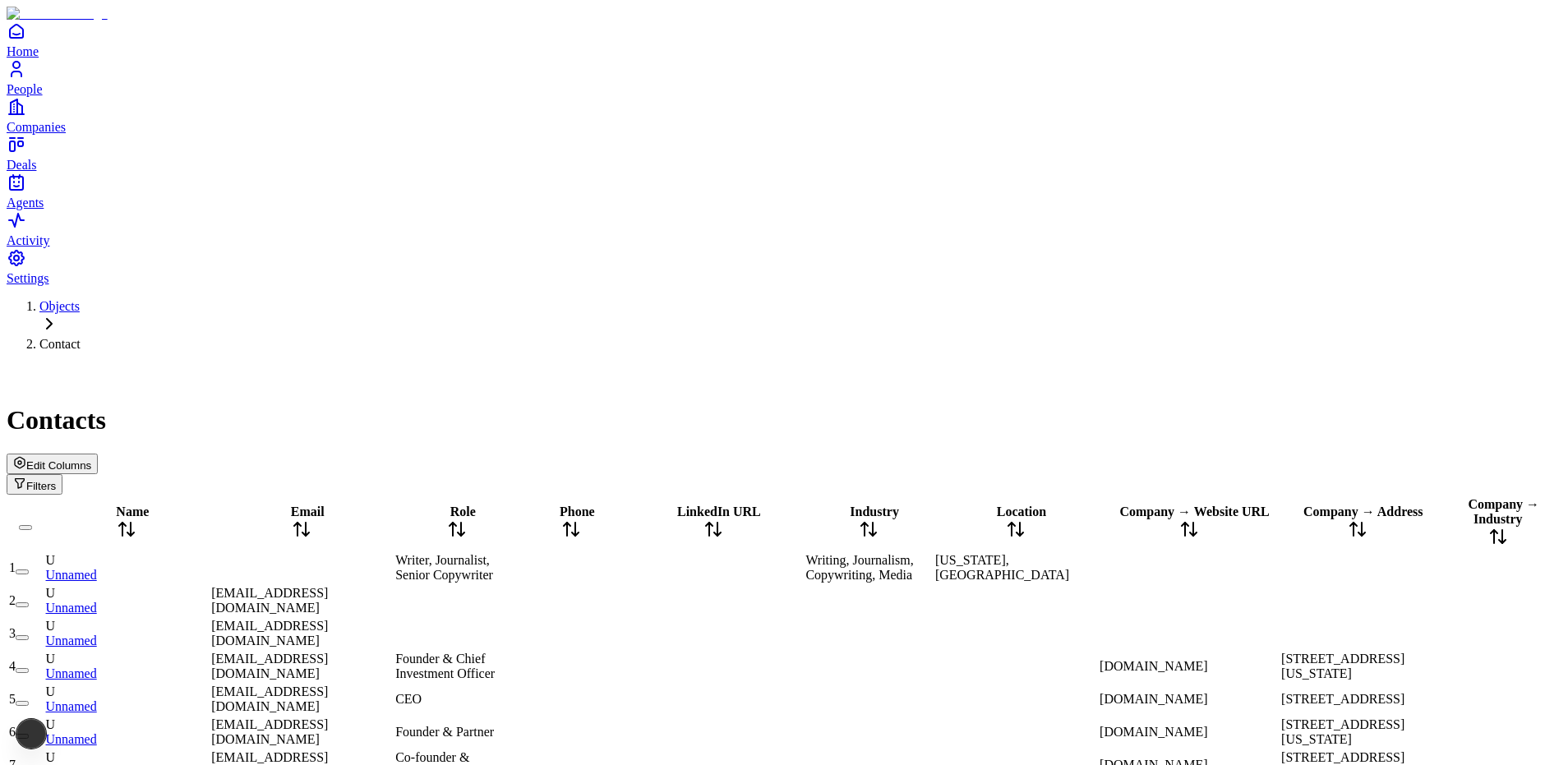
click at [91, 460] on span "Edit Columns" at bounding box center [59, 465] width 65 height 12
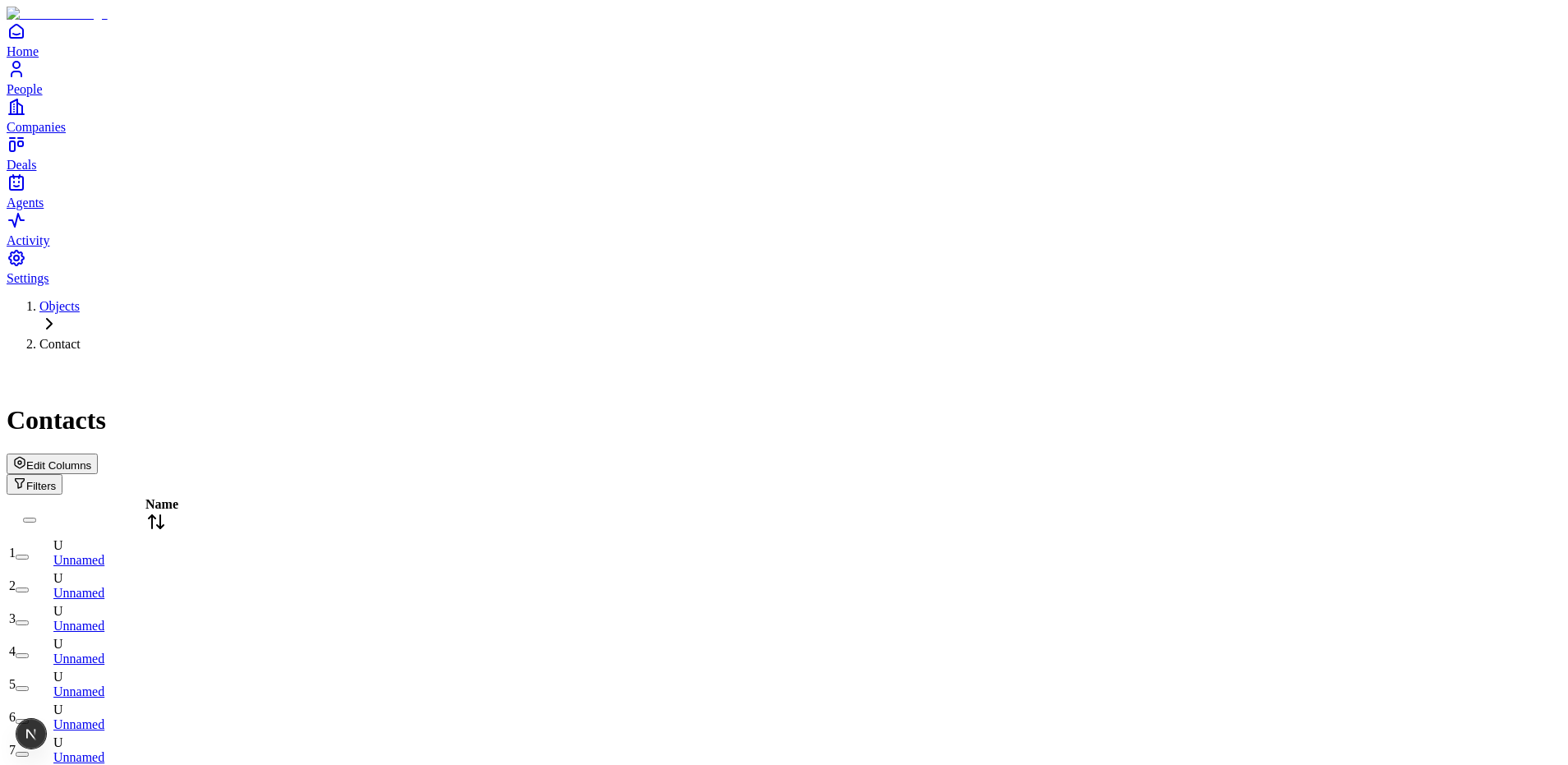
click at [91, 460] on span "Edit Columns" at bounding box center [59, 465] width 65 height 12
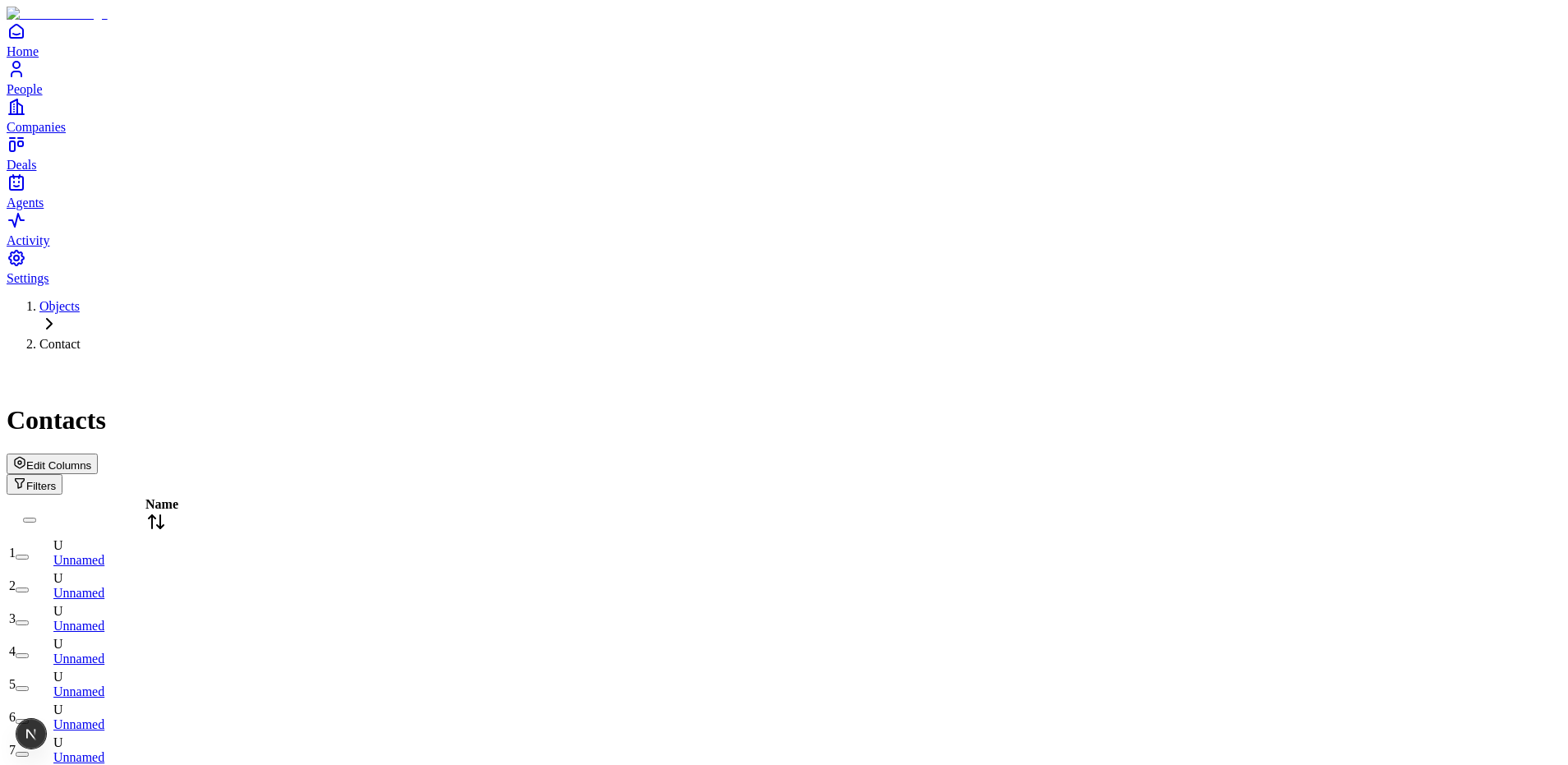
click at [1408, 365] on div "Contacts Edit Columns Filters" at bounding box center [784, 429] width 1555 height 130
click at [91, 460] on span "Edit Columns" at bounding box center [59, 465] width 65 height 12
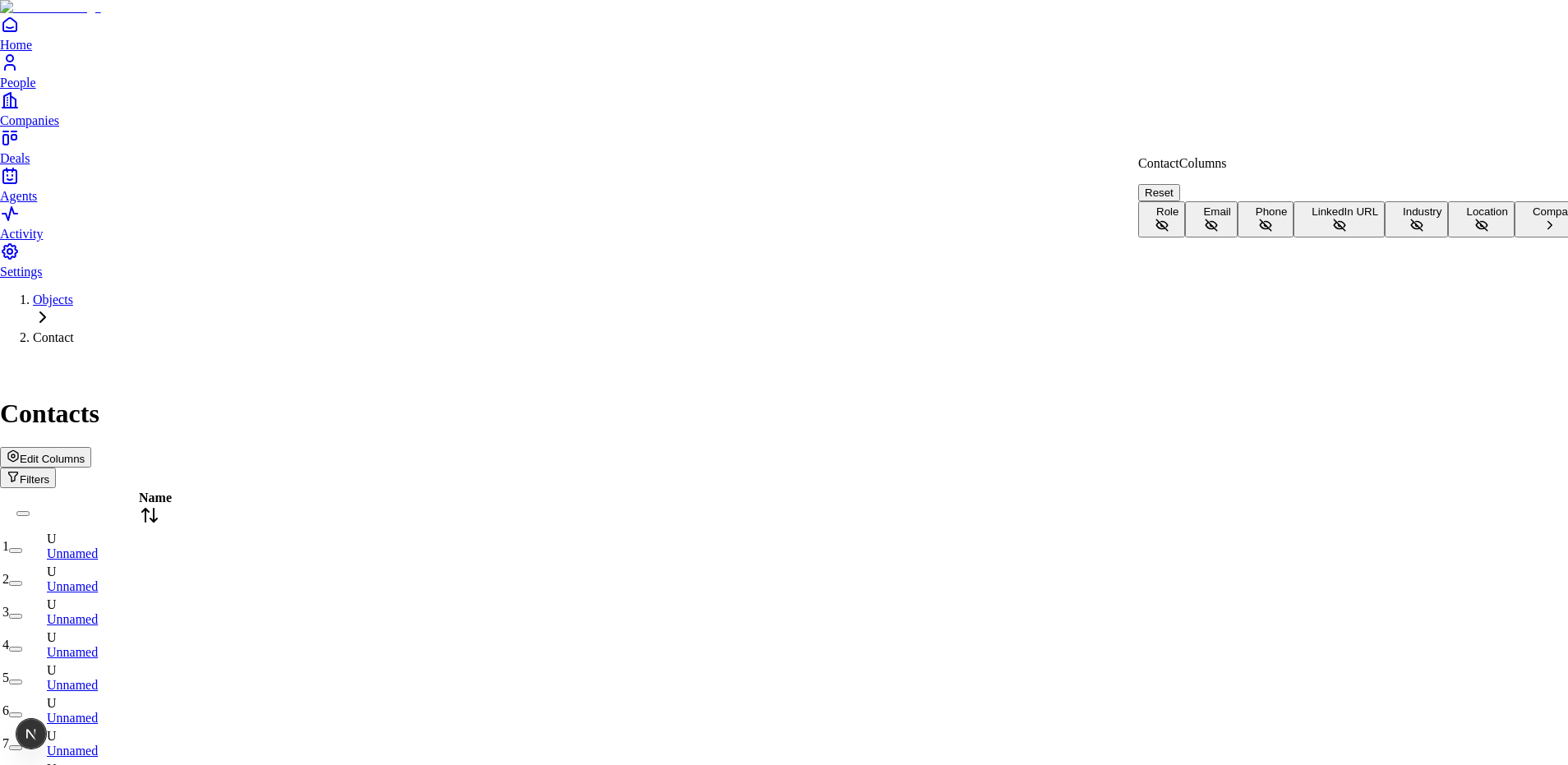
click at [1185, 201] on button "Role" at bounding box center [1161, 219] width 46 height 36
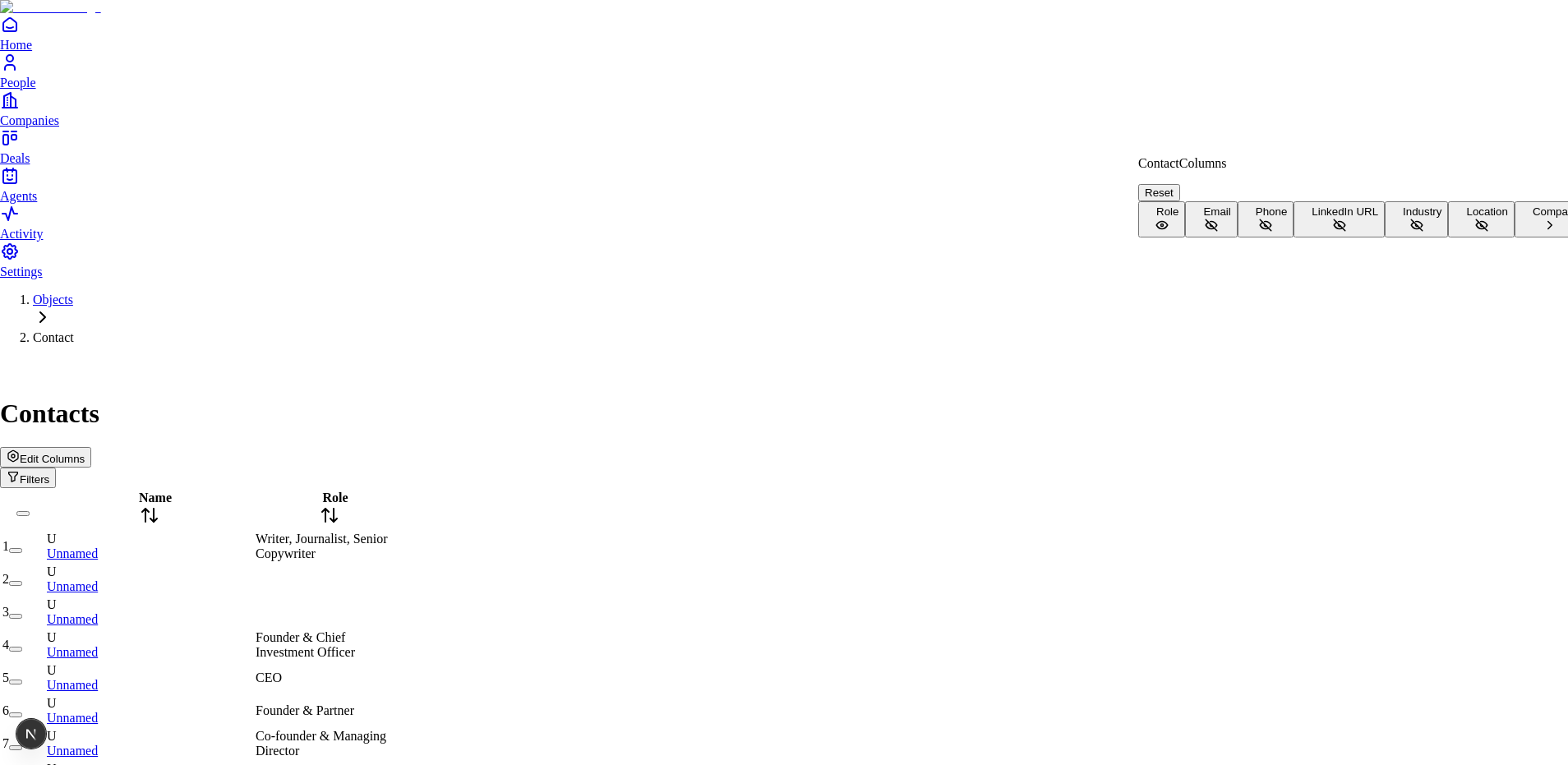
click at [1236, 238] on button "Email" at bounding box center [1211, 219] width 52 height 36
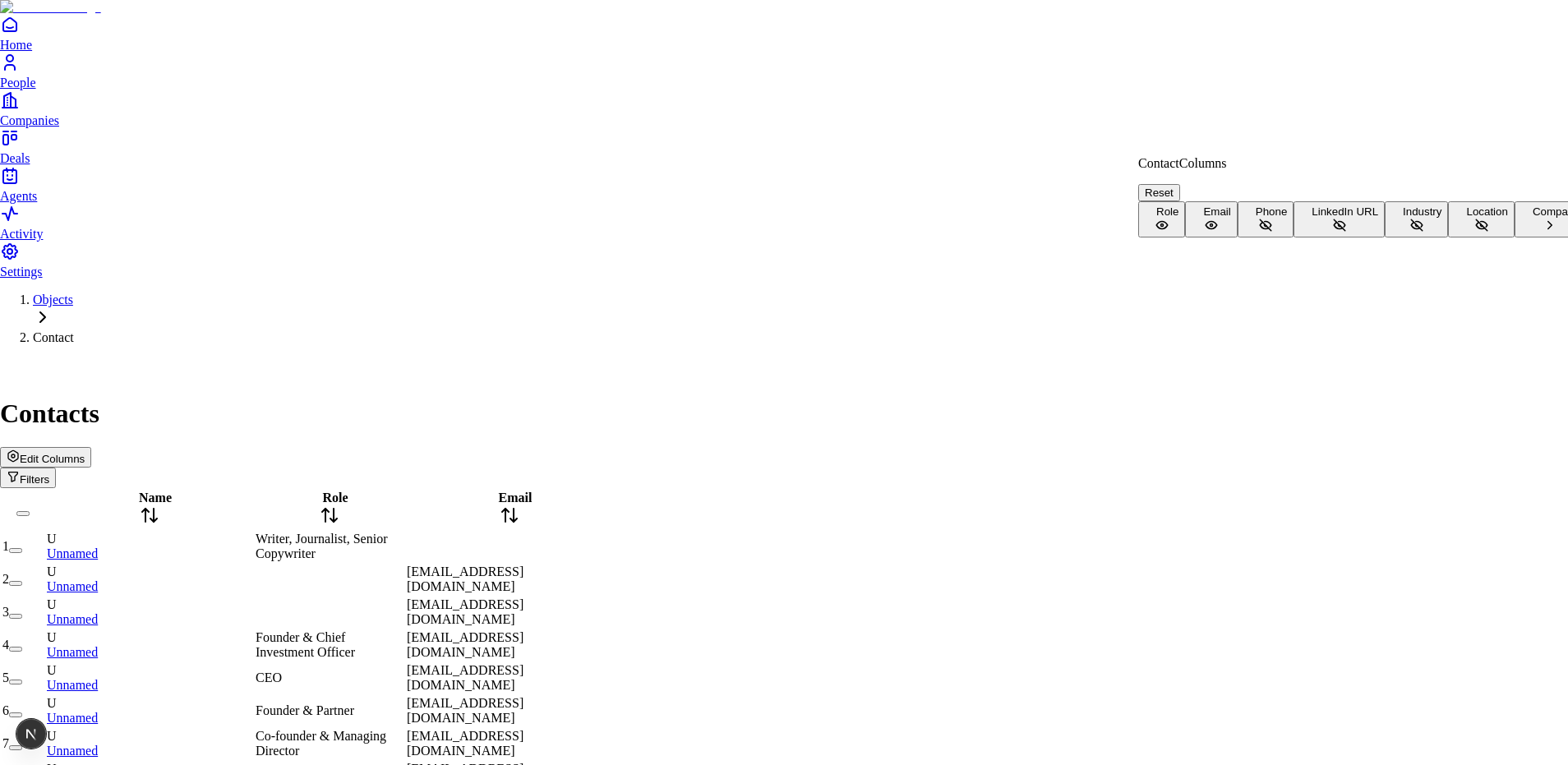
click at [1294, 238] on button "Phone" at bounding box center [1266, 219] width 57 height 36
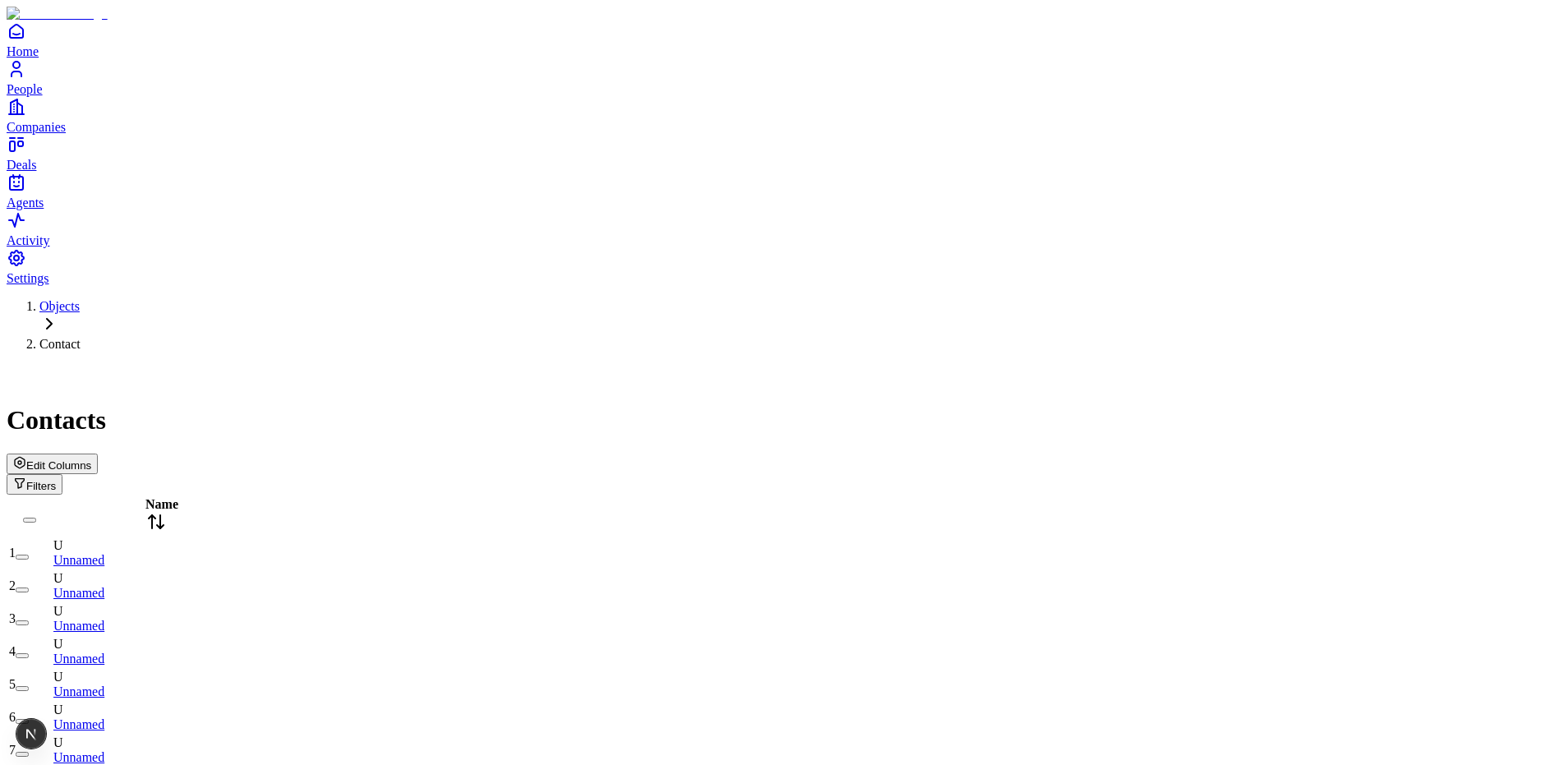
click at [260, 537] on td "U Unnamed" at bounding box center [156, 553] width 207 height 31
click at [259, 572] on div "U Unnamed" at bounding box center [155, 586] width 206 height 29
click at [91, 460] on span "Edit Columns" at bounding box center [59, 465] width 65 height 12
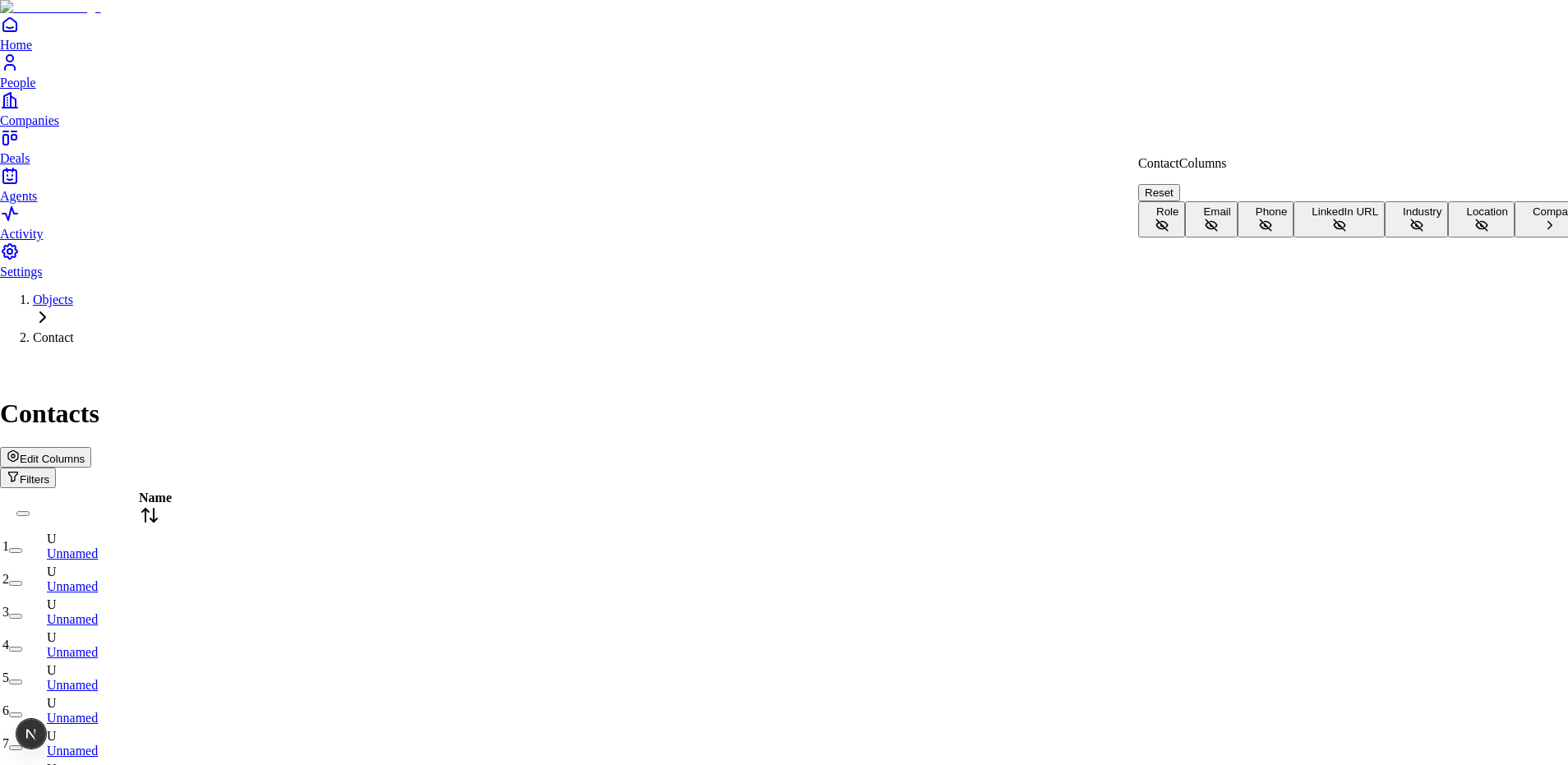
click at [1185, 201] on button "Role" at bounding box center [1161, 219] width 46 height 36
click at [1236, 238] on button "Email" at bounding box center [1211, 219] width 52 height 36
click at [1294, 238] on button "Phone" at bounding box center [1266, 219] width 57 height 36
click at [1354, 238] on button "LinkedIn URL" at bounding box center [1339, 219] width 91 height 36
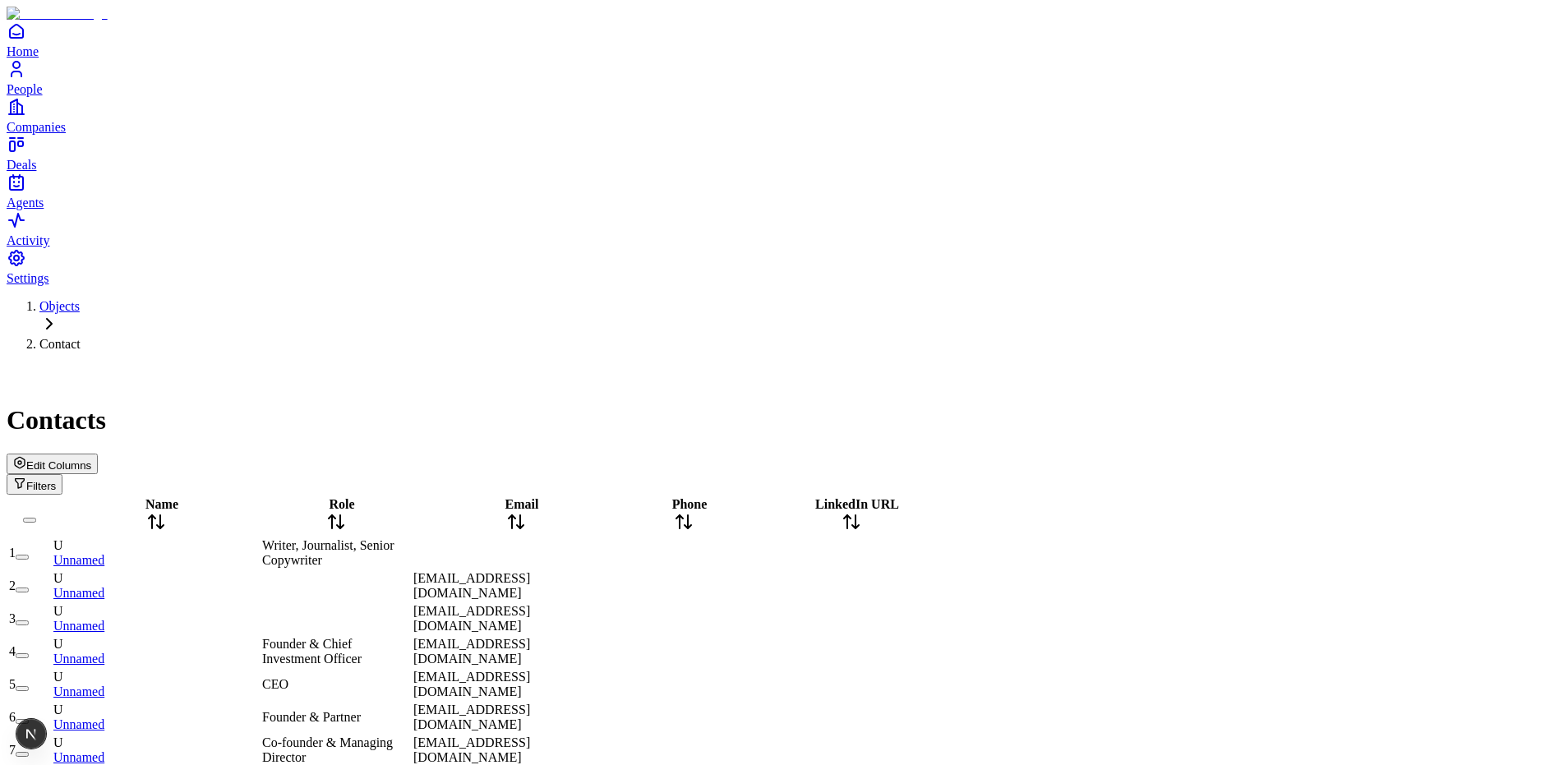
click at [393, 538] on span "Writer, Journalist, Senior Copywriter" at bounding box center [328, 553] width 132 height 28
click at [91, 460] on span "Edit Columns" at bounding box center [59, 465] width 65 height 12
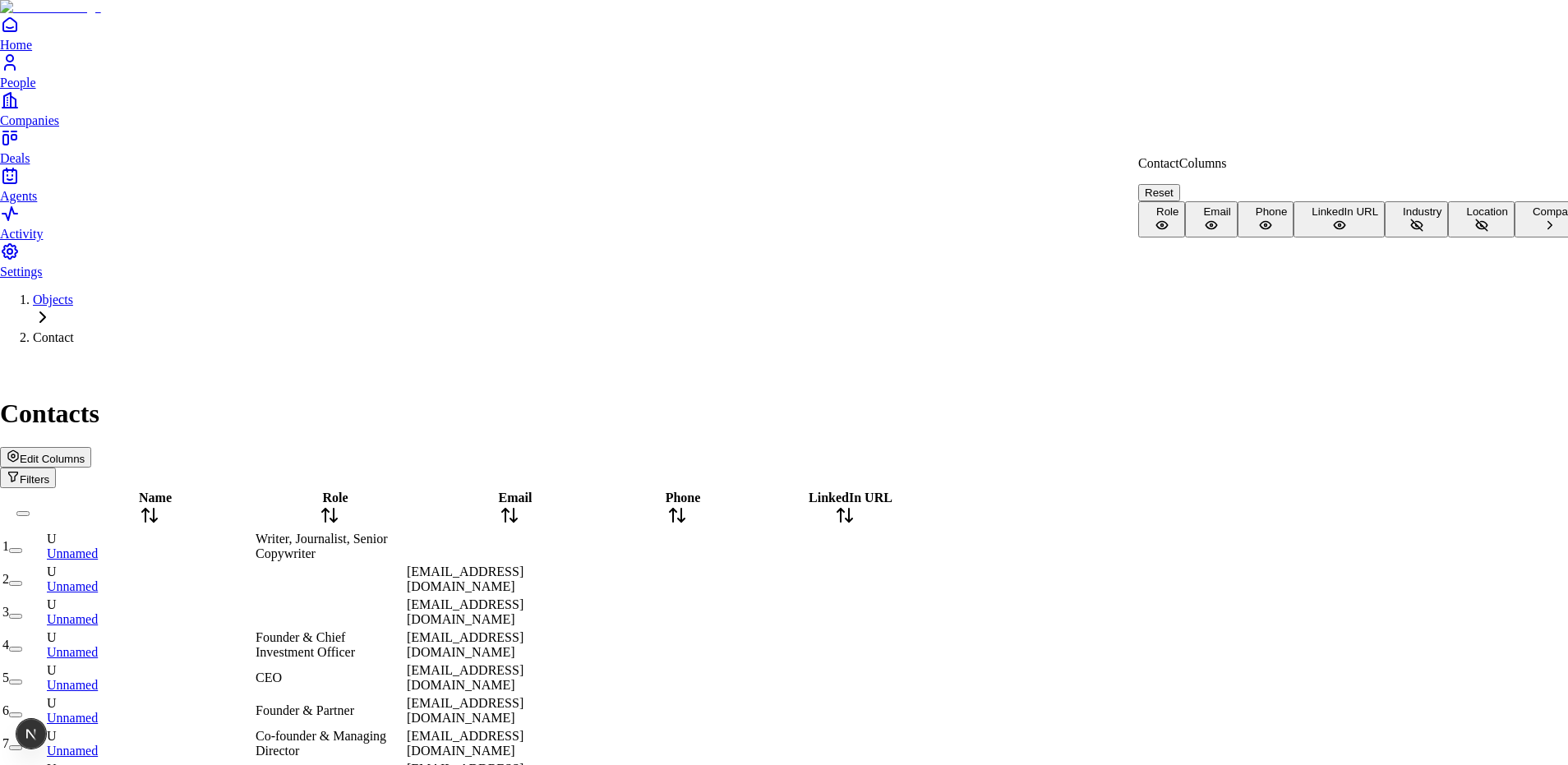
click at [1448, 238] on button "Location" at bounding box center [1480, 219] width 65 height 36
click at [1384, 238] on button "Industry" at bounding box center [1415, 219] width 63 height 36
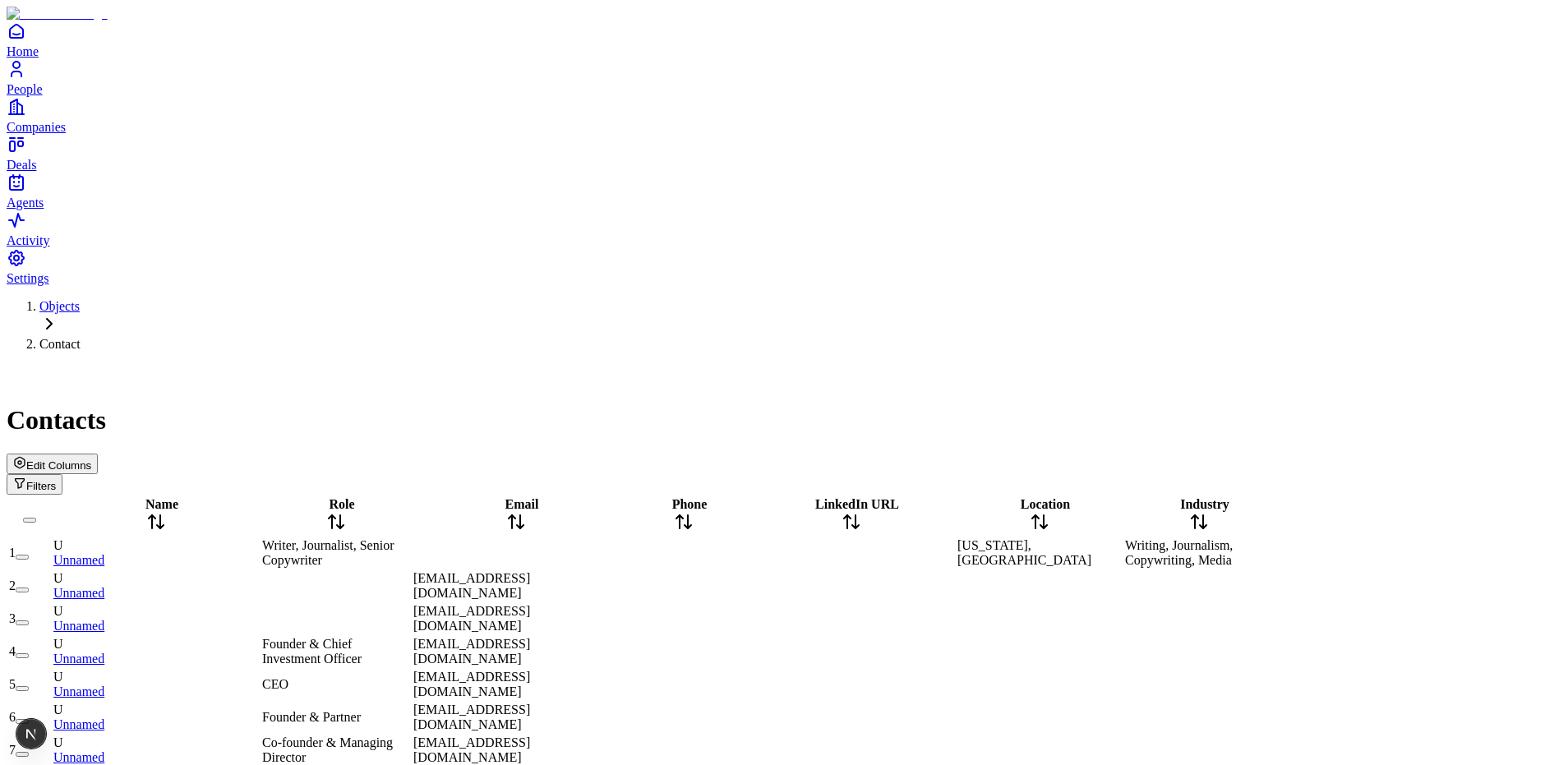
click at [393, 538] on span "Writer, Journalist, Senior Copywriter" at bounding box center [328, 553] width 132 height 28
click at [91, 460] on span "Edit Columns" at bounding box center [59, 465] width 65 height 12
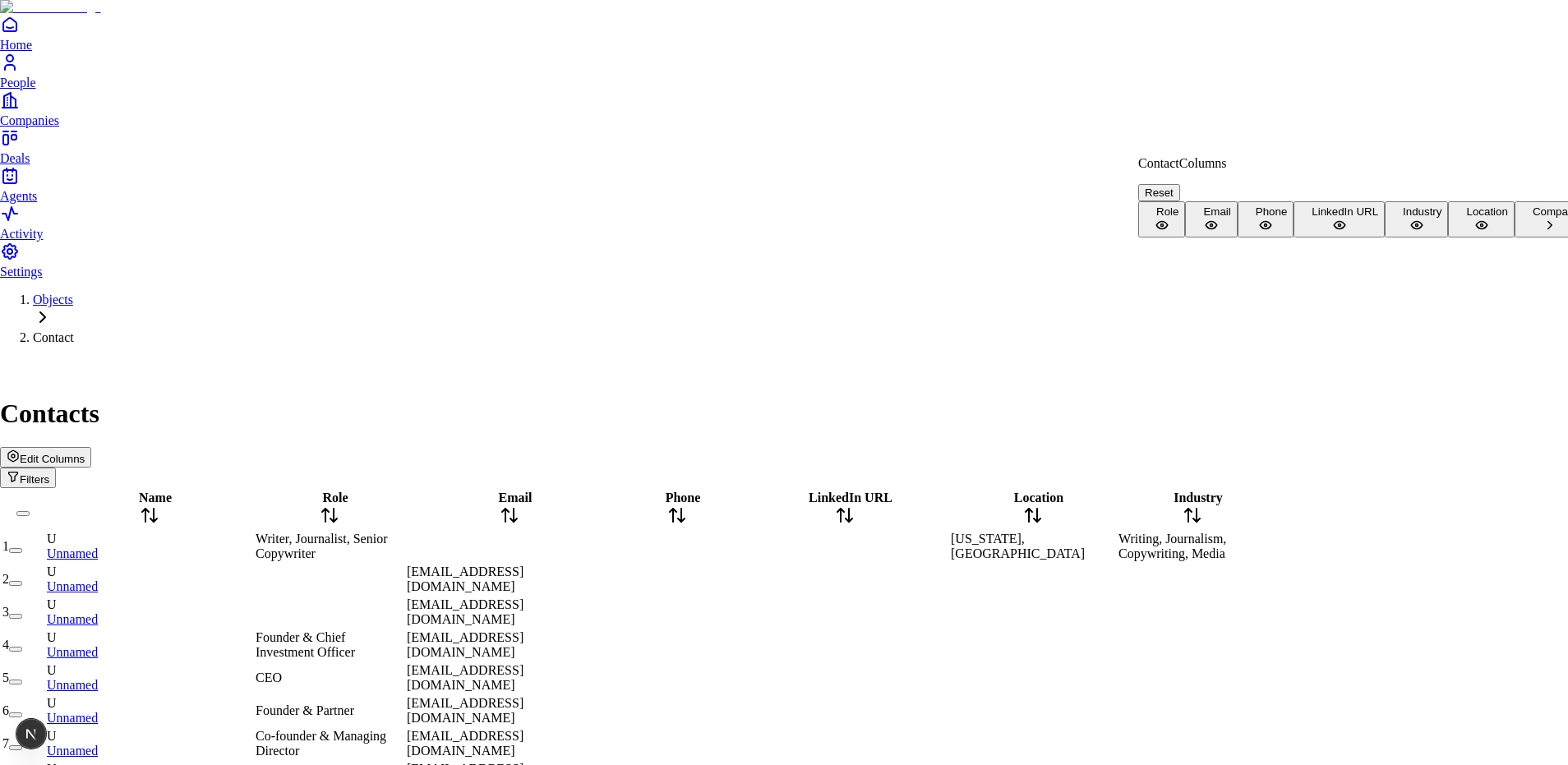
click at [1514, 238] on button "Company" at bounding box center [1549, 219] width 71 height 36
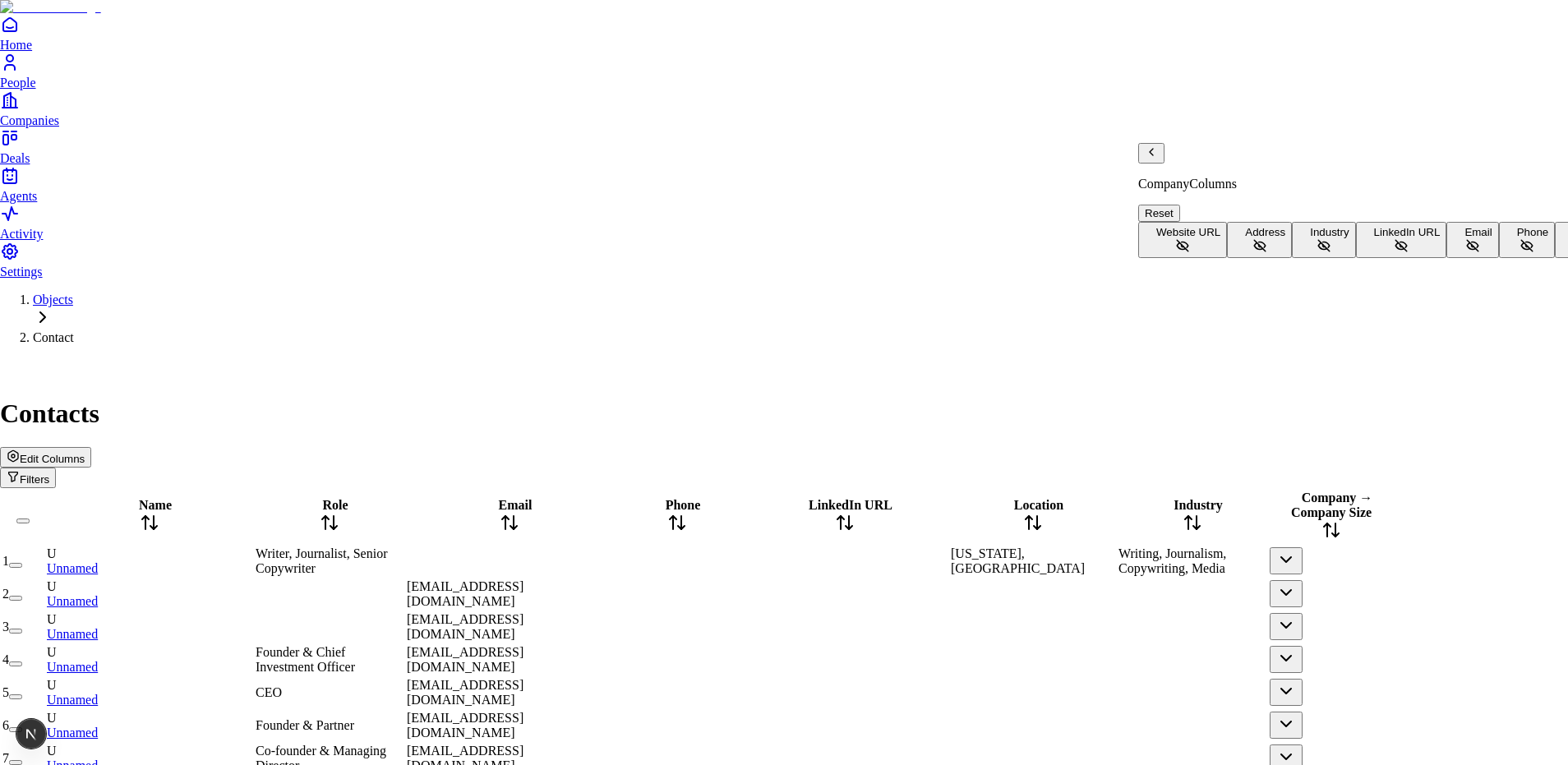
click at [1499, 258] on button "Phone" at bounding box center [1527, 240] width 57 height 36
click at [1446, 258] on button "Email" at bounding box center [1471, 240] width 52 height 36
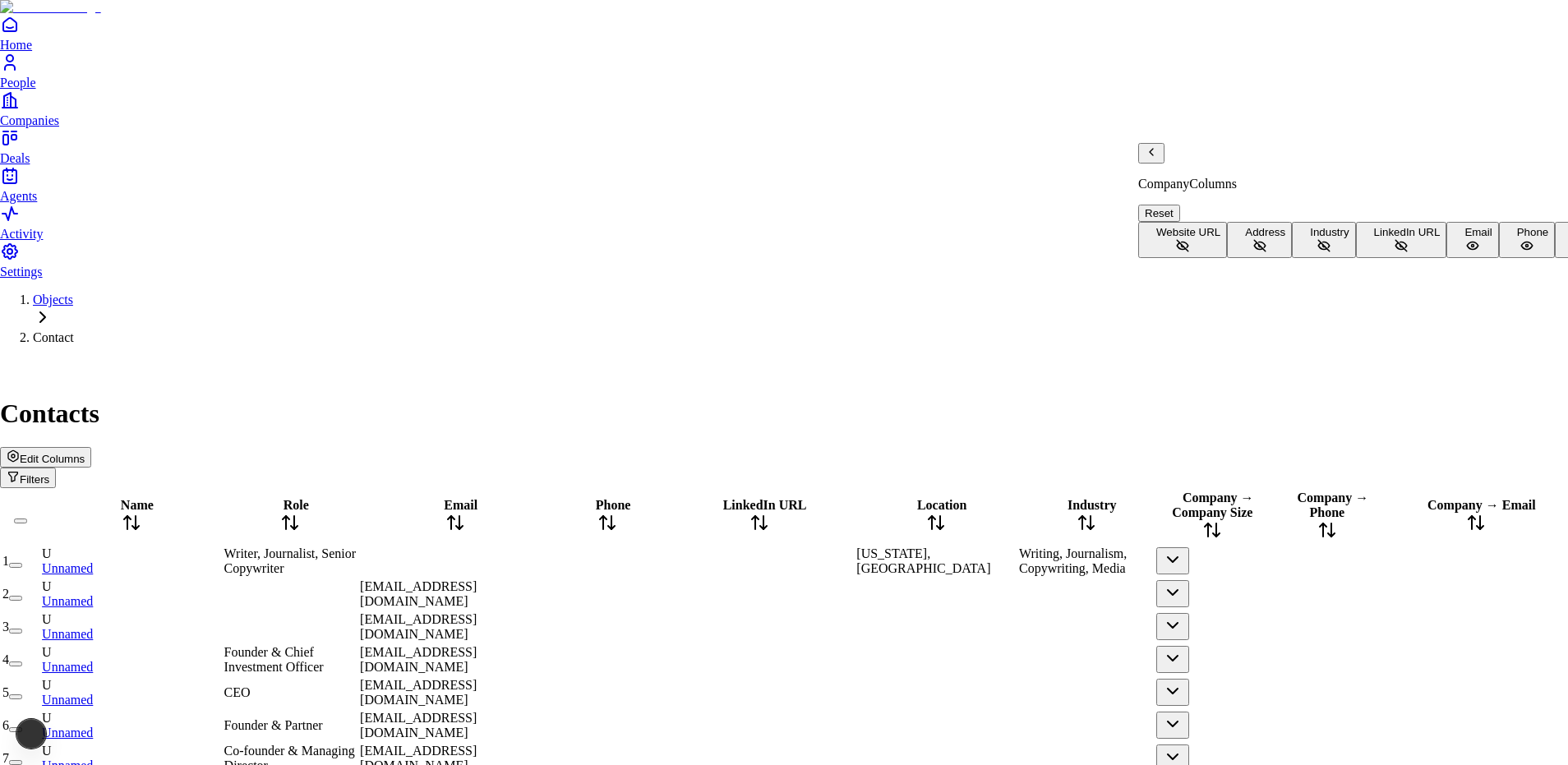
click at [1356, 258] on button "LinkedIn URL" at bounding box center [1401, 240] width 91 height 36
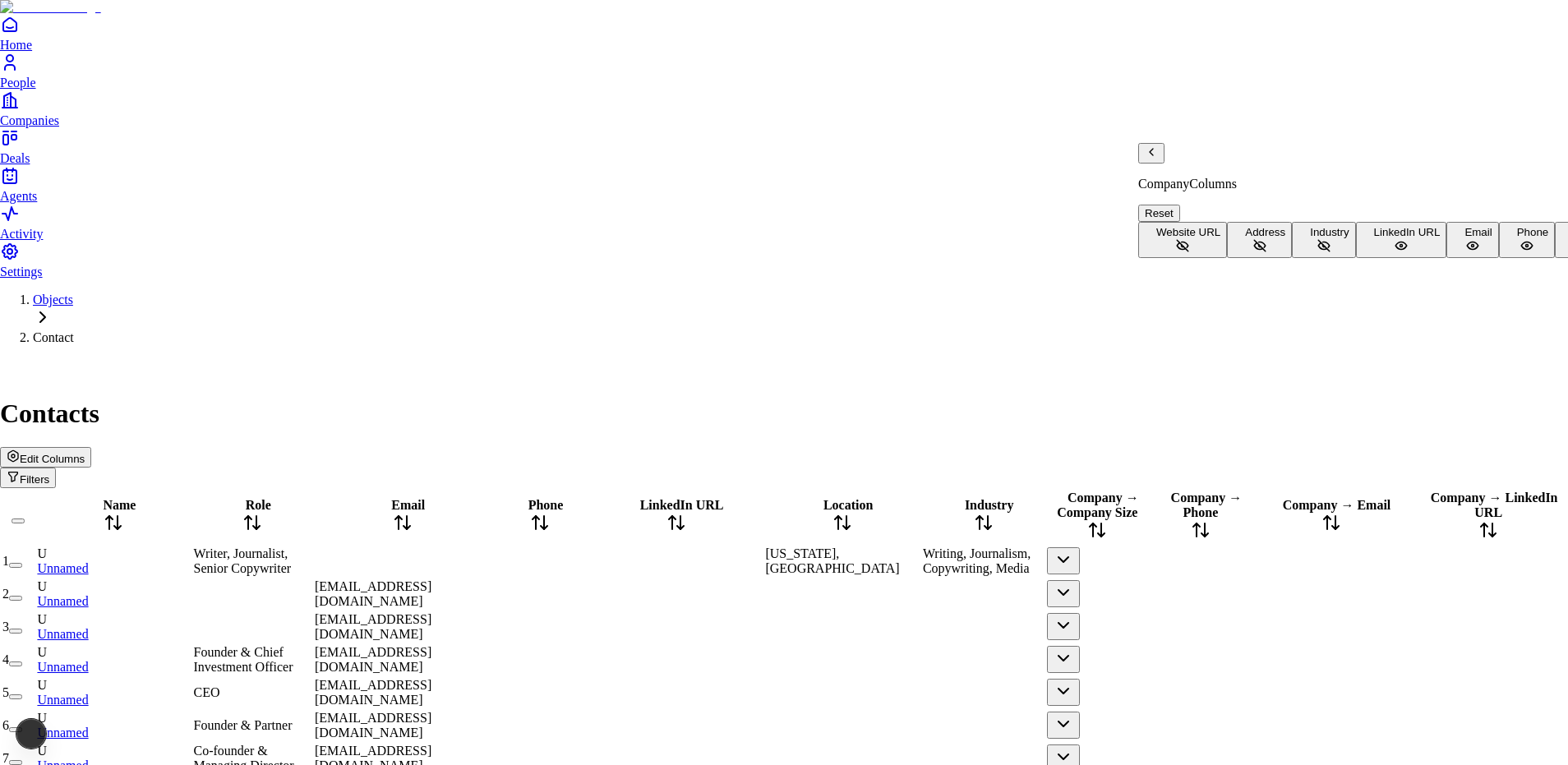
click at [1291, 258] on button "Industry" at bounding box center [1323, 240] width 63 height 36
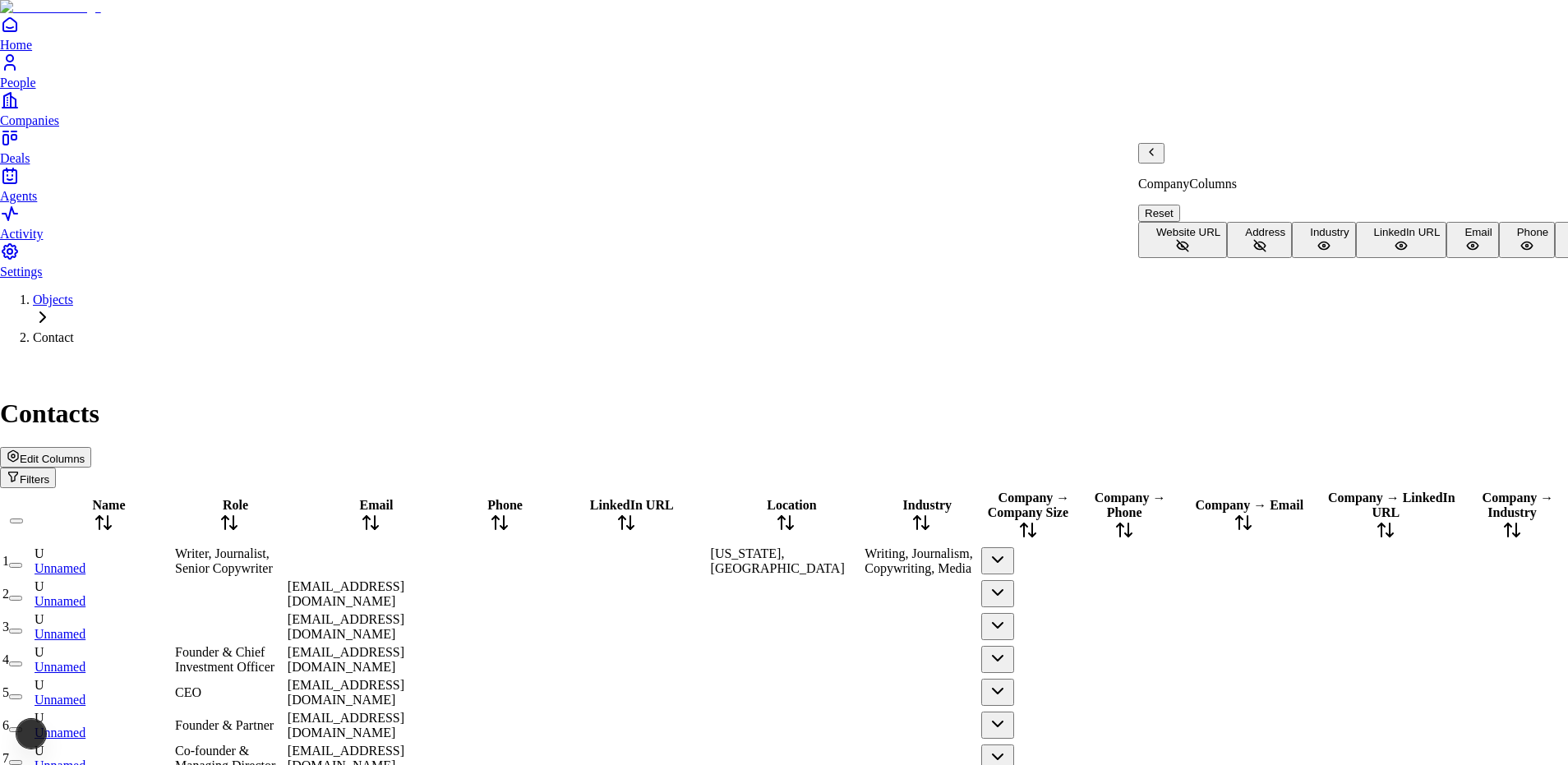
click at [1288, 242] on button "Address" at bounding box center [1259, 240] width 65 height 36
drag, startPoint x: 1293, startPoint y: 213, endPoint x: 1284, endPoint y: 213, distance: 9.0
click at [1227, 222] on button "Website URL" at bounding box center [1182, 240] width 89 height 36
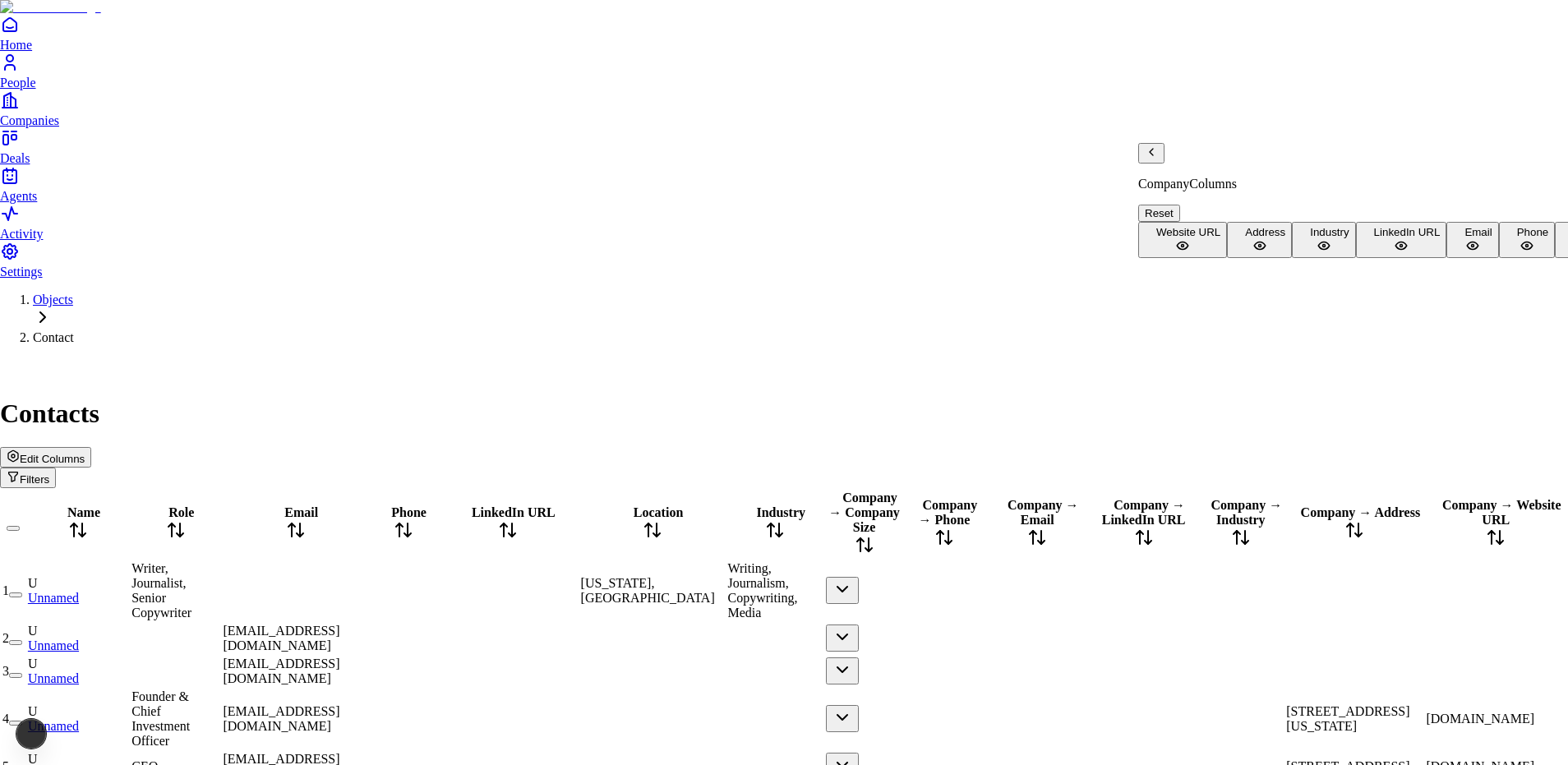
scroll to position [71, 0]
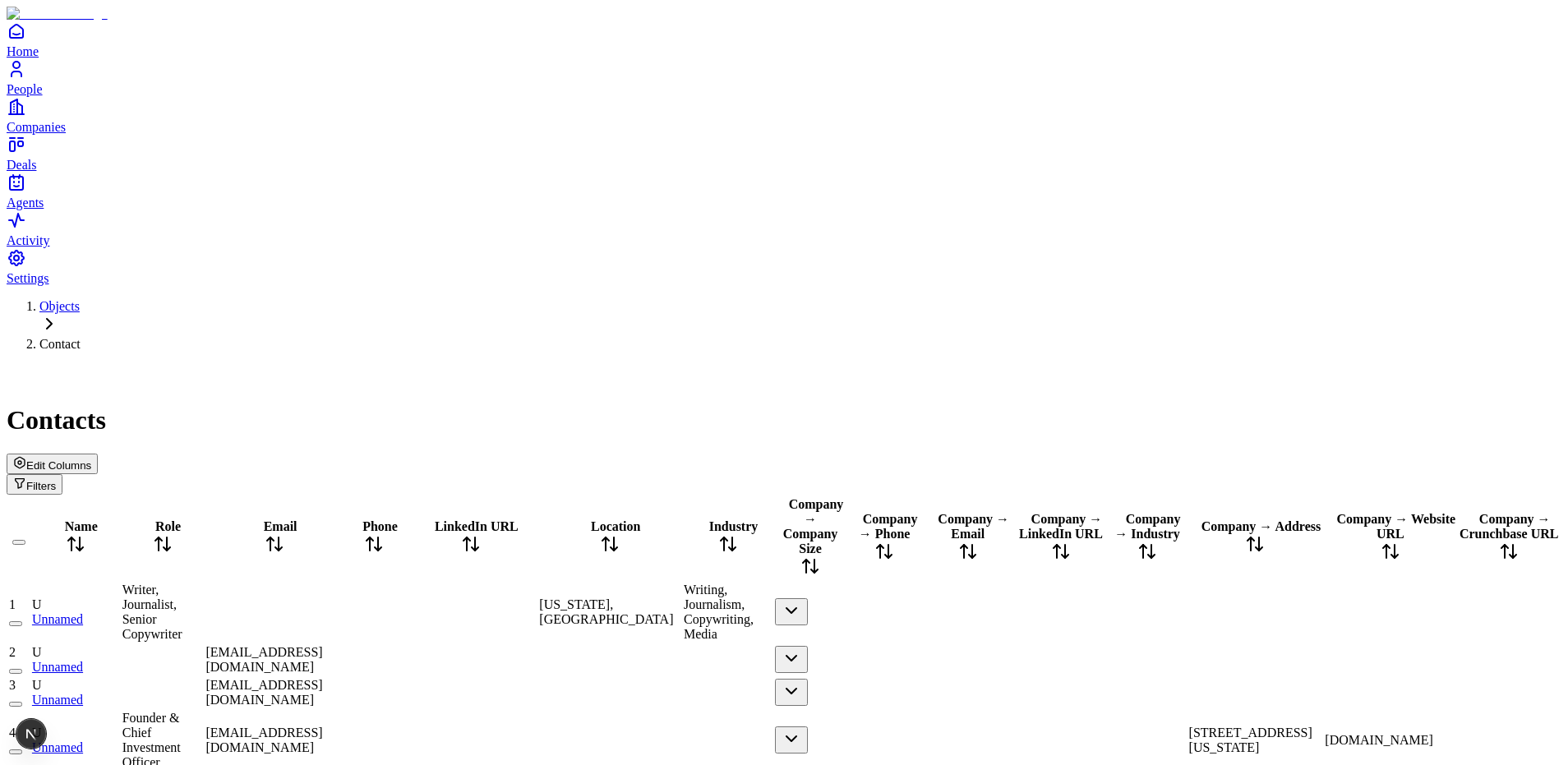
scroll to position [0, 0]
click at [1049, 365] on div "Contacts" at bounding box center [784, 400] width 1555 height 71
click at [183, 583] on span "Writer, Journalist, Senior Copywriter" at bounding box center [152, 612] width 60 height 59
click at [653, 300] on div "Objects Contact Contacts Edit Columns Filters" at bounding box center [784, 397] width 1555 height 195
click at [183, 583] on span "Writer, Journalist, Senior Copywriter" at bounding box center [152, 612] width 60 height 59
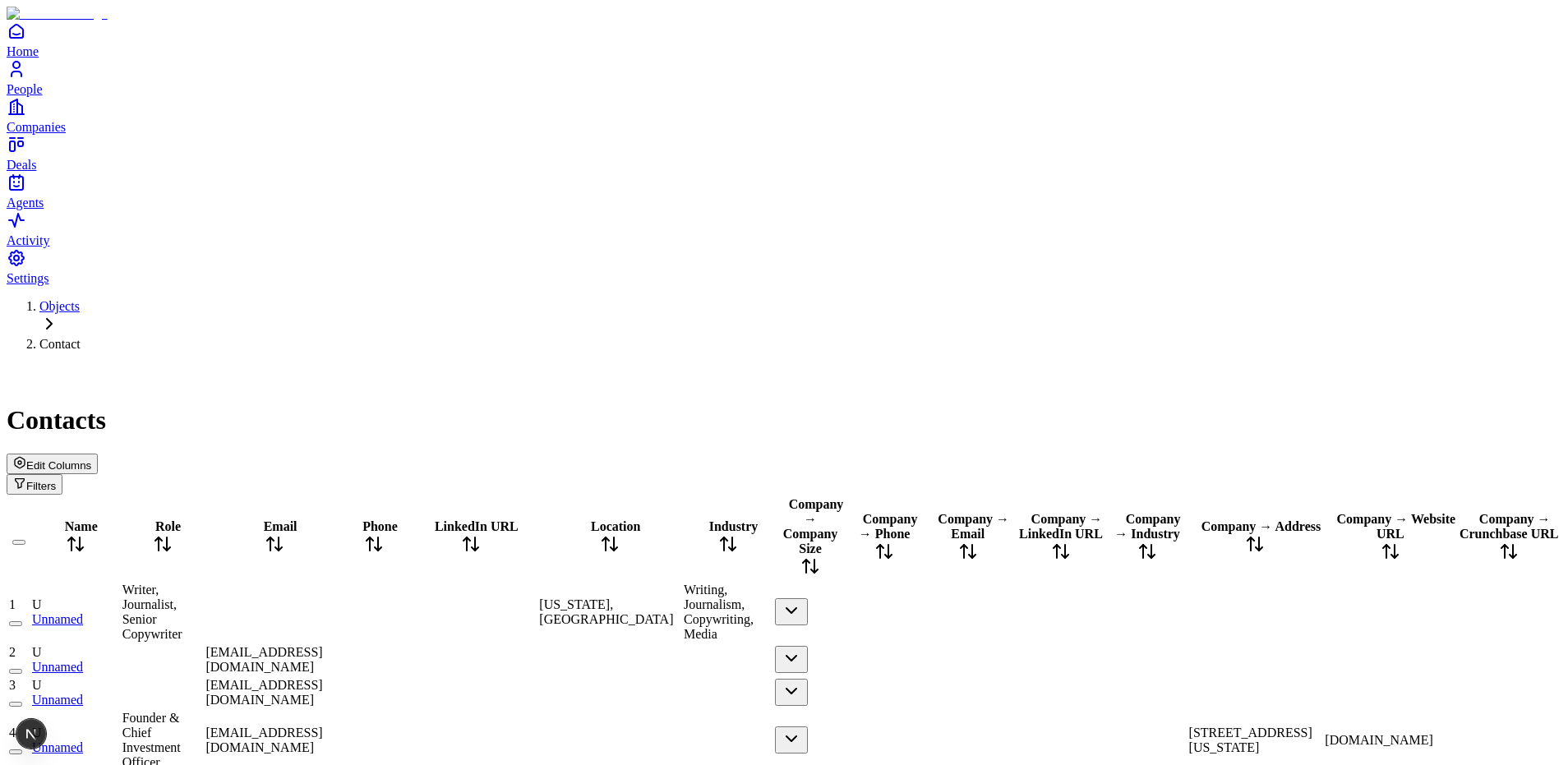
click at [404, 710] on td at bounding box center [374, 740] width 58 height 61
click at [404, 678] on td at bounding box center [374, 693] width 58 height 31
click at [403, 660] on div at bounding box center [374, 660] width 56 height 0
